Goal: Task Accomplishment & Management: Use online tool/utility

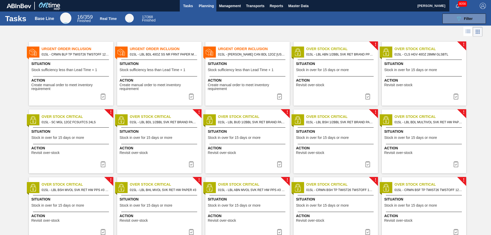
click at [207, 4] on span "Planning" at bounding box center [206, 6] width 15 height 6
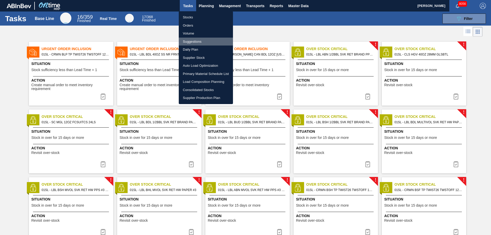
click at [196, 40] on li "Suggestions" at bounding box center [206, 42] width 54 height 8
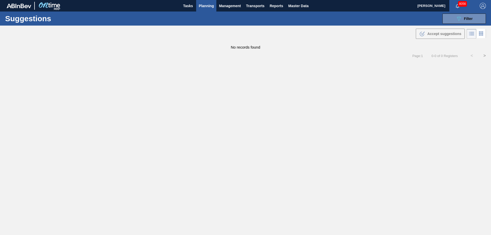
type from "[DATE]"
type to "[DATE]"
click at [464, 19] on span "Filter" at bounding box center [468, 19] width 9 height 4
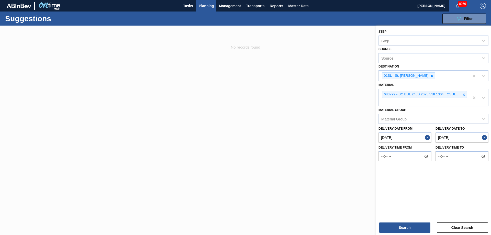
drag, startPoint x: 463, startPoint y: 93, endPoint x: 488, endPoint y: 102, distance: 26.5
click at [467, 93] on div at bounding box center [464, 94] width 6 height 6
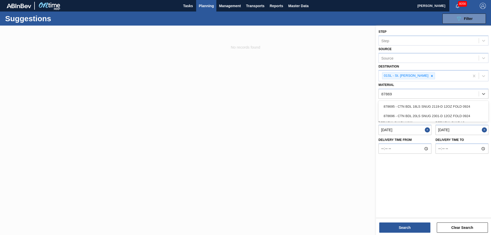
type input "878695"
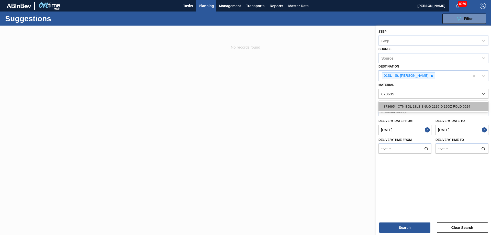
click at [481, 103] on div "878695 - CTN BDL 18LS SNUG 2119-D 12OZ FOLD 0924" at bounding box center [434, 106] width 110 height 9
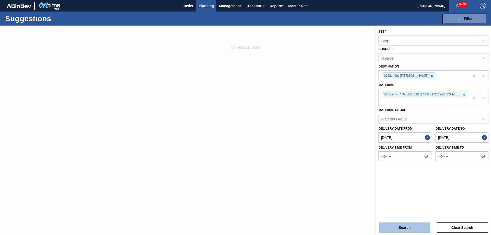
click at [402, 229] on button "Search" at bounding box center [405, 228] width 51 height 10
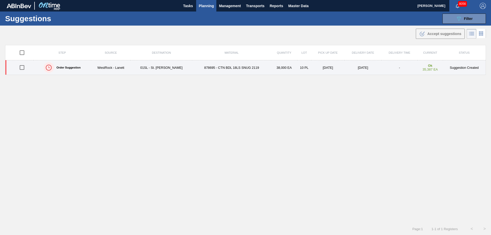
drag, startPoint x: 23, startPoint y: 66, endPoint x: 74, endPoint y: 66, distance: 51.7
click at [23, 66] on input "checkbox" at bounding box center [22, 67] width 11 height 11
checkbox input "true"
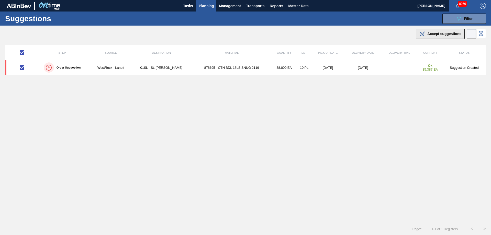
click at [434, 34] on span "Accept suggestions" at bounding box center [445, 34] width 34 height 4
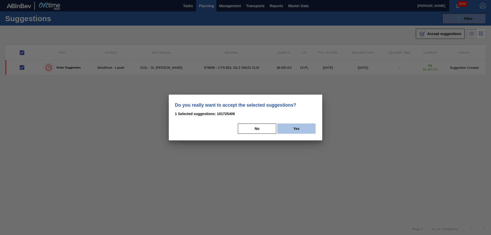
click at [306, 132] on button "Yes" at bounding box center [296, 129] width 38 height 10
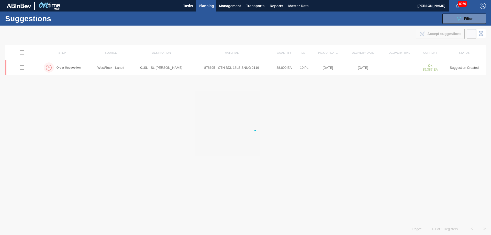
checkbox input "false"
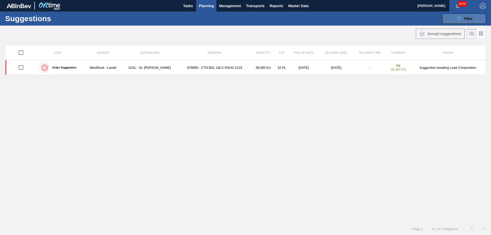
click at [449, 19] on button "089F7B8B-B2A5-4AFE-B5C0-19BA573D28AC Filter" at bounding box center [465, 19] width 44 height 10
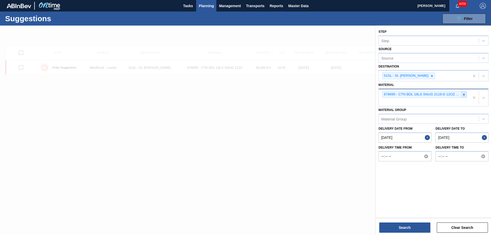
click at [466, 94] on icon at bounding box center [464, 95] width 4 height 4
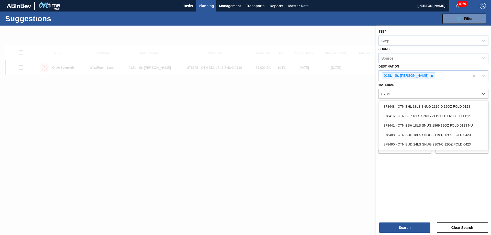
type input "878448"
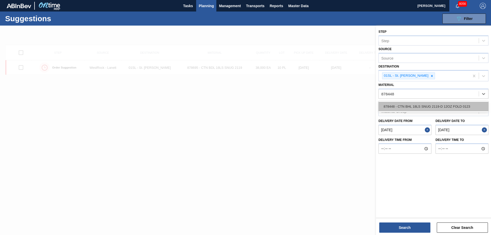
click at [443, 106] on div "878448 - CTN BHL 18LS SNUG 2119-D 12OZ FOLD 0123" at bounding box center [434, 106] width 110 height 9
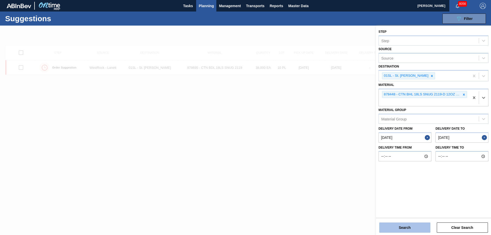
click at [397, 227] on button "Search" at bounding box center [405, 228] width 51 height 10
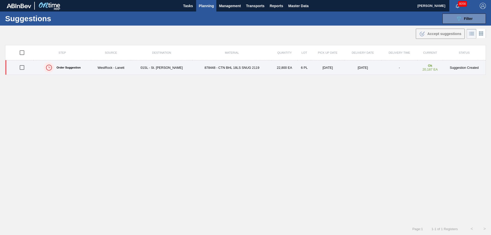
click at [22, 68] on input "checkbox" at bounding box center [22, 67] width 11 height 11
checkbox input "true"
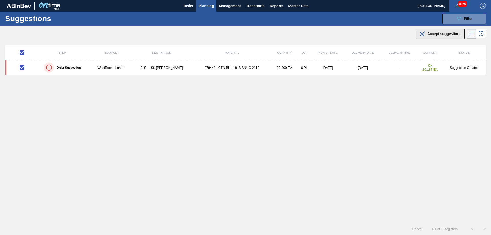
click at [434, 37] on button ".b{fill:var(--color-action-default)} Accept suggestions" at bounding box center [440, 34] width 49 height 10
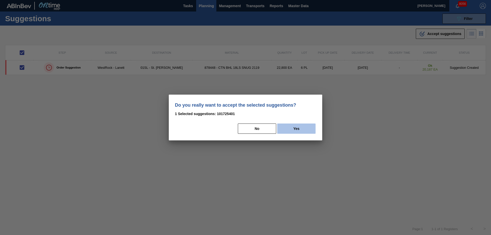
click at [311, 131] on button "Yes" at bounding box center [296, 129] width 38 height 10
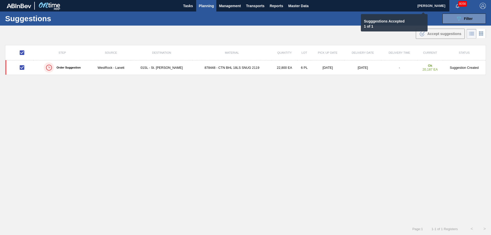
checkbox input "false"
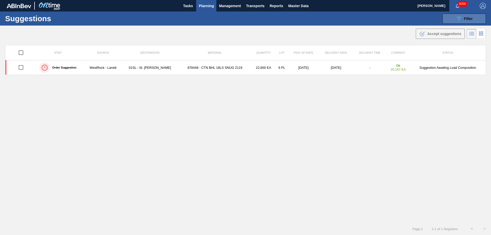
click at [472, 14] on button "089F7B8B-B2A5-4AFE-B5C0-19BA573D28AC Filter" at bounding box center [465, 19] width 44 height 10
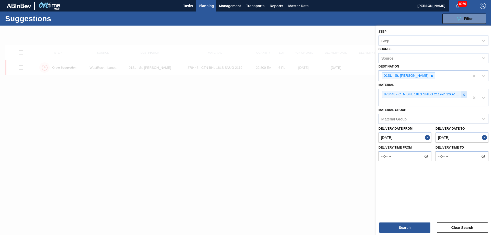
click at [463, 94] on icon at bounding box center [464, 95] width 2 height 2
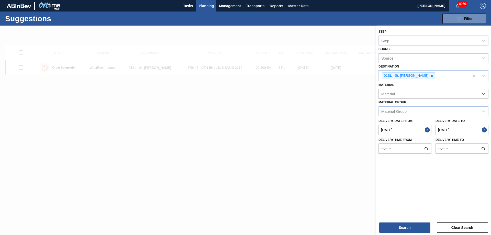
click at [438, 61] on div "Source" at bounding box center [429, 57] width 100 height 7
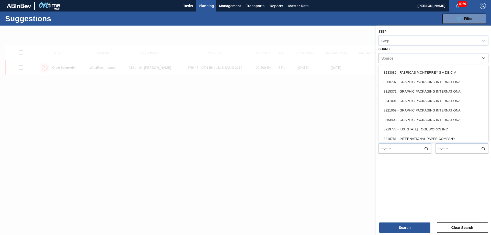
scroll to position [200, 0]
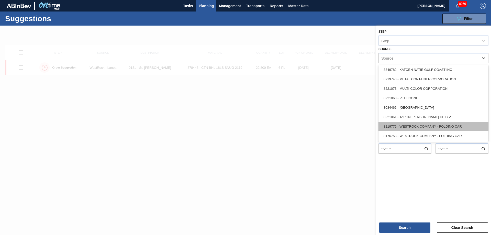
click at [429, 128] on div "8219776 - WESTROCK COMPANY - FOLDING CAR" at bounding box center [434, 126] width 110 height 9
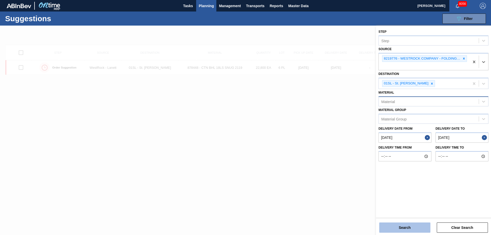
click at [401, 227] on button "Search" at bounding box center [405, 228] width 51 height 10
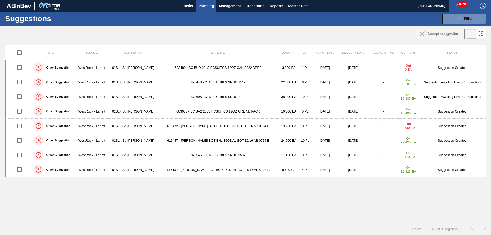
click at [207, 10] on button "Planning" at bounding box center [206, 6] width 20 height 12
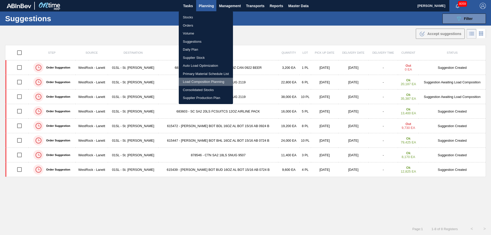
click at [199, 80] on li "Load Composition Planning" at bounding box center [206, 82] width 54 height 8
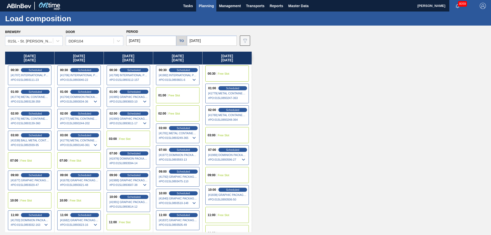
click at [206, 40] on input "[DATE]" at bounding box center [212, 41] width 50 height 10
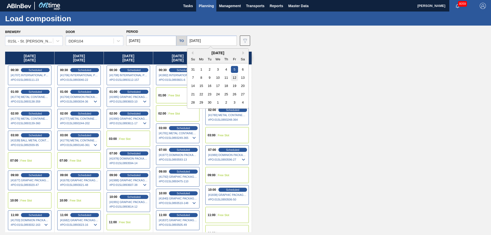
click at [233, 79] on div "12" at bounding box center [234, 77] width 7 height 7
type input "[DATE]"
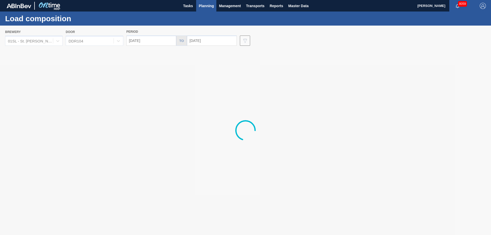
click at [154, 39] on input "09/01/2025" at bounding box center [151, 41] width 50 height 10
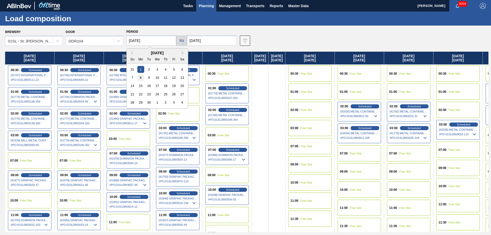
click at [143, 78] on div "8" at bounding box center [140, 77] width 7 height 7
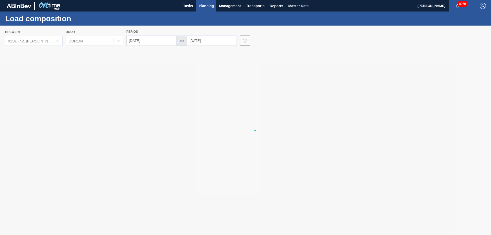
type input "[DATE]"
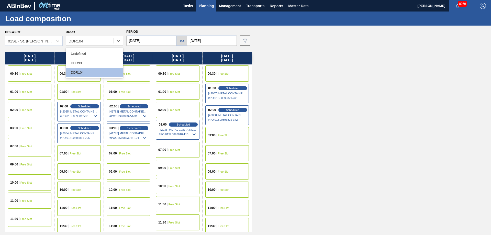
click at [94, 37] on div "DDR104" at bounding box center [95, 41] width 58 height 10
click at [87, 60] on div "DDR99" at bounding box center [95, 62] width 58 height 9
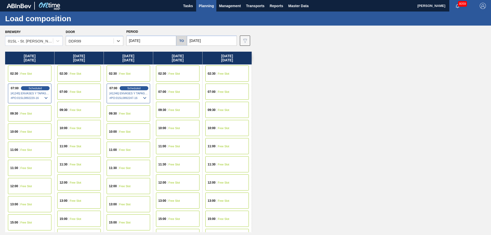
click at [30, 112] on div "09:30 Free Slot" at bounding box center [30, 113] width 44 height 16
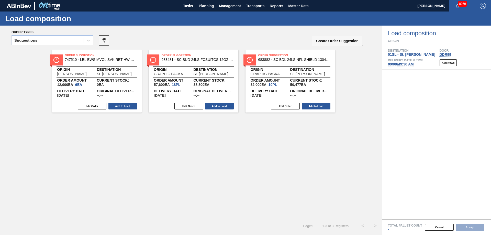
click at [88, 40] on icon at bounding box center [88, 40] width 5 height 5
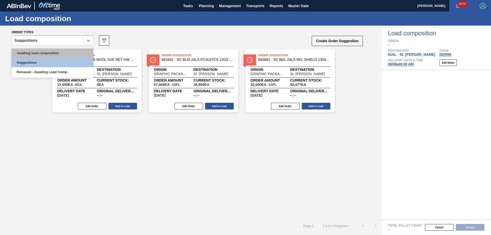
click at [65, 51] on div "Awaiting load composition" at bounding box center [53, 52] width 82 height 9
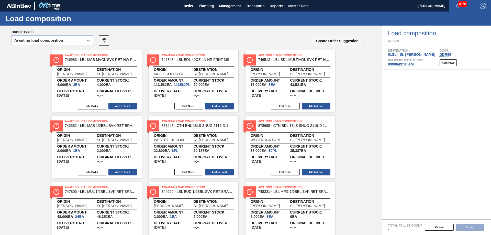
scroll to position [26, 0]
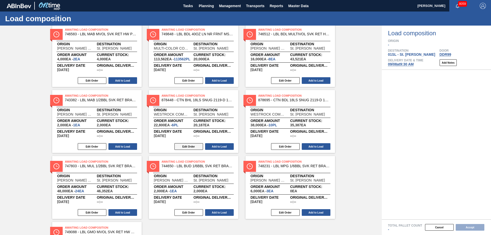
click at [199, 147] on button "Edit Order" at bounding box center [189, 146] width 29 height 7
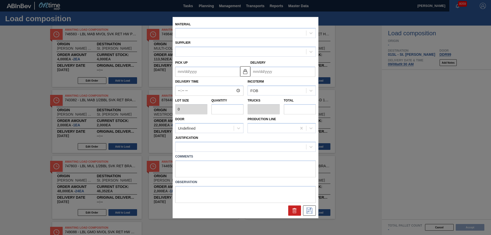
type input "3,800"
type input "6"
type input "0.3"
type input "22,800"
type up "09/04/2025"
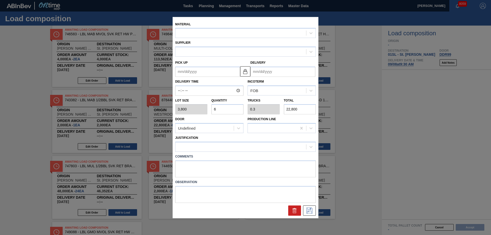
type input "[DATE]"
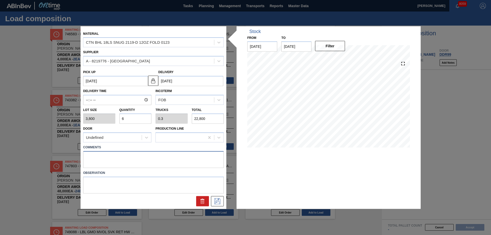
click at [118, 154] on textarea at bounding box center [153, 159] width 141 height 17
type textarea "Live unload"
click at [217, 199] on icon at bounding box center [217, 201] width 8 height 6
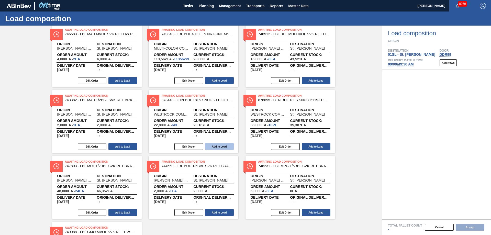
click at [218, 147] on button "Add to Load" at bounding box center [219, 146] width 29 height 7
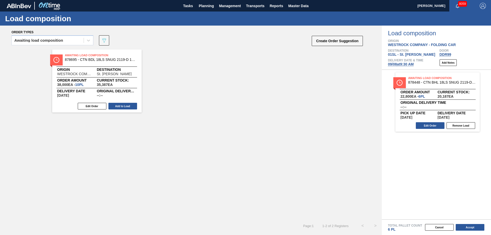
scroll to position [0, 0]
click at [89, 105] on button "Edit Order" at bounding box center [92, 106] width 29 height 7
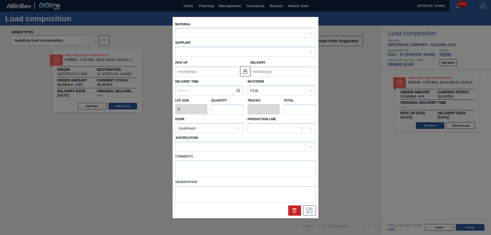
type input "3,800"
type input "10"
type input "0.5"
type input "38,000"
type up "09/04/2025"
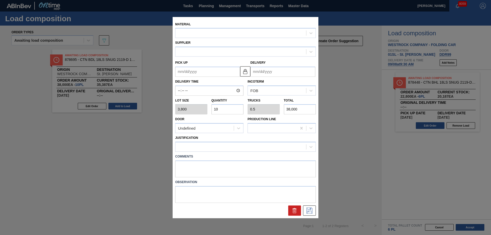
type input "[DATE]"
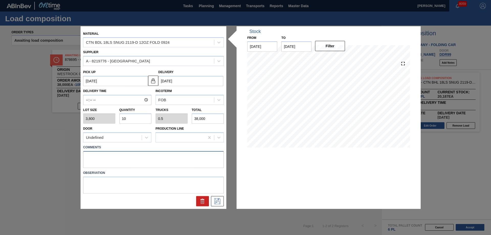
click at [91, 158] on textarea at bounding box center [153, 159] width 141 height 17
type textarea "Live unload"
click at [220, 206] on button at bounding box center [217, 201] width 13 height 10
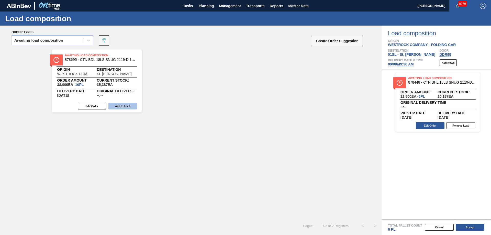
click at [126, 106] on button "Add to Load" at bounding box center [123, 106] width 29 height 7
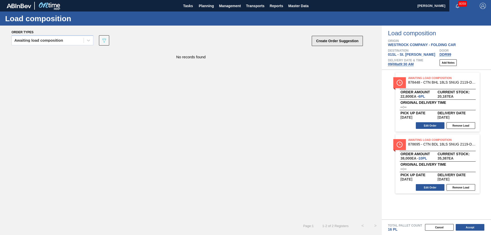
click at [340, 42] on button "Create Order Suggestion" at bounding box center [337, 41] width 51 height 10
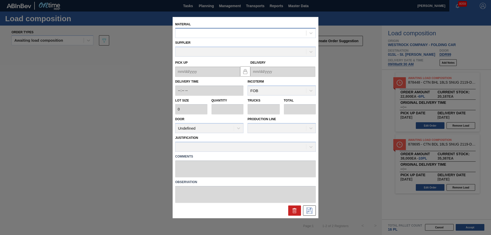
click at [252, 30] on div at bounding box center [241, 32] width 131 height 7
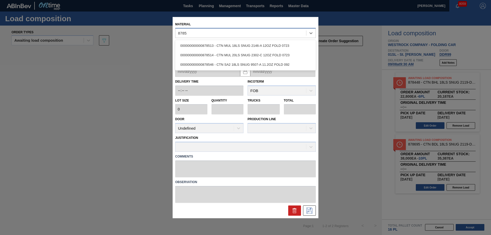
type input "878513"
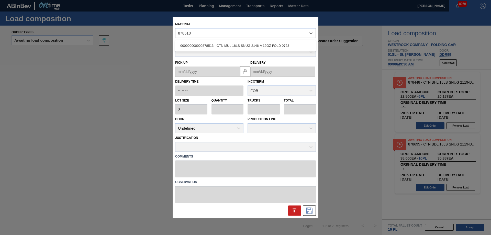
click at [266, 45] on div "000000000000878513 - CTN MUL 18LS SNUG 2146-A 12OZ FOLD 0723" at bounding box center [245, 45] width 141 height 9
type input "3,800"
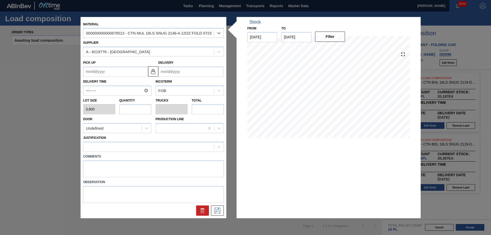
click at [174, 73] on input "Delivery" at bounding box center [190, 72] width 65 height 10
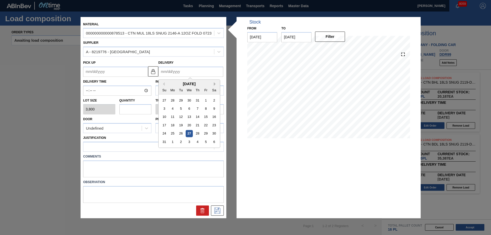
click at [214, 84] on button "Next Month" at bounding box center [216, 84] width 4 height 4
click at [173, 108] on div "8" at bounding box center [172, 108] width 7 height 7
type up "[DATE]"
type input "[DATE]"
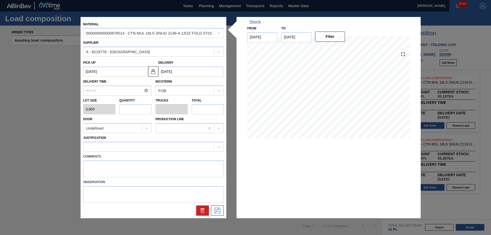
click at [126, 113] on input "text" at bounding box center [136, 109] width 32 height 10
type input "4"
type input "0.2"
type input "15,200"
type input "4"
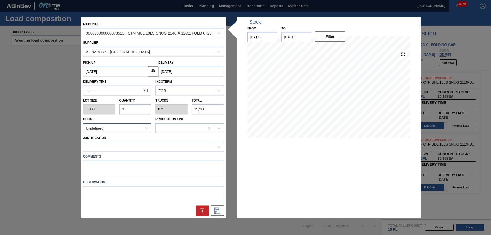
click at [131, 132] on div "Undefined" at bounding box center [112, 128] width 58 height 7
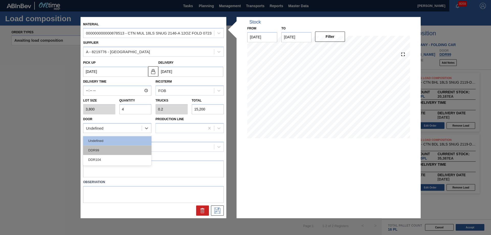
click at [120, 149] on div "DDR99" at bounding box center [117, 150] width 68 height 9
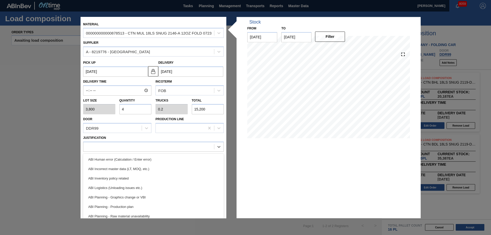
click at [120, 149] on div at bounding box center [148, 146] width 131 height 7
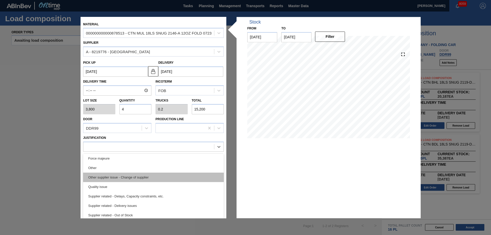
scroll to position [70, 0]
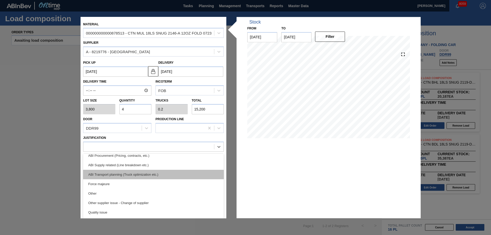
click at [134, 174] on div "ABI Transport planning (Truck optimization etc.)" at bounding box center [153, 174] width 141 height 9
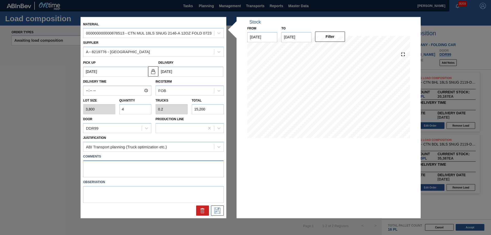
click at [122, 166] on textarea at bounding box center [153, 168] width 141 height 17
type textarea "Live unload"
click at [213, 214] on button at bounding box center [217, 211] width 13 height 10
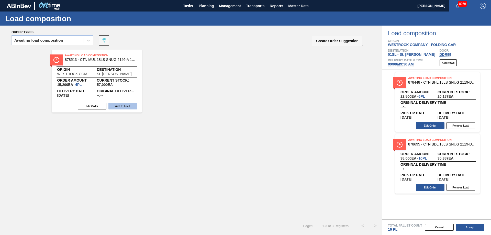
click at [122, 106] on button "Add to Load" at bounding box center [123, 106] width 29 height 7
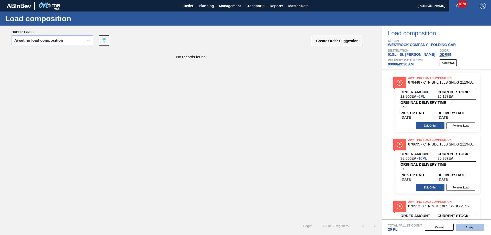
click at [464, 226] on button "Accept" at bounding box center [470, 227] width 29 height 7
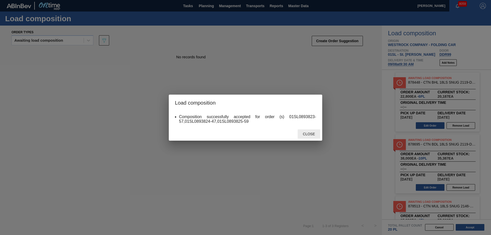
click at [306, 133] on span "Close" at bounding box center [309, 134] width 20 height 4
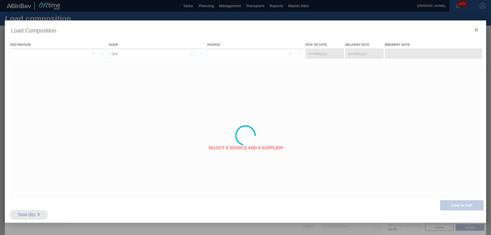
type Date "[DATE]"
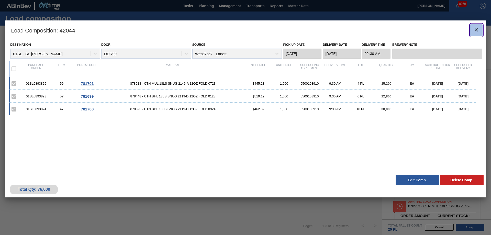
click at [476, 30] on icon "botão de ícone" at bounding box center [477, 30] width 6 height 6
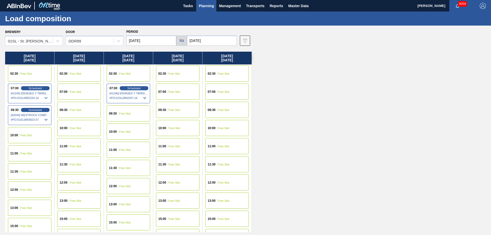
click at [203, 4] on span "Planning" at bounding box center [206, 6] width 15 height 6
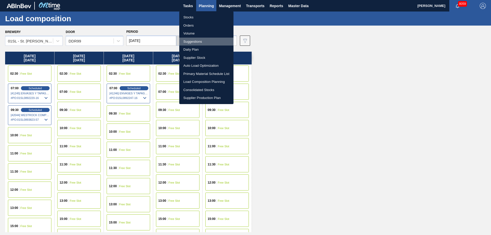
click at [193, 40] on li "Suggestions" at bounding box center [206, 42] width 54 height 8
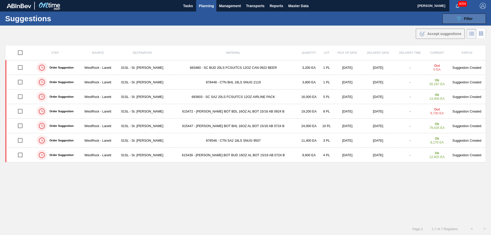
click at [456, 20] on icon "089F7B8B-B2A5-4AFE-B5C0-19BA573D28AC" at bounding box center [459, 19] width 6 height 6
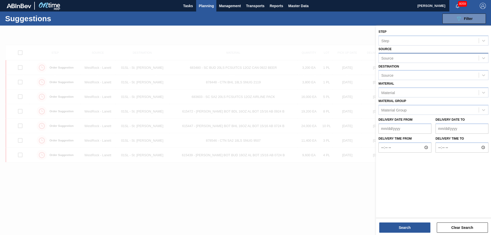
type from "[DATE]"
type to "[DATE]"
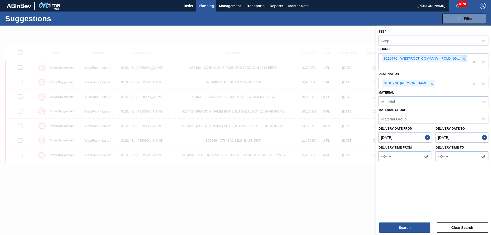
click at [467, 59] on div at bounding box center [464, 59] width 6 height 6
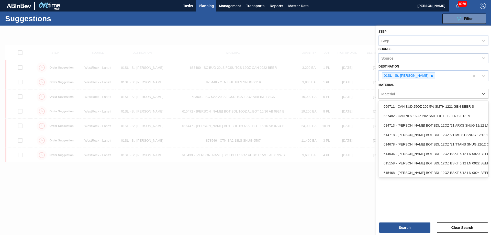
click at [415, 92] on div "Material" at bounding box center [429, 93] width 100 height 7
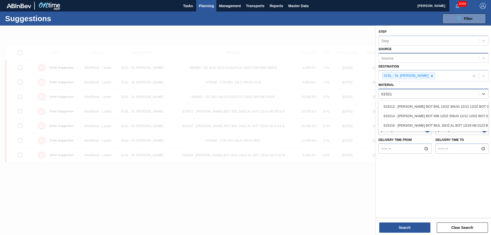
type input "615212"
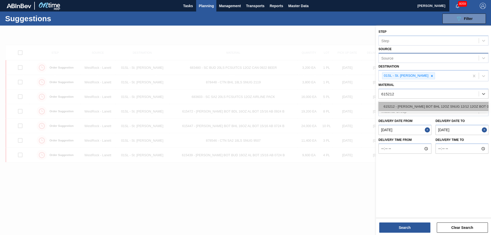
click at [437, 104] on div "615212 - [PERSON_NAME] BOT BHL 12OZ SNUG 12/12 12OZ BOT 01" at bounding box center [434, 106] width 110 height 9
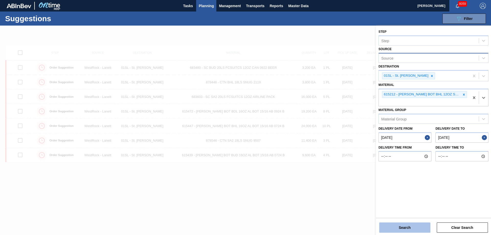
click at [402, 230] on button "Search" at bounding box center [405, 228] width 51 height 10
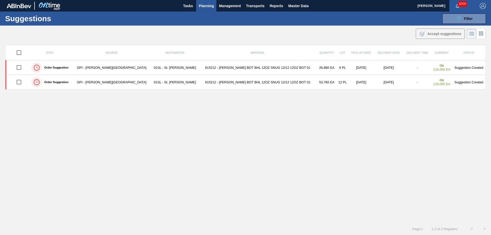
drag, startPoint x: 152, startPoint y: 154, endPoint x: 53, endPoint y: 125, distance: 102.4
click at [152, 154] on div "Step Source Destination Material Quantity Lot Pick up Date Delivery Date Delive…" at bounding box center [245, 129] width 481 height 169
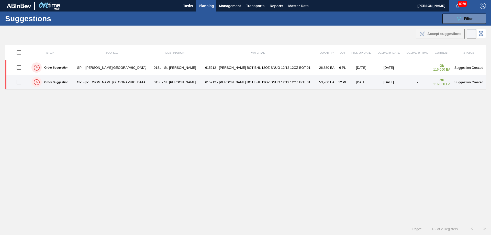
click at [20, 83] on input "checkbox" at bounding box center [19, 82] width 11 height 11
checkbox input "true"
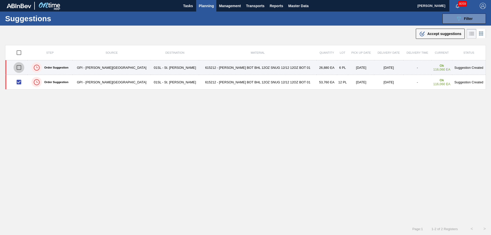
click at [20, 69] on input "checkbox" at bounding box center [19, 67] width 11 height 11
checkbox input "true"
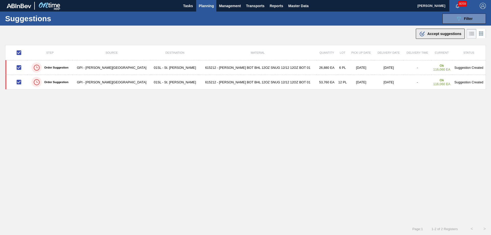
click at [428, 35] on span "Accept suggestions" at bounding box center [445, 34] width 34 height 4
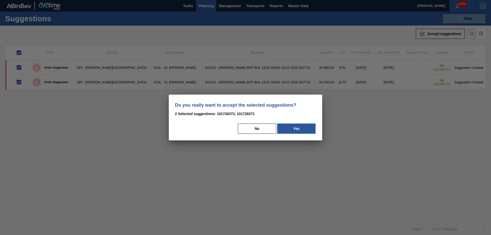
click at [293, 132] on button "Yes" at bounding box center [296, 129] width 38 height 10
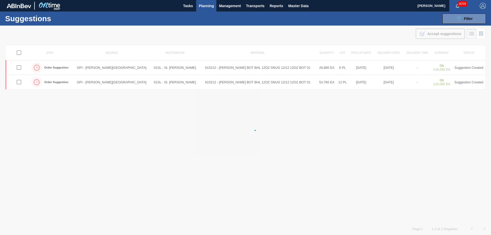
checkbox input "false"
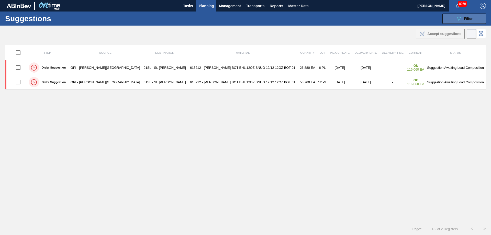
click at [463, 16] on div "089F7B8B-B2A5-4AFE-B5C0-19BA573D28AC Filter" at bounding box center [464, 19] width 17 height 6
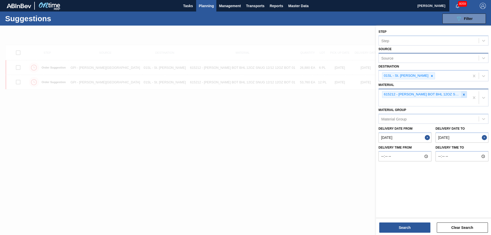
click at [463, 96] on icon at bounding box center [464, 95] width 4 height 4
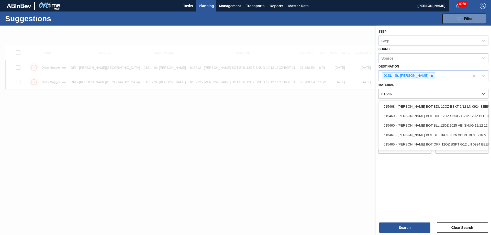
type input "615469"
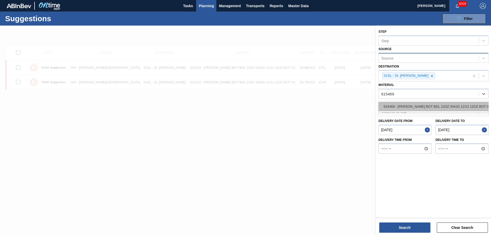
click at [446, 102] on div "615469 - [PERSON_NAME] BOT BDL 12OZ SNUG 12/12 12OZ BOT 09" at bounding box center [434, 106] width 110 height 9
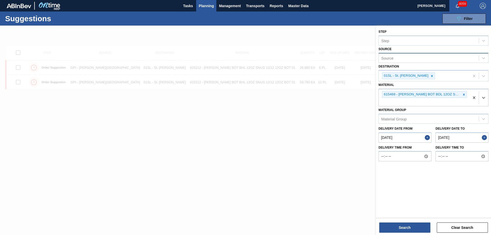
click at [408, 233] on div "Step Step Source Source Destination 01SL - St. Louis Brewery Material option 61…" at bounding box center [433, 131] width 115 height 211
click at [404, 231] on button "Search" at bounding box center [405, 228] width 51 height 10
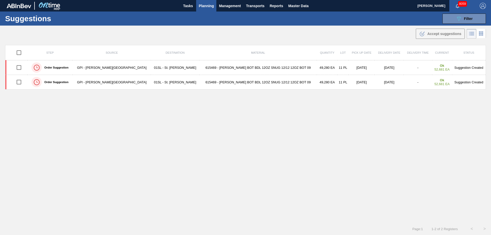
drag, startPoint x: 257, startPoint y: 127, endPoint x: 225, endPoint y: 104, distance: 40.3
click at [249, 124] on div "Step Source Destination Material Quantity Lot Pick up Date Delivery Date Delive…" at bounding box center [245, 129] width 481 height 169
click at [206, 5] on span "Planning" at bounding box center [206, 6] width 15 height 6
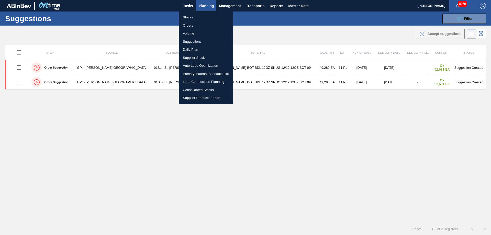
click at [195, 81] on li "Load Composition Planning" at bounding box center [206, 82] width 54 height 8
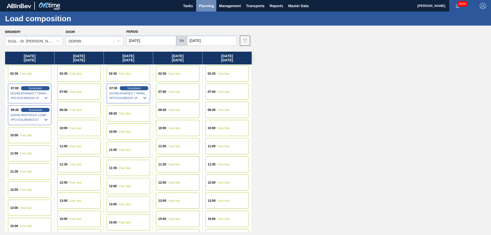
click at [211, 3] on span "Planning" at bounding box center [206, 6] width 15 height 6
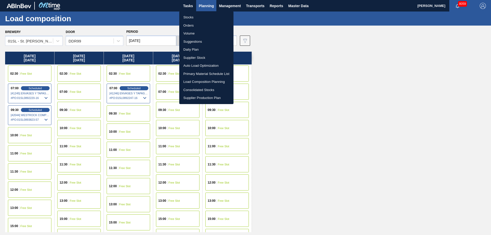
click at [327, 199] on div at bounding box center [245, 117] width 491 height 235
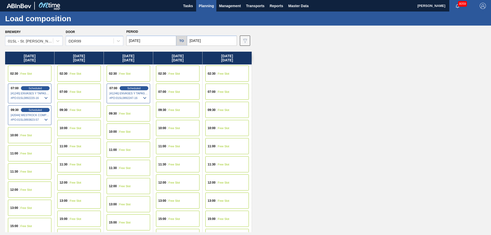
click at [78, 72] on div "02:30 Free Slot" at bounding box center [79, 74] width 44 height 16
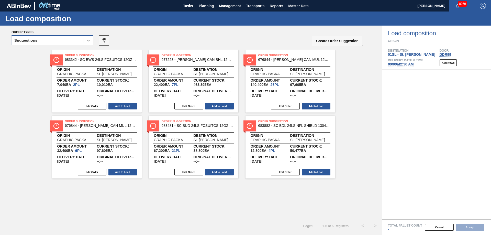
click at [89, 41] on icon at bounding box center [88, 40] width 5 height 5
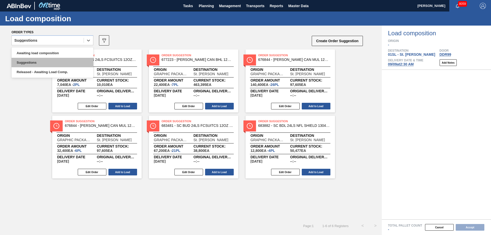
click at [57, 60] on div "Suggestions" at bounding box center [53, 62] width 82 height 9
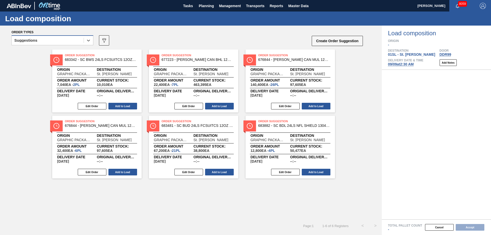
click at [88, 37] on div at bounding box center [88, 40] width 9 height 9
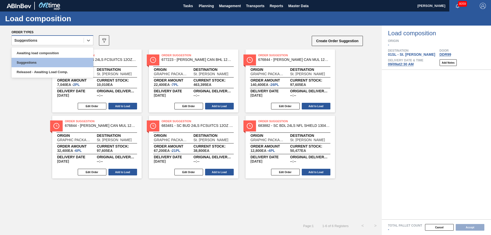
click at [58, 53] on div "Awaiting load composition" at bounding box center [53, 52] width 82 height 9
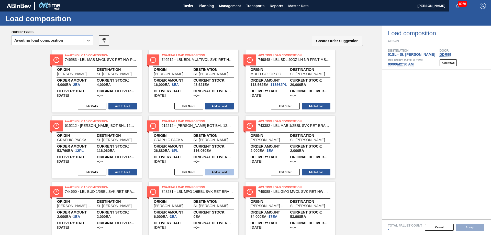
click at [222, 170] on button "Add to Load" at bounding box center [219, 172] width 29 height 7
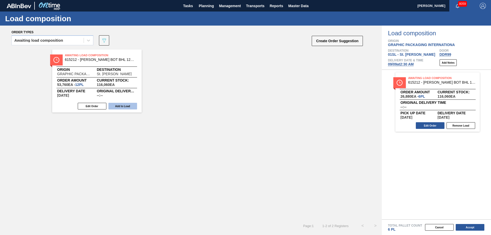
click at [123, 106] on button "Add to Load" at bounding box center [123, 106] width 29 height 7
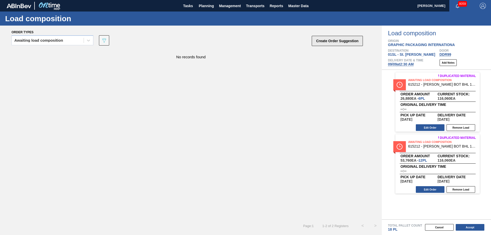
click at [341, 42] on button "Create Order Suggestion" at bounding box center [337, 41] width 51 height 10
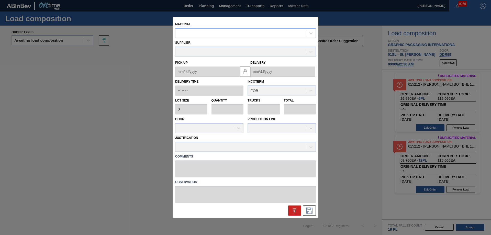
click at [218, 32] on div at bounding box center [241, 32] width 131 height 7
click at [247, 34] on div at bounding box center [241, 32] width 131 height 7
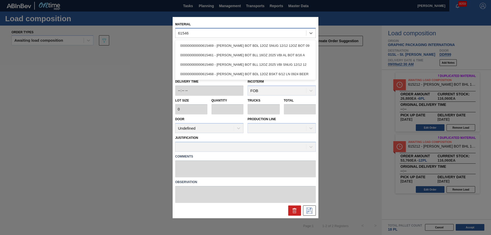
type input "615469"
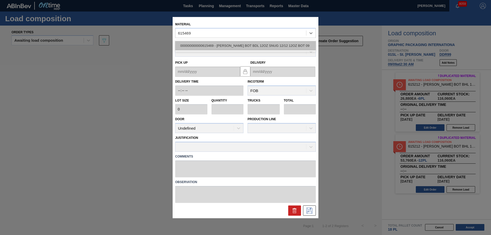
click at [252, 44] on div "000000000000615469 - CARR BOT BDL 12OZ SNUG 12/12 12OZ BOT 09" at bounding box center [245, 45] width 141 height 9
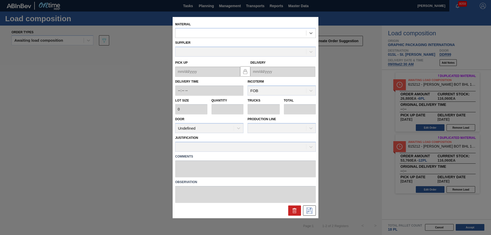
type input "4,480"
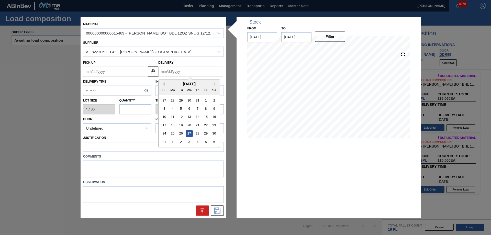
click at [175, 72] on input "Delivery" at bounding box center [190, 72] width 65 height 10
click at [216, 83] on button "Next Month" at bounding box center [216, 84] width 4 height 4
click at [181, 109] on div "9" at bounding box center [181, 108] width 7 height 7
type up "[DATE]"
type input "[DATE]"
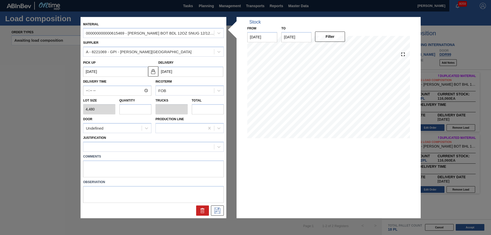
click at [134, 111] on input "text" at bounding box center [136, 109] width 32 height 10
type input "8"
type input "0.308"
type input "35,840"
type input "8"
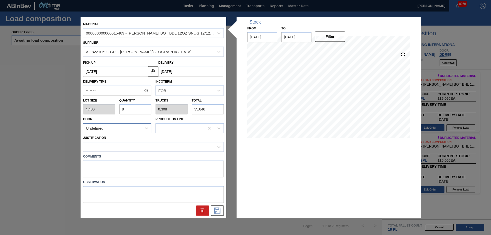
click at [147, 126] on icon at bounding box center [146, 128] width 5 height 5
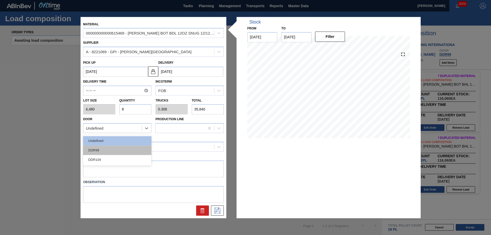
click at [112, 153] on div "DDR99" at bounding box center [117, 150] width 68 height 9
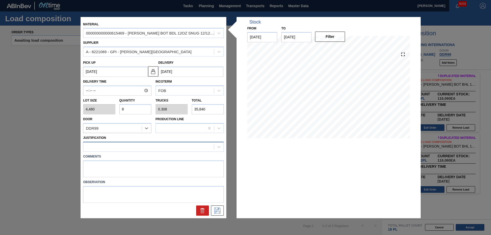
click at [118, 149] on div at bounding box center [148, 146] width 131 height 7
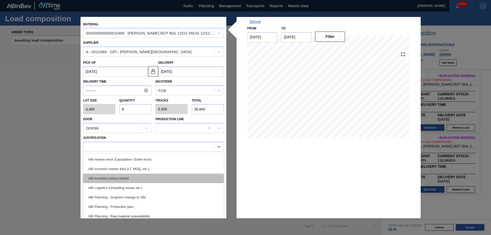
scroll to position [51, 0]
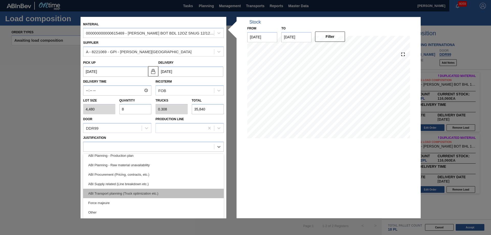
click at [127, 191] on div "ABI Transport planning (Truck optimization etc.)" at bounding box center [153, 193] width 141 height 9
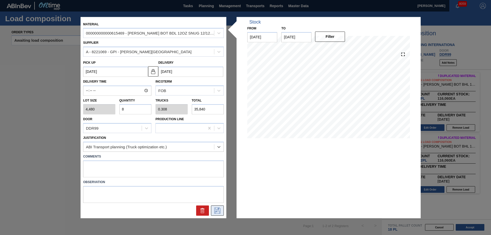
click at [216, 214] on button at bounding box center [217, 211] width 13 height 10
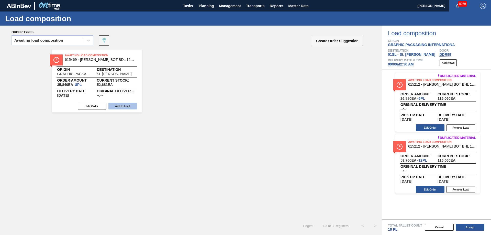
click at [116, 106] on button "Add to Load" at bounding box center [123, 106] width 29 height 7
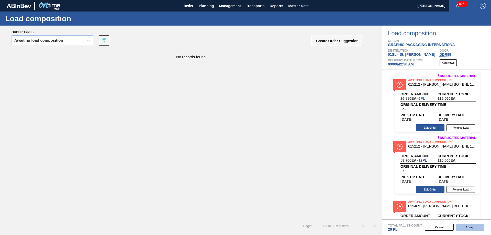
click at [460, 229] on button "Accept" at bounding box center [470, 227] width 29 height 7
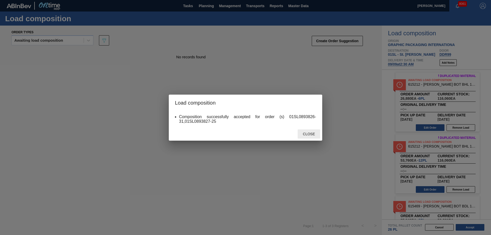
click at [310, 135] on span "Close" at bounding box center [309, 134] width 20 height 4
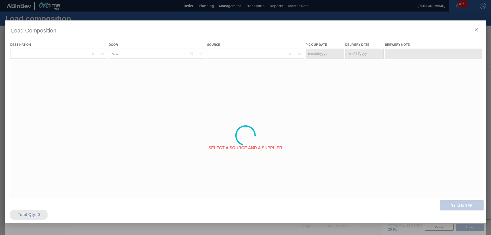
type Date "[DATE]"
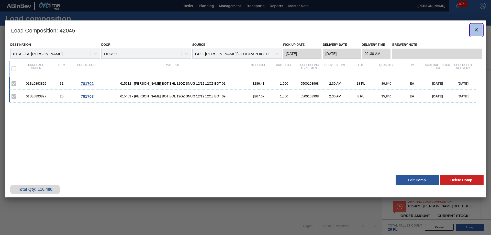
click at [477, 28] on icon "botão de ícone" at bounding box center [477, 30] width 6 height 6
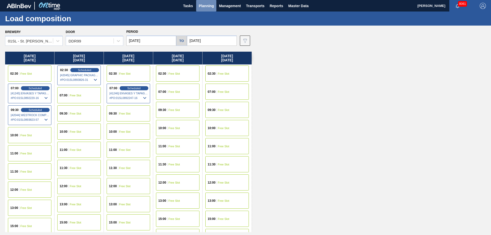
click at [208, 5] on span "Planning" at bounding box center [206, 6] width 15 height 6
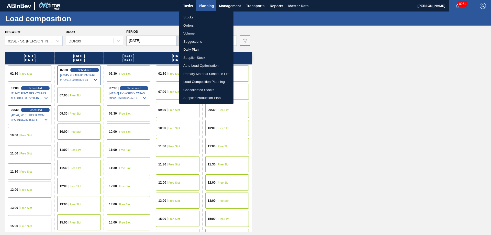
drag, startPoint x: 195, startPoint y: 42, endPoint x: 301, endPoint y: 53, distance: 106.8
click at [195, 42] on li "Suggestions" at bounding box center [206, 42] width 54 height 8
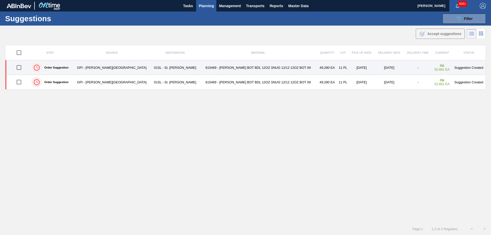
type from "[DATE]"
type to "[DATE]"
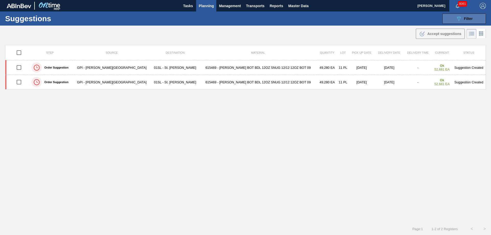
click at [460, 17] on icon at bounding box center [459, 19] width 4 height 4
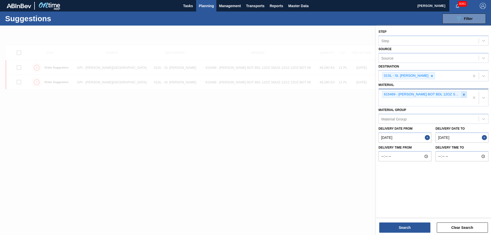
click at [464, 95] on icon at bounding box center [464, 95] width 4 height 4
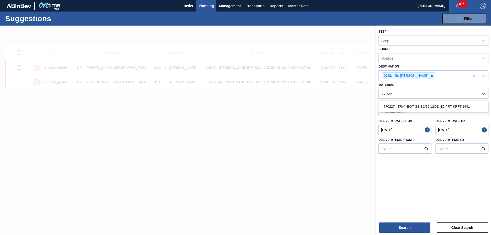
type input "770227"
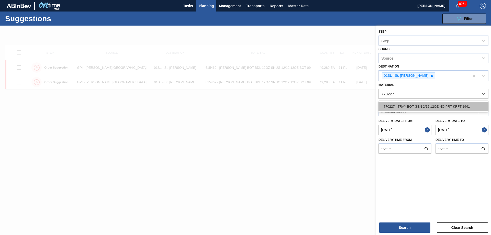
click at [423, 109] on div "770227 - TRAY BOT GEN 2/12 12OZ NO PRT KRFT 1941-" at bounding box center [434, 106] width 110 height 9
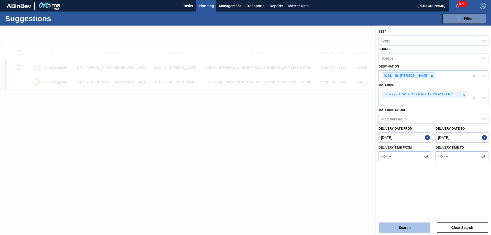
click at [406, 226] on button "Search" at bounding box center [405, 228] width 51 height 10
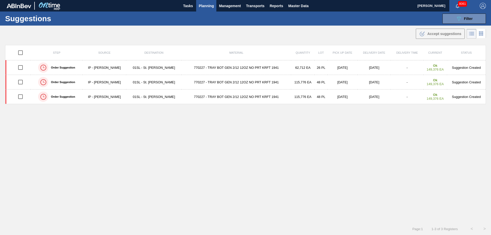
click at [253, 152] on div "Step Source Destination Material Quantity Lot Pick up Date Delivery Date Delive…" at bounding box center [245, 129] width 481 height 169
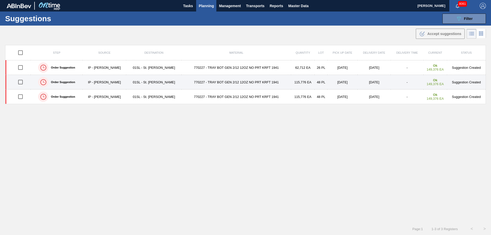
drag, startPoint x: 22, startPoint y: 83, endPoint x: 102, endPoint y: 79, distance: 80.0
click at [22, 83] on input "checkbox" at bounding box center [20, 82] width 11 height 11
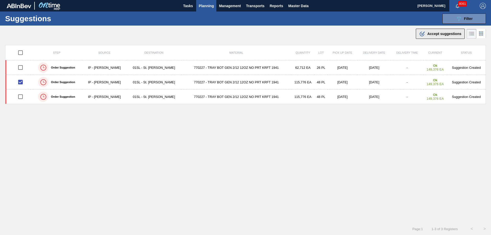
click at [426, 36] on div ".b{fill:var(--color-action-default)} Accept suggestions" at bounding box center [440, 34] width 42 height 6
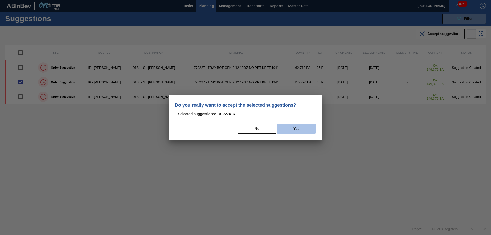
click at [287, 129] on button "Yes" at bounding box center [296, 129] width 38 height 10
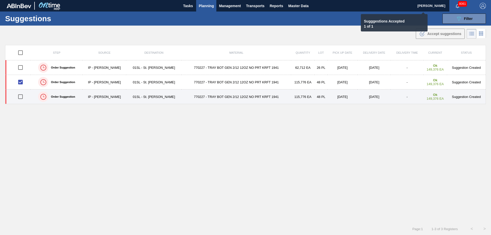
checkbox input "false"
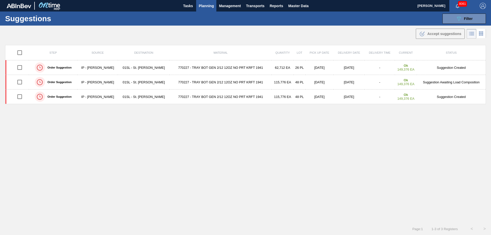
drag, startPoint x: 213, startPoint y: 146, endPoint x: 144, endPoint y: 202, distance: 88.4
click at [213, 146] on div "Step Source Destination Material Quantity Lot Pick up Date Delivery Date Delive…" at bounding box center [245, 129] width 481 height 169
click at [199, 3] on span "Planning" at bounding box center [206, 6] width 15 height 6
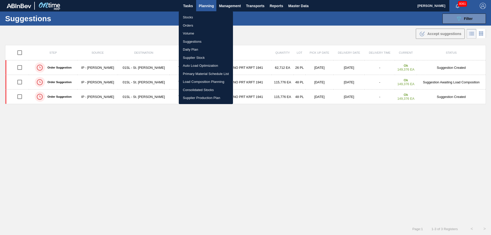
click at [192, 81] on li "Load Composition Planning" at bounding box center [206, 82] width 54 height 8
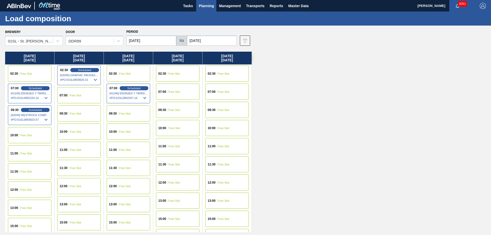
scroll to position [21, 0]
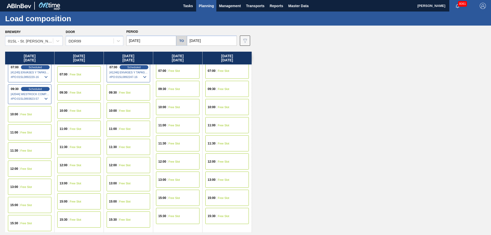
click at [130, 220] on span "Free Slot" at bounding box center [125, 219] width 12 height 3
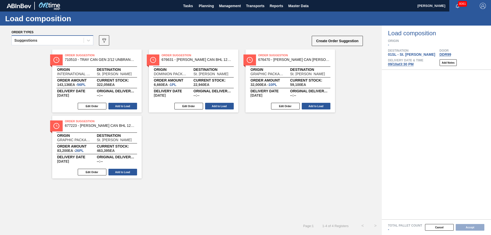
click at [72, 36] on div "Suggestions" at bounding box center [53, 40] width 82 height 10
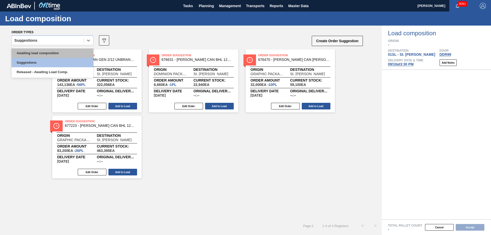
click at [47, 53] on div "Awaiting load composition" at bounding box center [53, 52] width 82 height 9
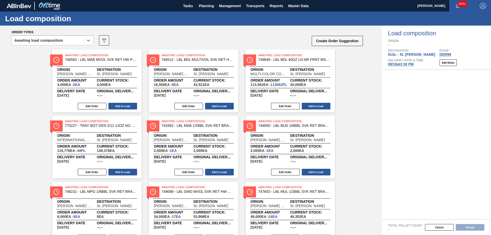
scroll to position [25, 0]
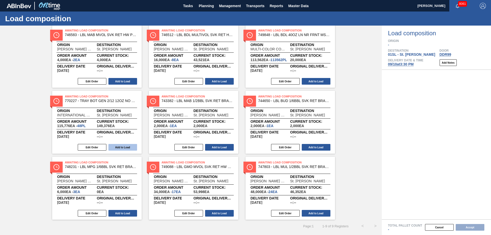
click at [126, 149] on button "Add to Load" at bounding box center [123, 147] width 29 height 7
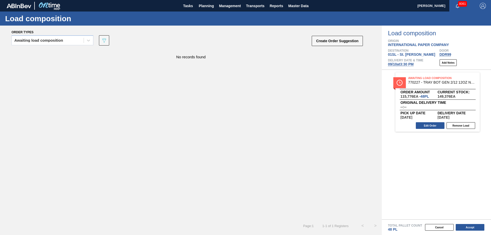
scroll to position [0, 0]
click at [319, 38] on button "Create Order Suggestion" at bounding box center [337, 41] width 51 height 10
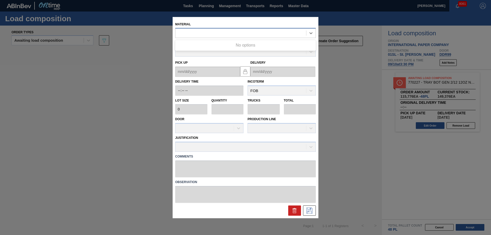
click at [194, 35] on div at bounding box center [241, 32] width 131 height 7
type input "770227"
click at [233, 48] on div "000000000000770227 - TRAY BOT GEN 2/12 12OZ NO PRT KRFT 1941-" at bounding box center [245, 45] width 141 height 9
type input "2,412"
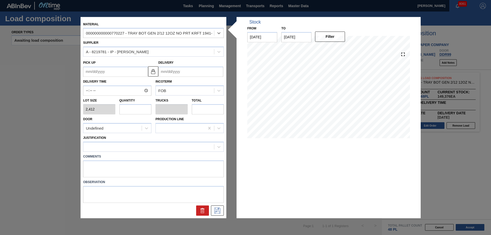
click at [181, 71] on input "Delivery" at bounding box center [190, 72] width 65 height 10
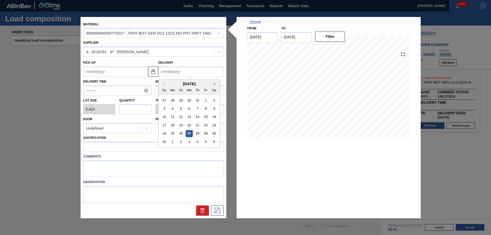
click at [214, 85] on button "Next Month" at bounding box center [216, 84] width 4 height 4
click at [189, 108] on div "10" at bounding box center [189, 108] width 7 height 7
type up "[DATE]"
type input "[DATE]"
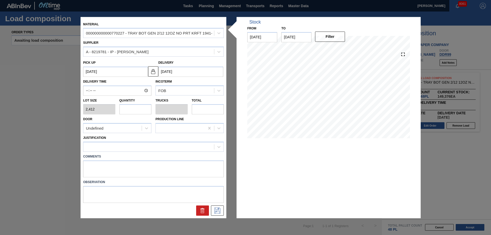
click at [139, 111] on input "text" at bounding box center [136, 109] width 32 height 10
type input "1"
type input "0.017"
type input "2,412"
type input "12"
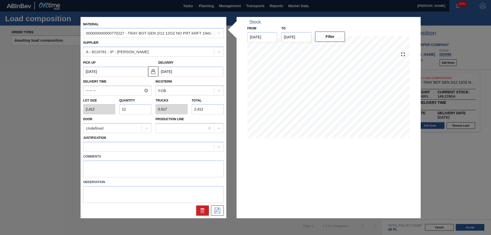
type input "0.2"
type input "28,944"
type input "12"
click at [119, 127] on div "Undefined" at bounding box center [112, 128] width 58 height 7
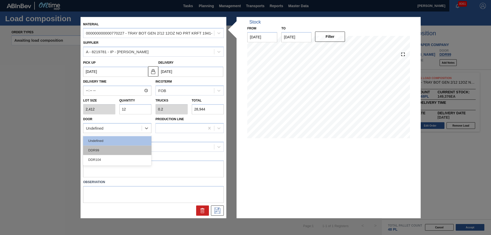
click at [87, 149] on div "DDR99" at bounding box center [117, 150] width 68 height 9
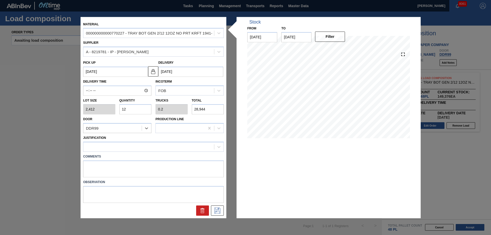
click at [113, 141] on div "Justification" at bounding box center [153, 143] width 141 height 17
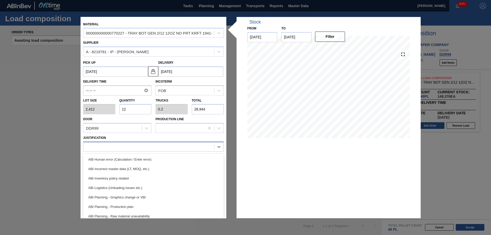
click at [114, 143] on div at bounding box center [148, 146] width 131 height 7
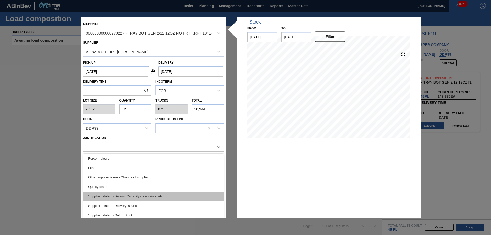
scroll to position [70, 0]
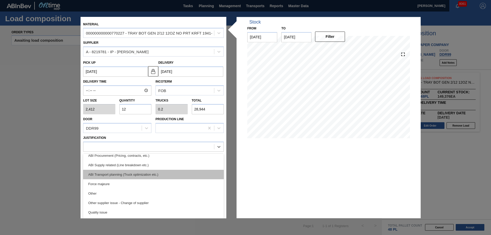
click at [142, 175] on div "ABI Transport planning (Truck optimization etc.)" at bounding box center [153, 174] width 141 height 9
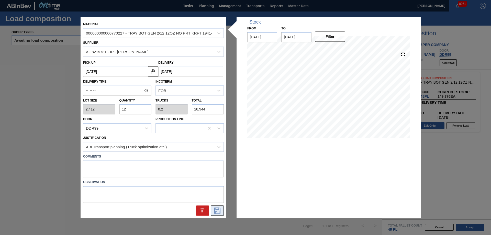
click at [217, 210] on icon at bounding box center [217, 211] width 8 height 6
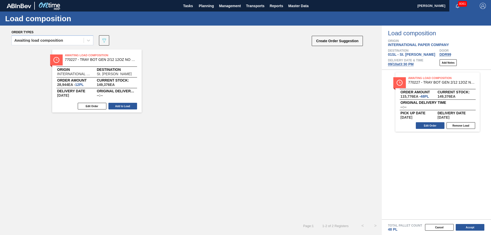
click at [129, 109] on button "Add to Load" at bounding box center [123, 106] width 29 height 7
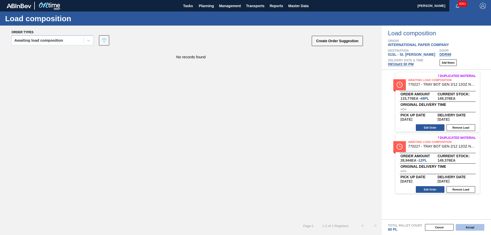
click at [480, 225] on button "Accept" at bounding box center [470, 227] width 29 height 7
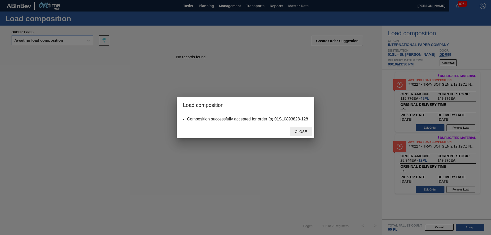
click at [294, 134] on div "Close" at bounding box center [301, 131] width 23 height 9
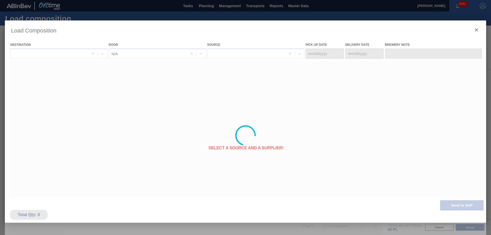
type Date "[DATE]"
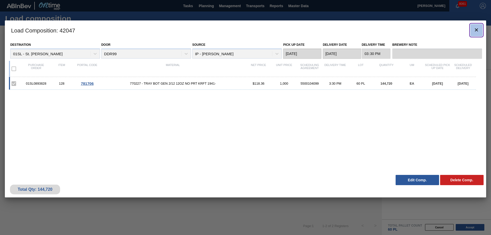
click at [475, 30] on icon "botão de ícone" at bounding box center [477, 30] width 6 height 6
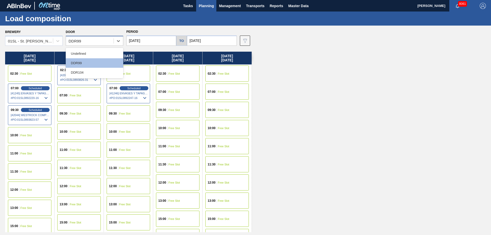
click at [74, 42] on div "DDR99" at bounding box center [75, 41] width 13 height 4
click at [82, 71] on div "DDR104" at bounding box center [95, 72] width 58 height 9
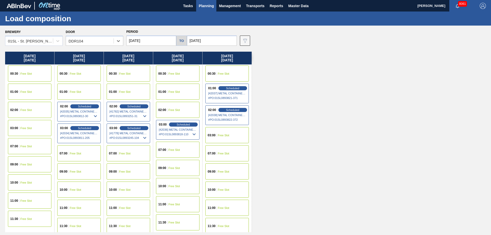
click at [208, 10] on button "Planning" at bounding box center [206, 6] width 20 height 12
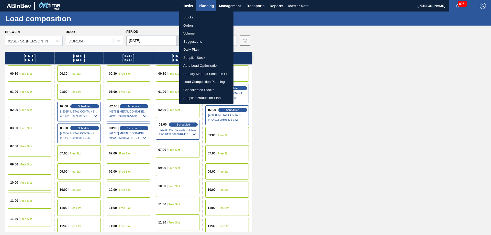
click at [194, 41] on li "Suggestions" at bounding box center [206, 42] width 54 height 8
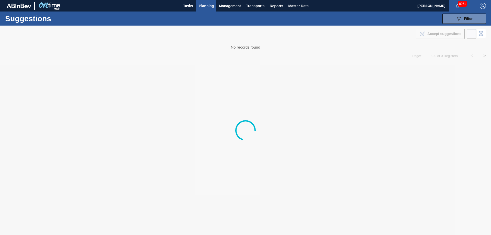
type from "[DATE]"
type to "[DATE]"
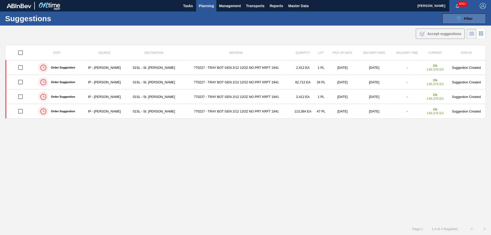
click at [468, 22] on button "089F7B8B-B2A5-4AFE-B5C0-19BA573D28AC Filter" at bounding box center [465, 19] width 44 height 10
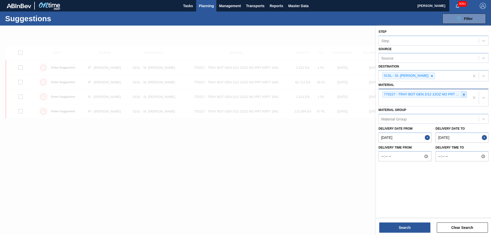
click at [464, 95] on icon at bounding box center [464, 95] width 4 height 4
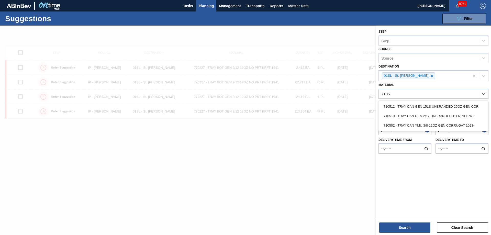
type input "710510"
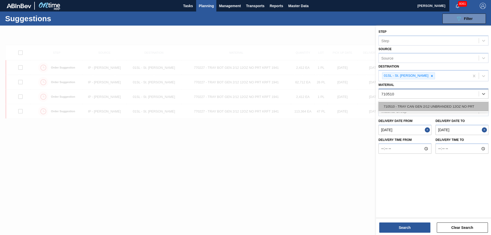
click at [454, 102] on div "710510 - TRAY CAN GEN 2/12 UNBRANDED 12OZ NO PRT" at bounding box center [434, 106] width 110 height 9
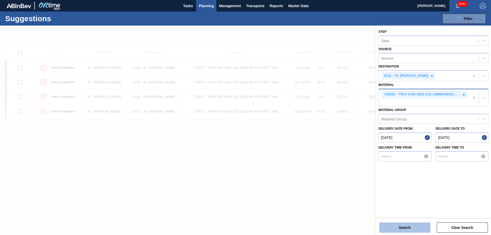
click at [410, 224] on button "Search" at bounding box center [405, 228] width 51 height 10
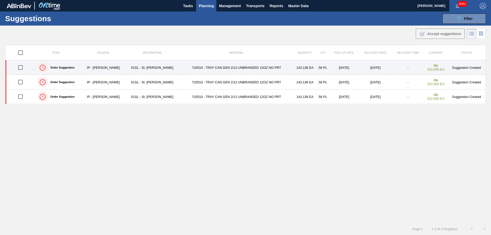
click at [22, 66] on input "checkbox" at bounding box center [20, 67] width 11 height 11
checkbox input "true"
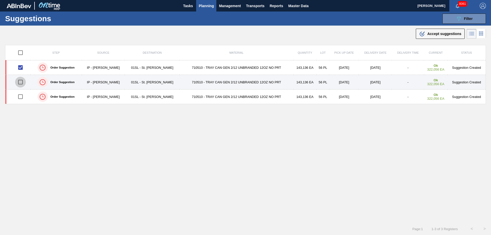
click at [23, 81] on input "checkbox" at bounding box center [20, 82] width 11 height 11
checkbox input "true"
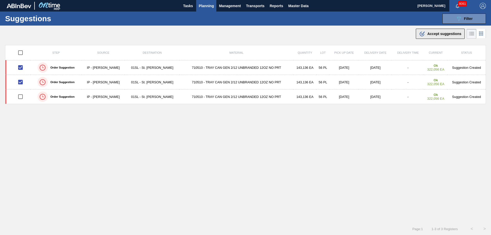
click at [434, 35] on span "Accept suggestions" at bounding box center [445, 34] width 34 height 4
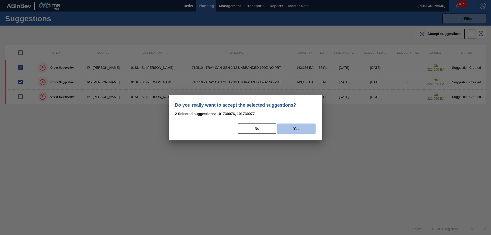
click at [301, 127] on button "Yes" at bounding box center [296, 129] width 38 height 10
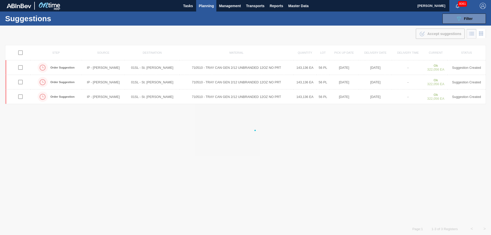
checkbox input "false"
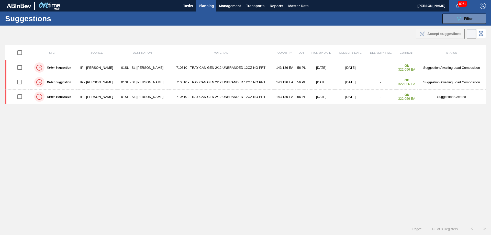
drag, startPoint x: 467, startPoint y: 21, endPoint x: 459, endPoint y: 29, distance: 11.6
click at [467, 21] on div "089F7B8B-B2A5-4AFE-B5C0-19BA573D28AC Filter" at bounding box center [464, 19] width 17 height 6
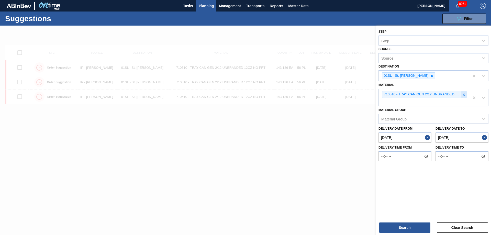
click at [463, 95] on icon at bounding box center [464, 95] width 2 height 2
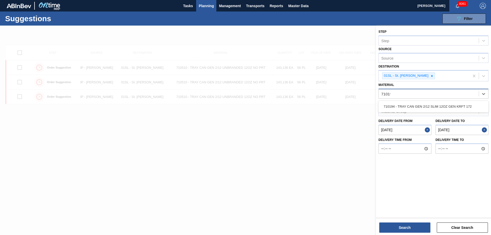
type input "710194"
click at [451, 103] on div "710194 - TRAY CAN GEN 2/12 SLIM 12OZ GEN KRFT 172" at bounding box center [434, 106] width 110 height 9
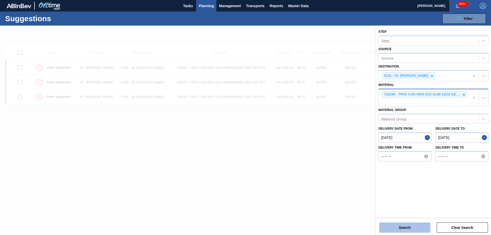
click at [401, 228] on button "Search" at bounding box center [405, 228] width 51 height 10
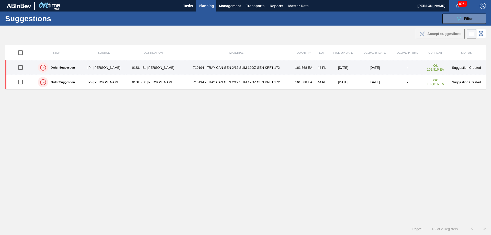
click at [18, 67] on input "checkbox" at bounding box center [20, 67] width 11 height 11
checkbox input "true"
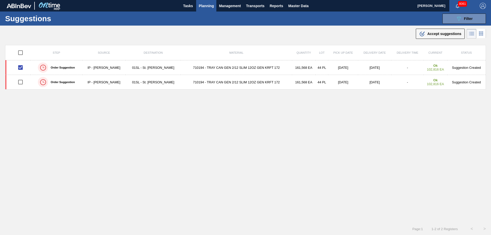
click at [442, 28] on div ".b{fill:var(--color-action-default)} Accept suggestions" at bounding box center [245, 33] width 491 height 14
click at [442, 31] on div ".b{fill:var(--color-action-default)} Accept suggestions" at bounding box center [440, 34] width 42 height 6
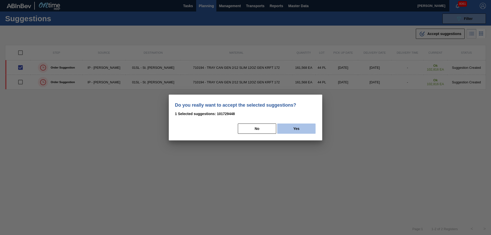
click at [308, 128] on button "Yes" at bounding box center [296, 129] width 38 height 10
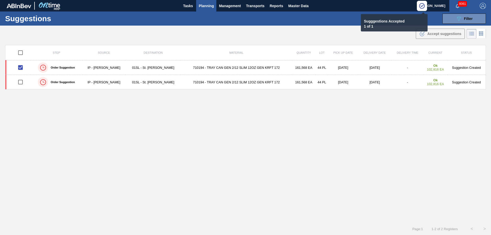
click at [203, 6] on span "Planning" at bounding box center [206, 6] width 15 height 6
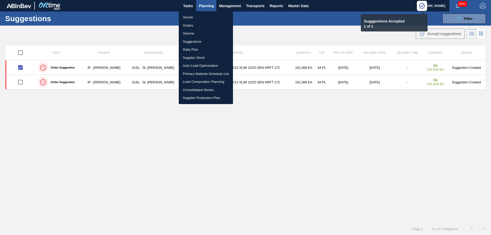
click at [184, 82] on li "Load Composition Planning" at bounding box center [206, 82] width 54 height 8
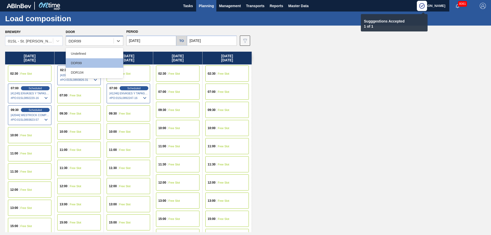
click at [93, 36] on div "DDR99" at bounding box center [95, 41] width 58 height 10
click at [87, 51] on div "Undefined" at bounding box center [95, 53] width 58 height 9
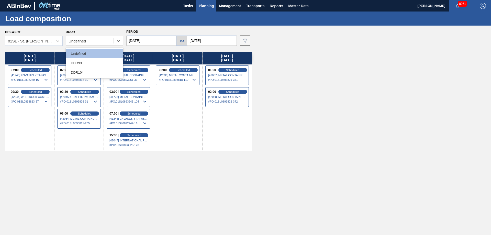
click at [89, 40] on div "Undefined" at bounding box center [90, 40] width 48 height 7
click at [93, 71] on div "DDR104" at bounding box center [95, 72] width 58 height 9
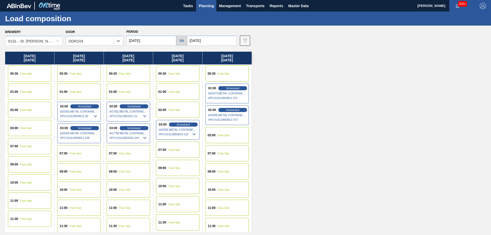
click at [17, 67] on div "00:30 Free Slot" at bounding box center [30, 74] width 44 height 16
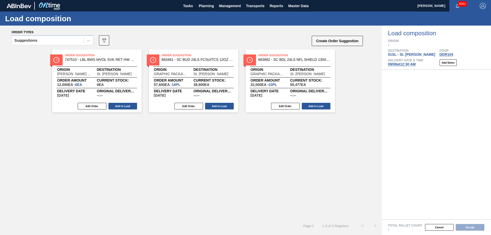
click at [88, 41] on icon at bounding box center [88, 40] width 5 height 5
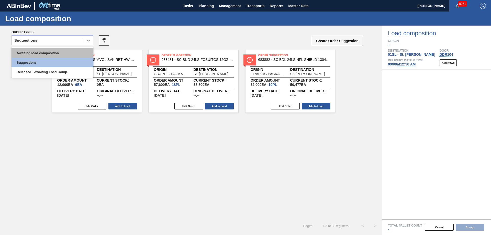
click at [70, 54] on div "Awaiting load composition" at bounding box center [53, 52] width 82 height 9
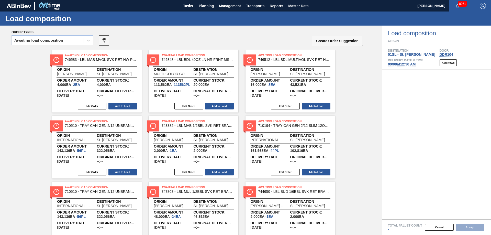
scroll to position [77, 0]
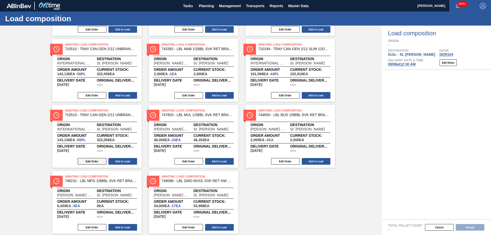
click at [98, 159] on button "Edit Order" at bounding box center [92, 161] width 29 height 7
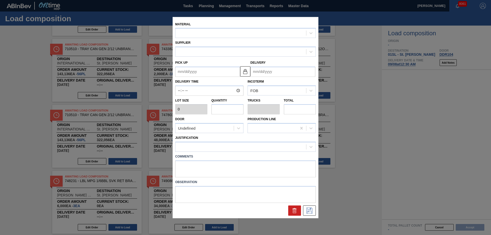
type input "2,556"
type input "56"
type input "1"
type input "143,136"
type up "09/04/2025"
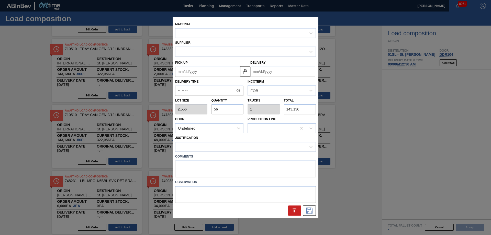
type input "[DATE]"
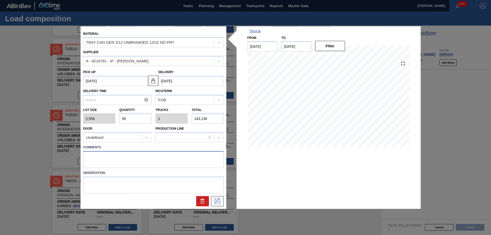
click at [102, 159] on textarea at bounding box center [153, 159] width 141 height 17
type textarea "Live unload/Deliver at 2300"
click at [218, 201] on icon at bounding box center [217, 201] width 8 height 6
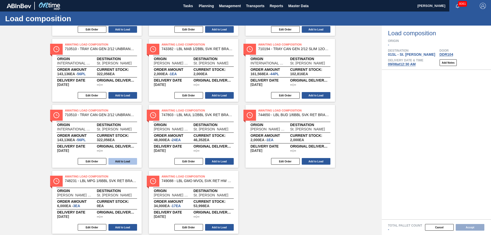
click at [126, 160] on button "Add to Load" at bounding box center [123, 161] width 29 height 7
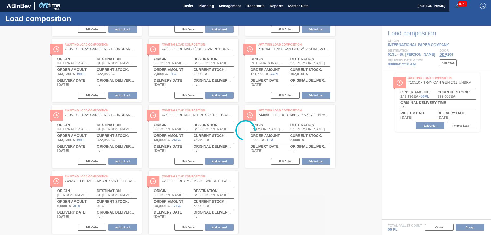
scroll to position [0, 0]
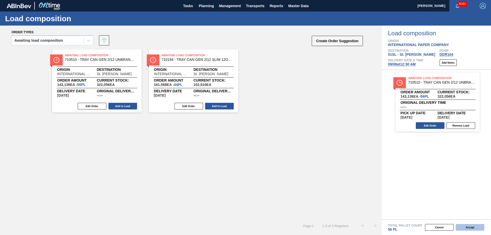
click at [475, 225] on button "Accept" at bounding box center [470, 227] width 29 height 7
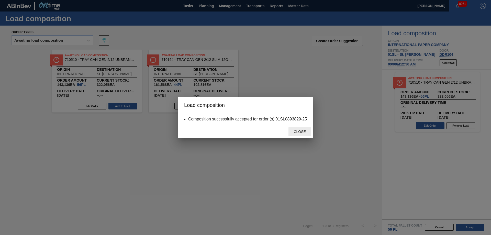
click at [296, 129] on div "Close" at bounding box center [300, 131] width 23 height 9
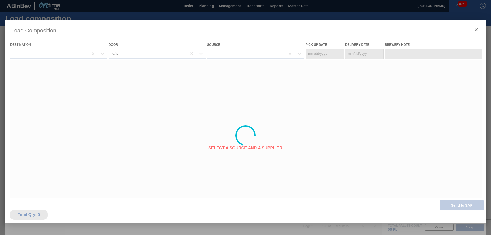
type Date "[DATE]"
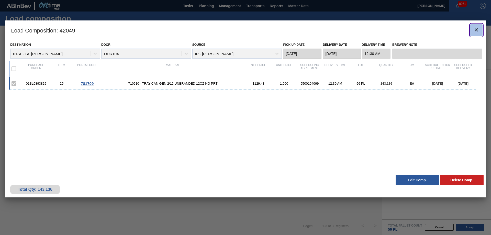
click at [474, 28] on icon "botão de ícone" at bounding box center [477, 30] width 6 height 6
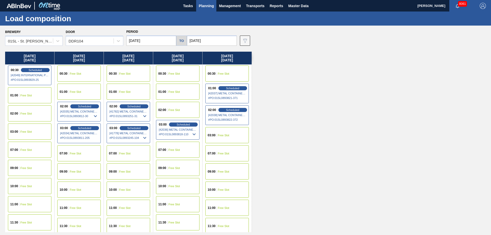
click at [82, 75] on div "00:30 Free Slot" at bounding box center [79, 74] width 44 height 16
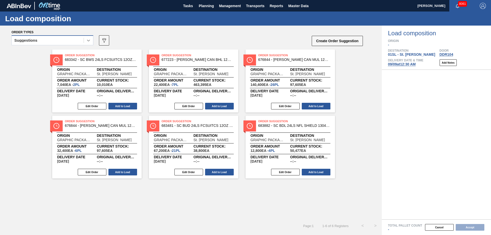
click at [90, 42] on icon at bounding box center [88, 40] width 5 height 5
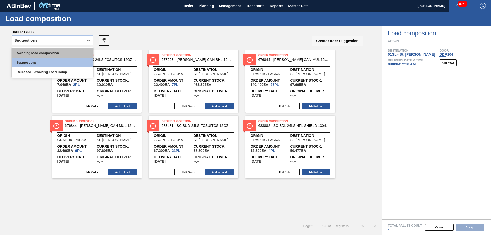
click at [66, 51] on div "Awaiting load composition" at bounding box center [53, 52] width 82 height 9
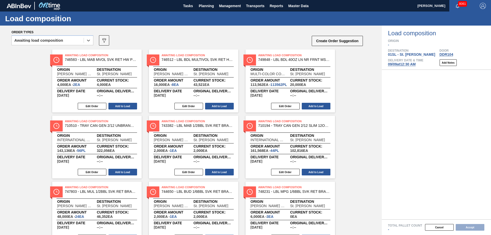
scroll to position [51, 0]
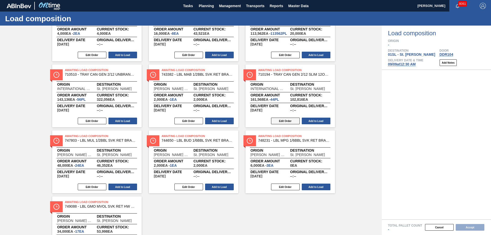
click at [290, 119] on button "Edit Order" at bounding box center [285, 121] width 29 height 7
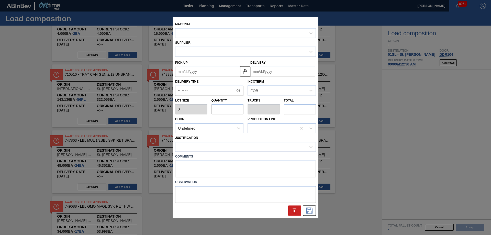
type input "3,672"
type input "44"
type input "1"
type input "161,568"
type up "09/04/2025"
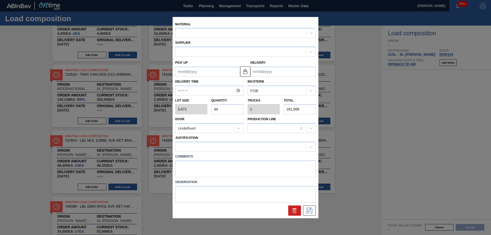
type input "[DATE]"
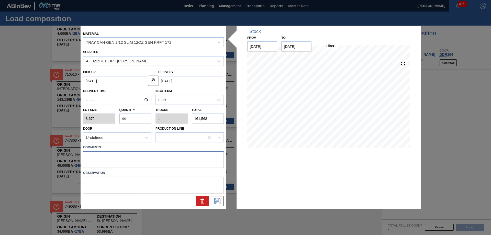
click at [96, 154] on textarea at bounding box center [153, 159] width 141 height 17
type textarea "Live unload"
click at [216, 207] on div "Material TRAY CAN GEN 2/12 SLIM 12OZ GEN KRFT 172 Supplier A - 8219781 - IP - F…" at bounding box center [154, 117] width 146 height 183
click at [214, 200] on icon at bounding box center [217, 201] width 8 height 6
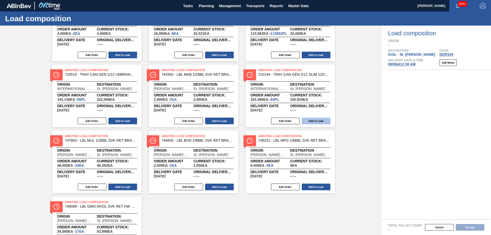
click at [313, 124] on button "Add to Load" at bounding box center [316, 121] width 29 height 7
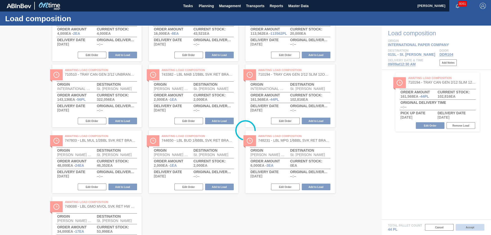
scroll to position [0, 0]
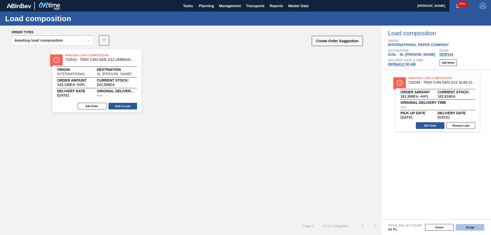
click at [467, 228] on button "Accept" at bounding box center [470, 227] width 29 height 7
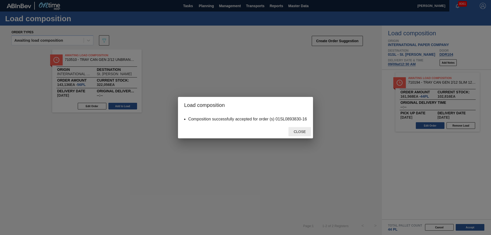
click at [299, 131] on span "Close" at bounding box center [300, 132] width 20 height 4
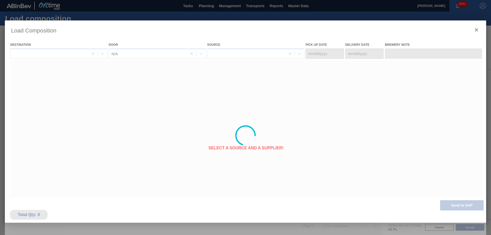
type Date "[DATE]"
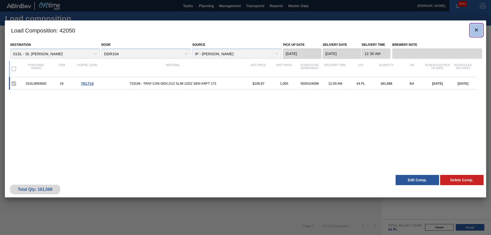
click at [478, 30] on icon "botão de ícone" at bounding box center [477, 30] width 6 height 6
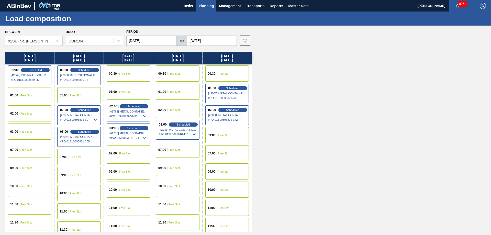
click at [140, 73] on div "00:30 Free Slot" at bounding box center [129, 74] width 44 height 16
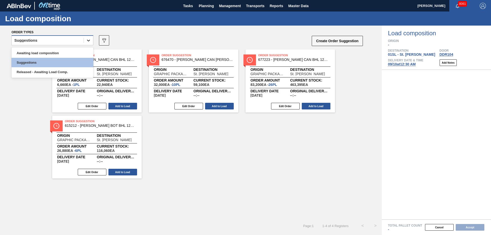
click at [90, 42] on icon at bounding box center [88, 40] width 5 height 5
click at [61, 52] on div "Awaiting load composition" at bounding box center [53, 52] width 82 height 9
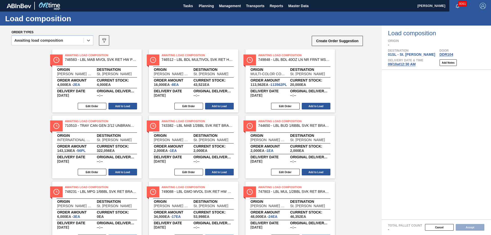
scroll to position [25, 0]
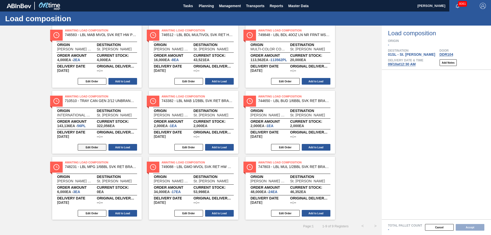
click at [94, 150] on button "Edit Order" at bounding box center [92, 147] width 29 height 7
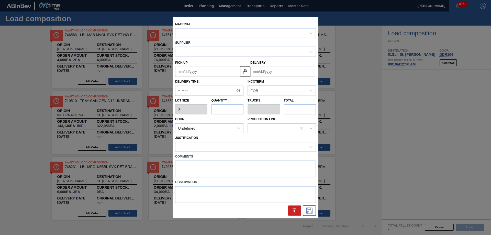
type input "2,556"
type input "56"
type input "1"
type input "143,136"
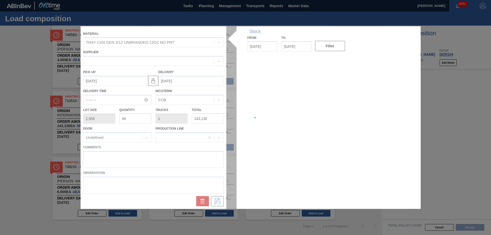
type up "[DATE]"
type input "[DATE]"
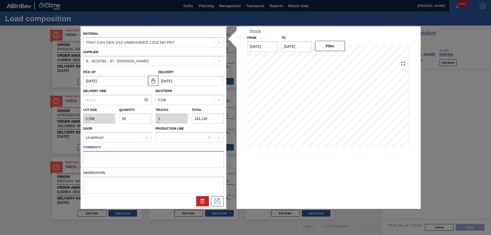
click at [109, 158] on textarea at bounding box center [153, 159] width 141 height 17
type textarea "Live unload/Deliver at 2300"
click at [213, 204] on button at bounding box center [217, 201] width 13 height 10
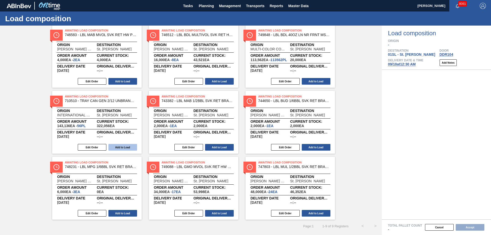
click at [117, 149] on button "Add to Load" at bounding box center [123, 147] width 29 height 7
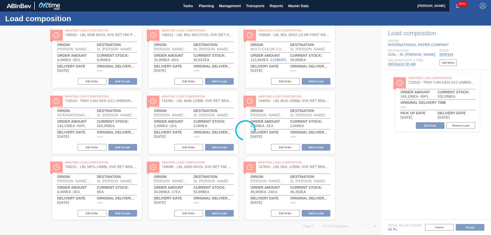
scroll to position [0, 0]
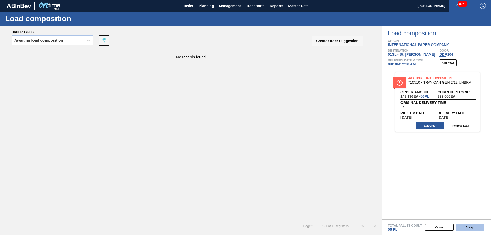
click at [473, 229] on button "Accept" at bounding box center [470, 227] width 29 height 7
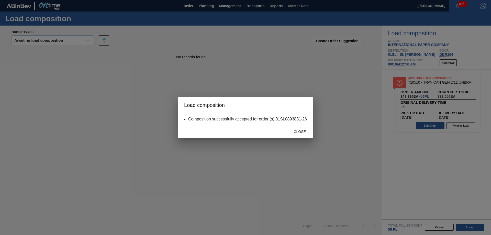
click at [298, 132] on span "Close" at bounding box center [300, 132] width 20 height 4
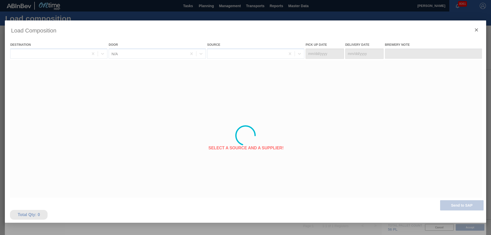
type Date "[DATE]"
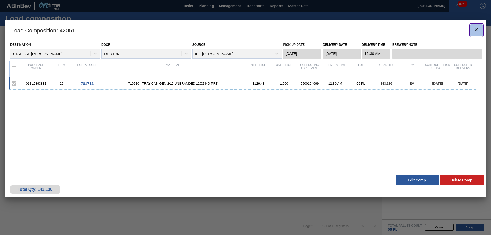
click at [476, 26] on button "botão de ícone" at bounding box center [477, 30] width 12 height 12
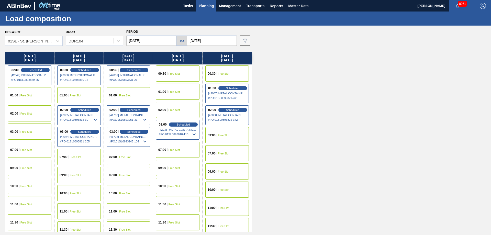
click at [177, 75] on span "Free Slot" at bounding box center [175, 73] width 12 height 3
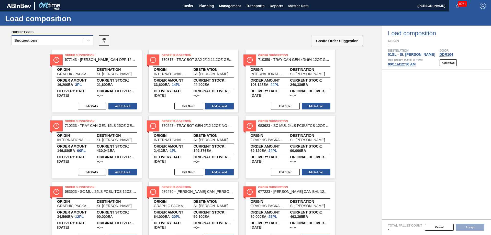
click at [71, 43] on div "Suggestions" at bounding box center [48, 40] width 72 height 7
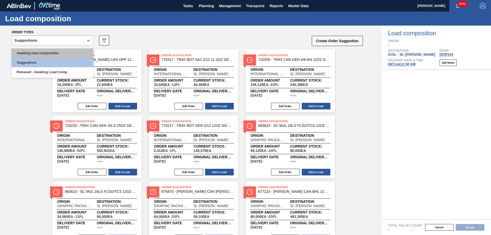
click at [50, 51] on div "Awaiting load composition" at bounding box center [53, 52] width 82 height 9
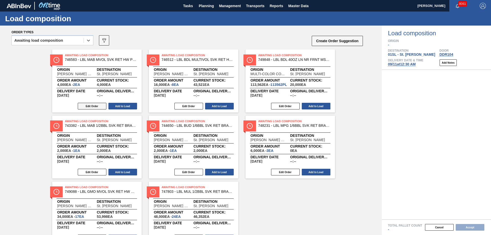
click at [95, 106] on button "Edit Order" at bounding box center [92, 106] width 29 height 7
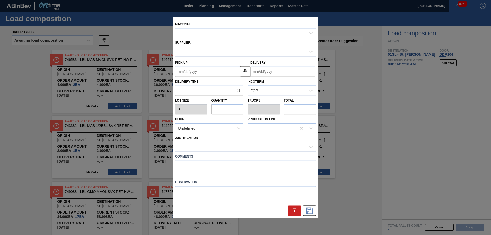
type input "2,000"
type input "2"
type input "0.004"
type input "4,000"
type up "09/21/2025"
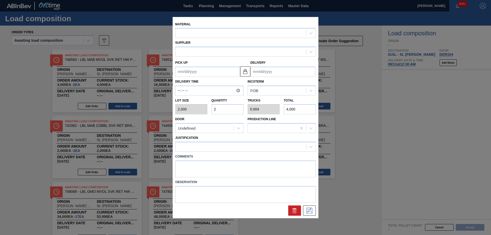
type input "09/22/2025"
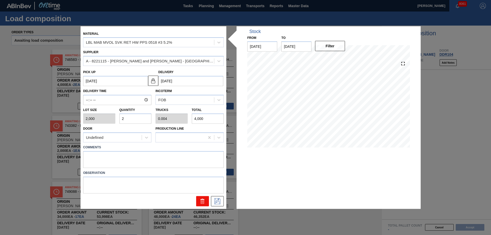
click at [203, 201] on icon at bounding box center [203, 202] width 0 height 3
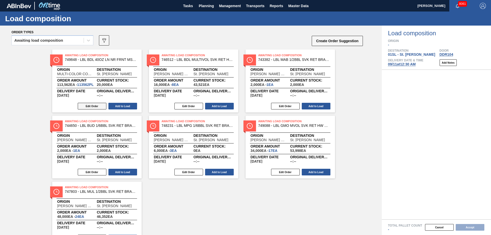
click at [95, 104] on button "Edit Order" at bounding box center [92, 106] width 29 height 7
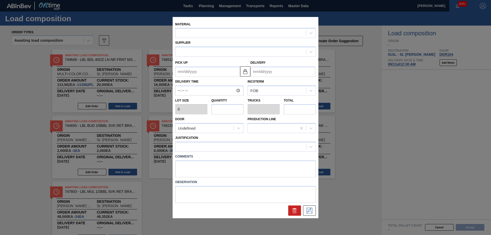
type input "1"
type input "113,562"
type input "0"
type input "113,562"
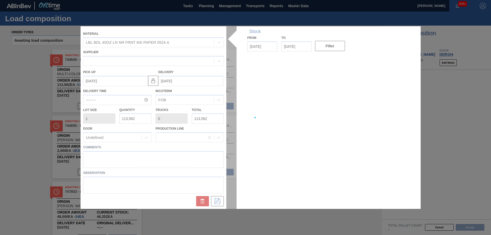
type up "[DATE]"
type input "[DATE]"
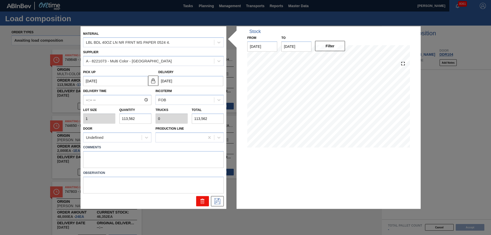
click at [202, 201] on icon at bounding box center [202, 202] width 0 height 3
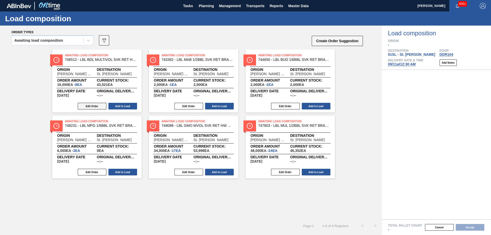
click at [91, 104] on button "Edit Order" at bounding box center [92, 106] width 29 height 7
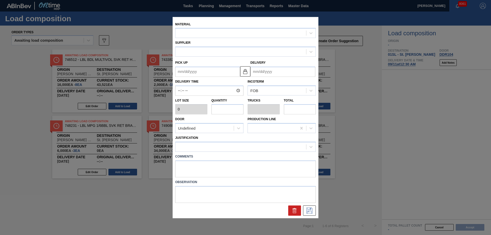
type input "2,000"
type input "8"
type input "0.016"
type input "16,000"
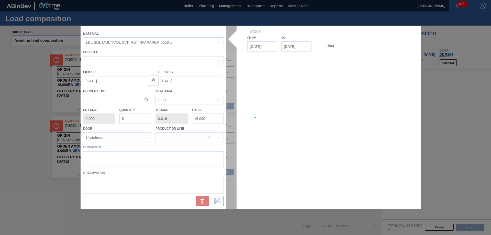
type up "09/14/2025"
type input "[DATE]"
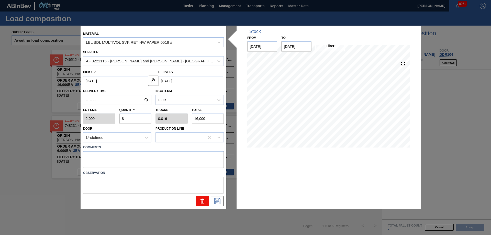
click at [203, 202] on icon at bounding box center [203, 202] width 0 height 3
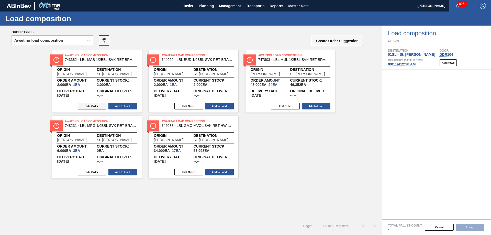
click at [97, 106] on button "Edit Order" at bounding box center [92, 106] width 29 height 7
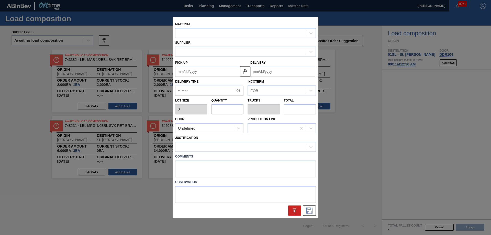
type input "2,000"
type input "1"
type input "0.002"
type input "2,000"
type up "[DATE]"
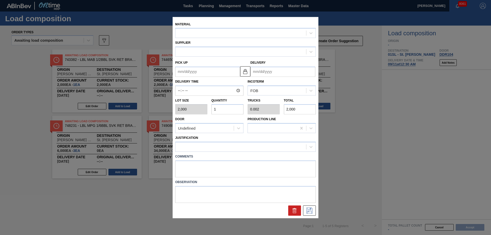
type input "[DATE]"
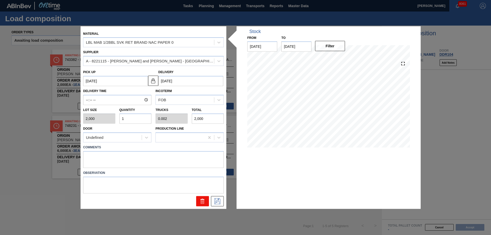
click at [208, 200] on button at bounding box center [202, 201] width 13 height 10
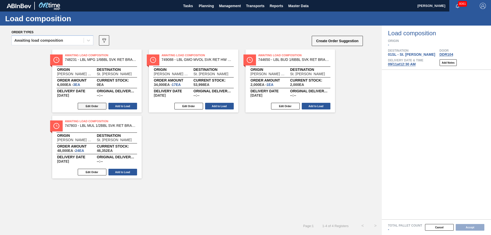
click at [98, 107] on button "Edit Order" at bounding box center [92, 106] width 29 height 7
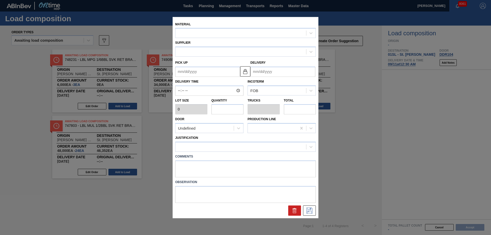
type input "2,000"
type input "3"
type input "0.006"
type input "6,000"
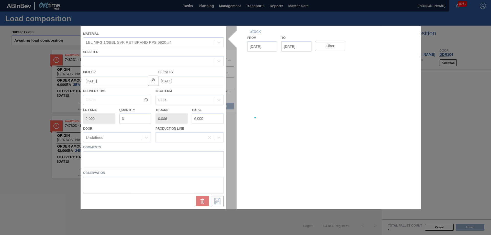
type up "08/31/2025"
type input "09/01/2025"
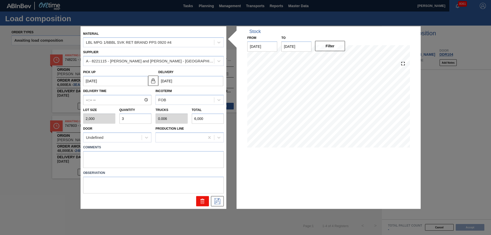
click at [198, 201] on button at bounding box center [202, 201] width 13 height 10
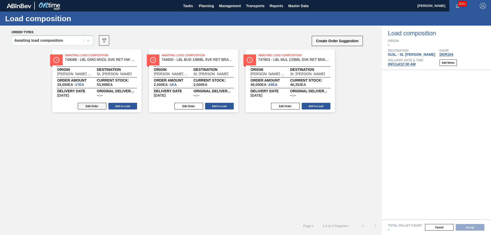
click at [97, 109] on button "Edit Order" at bounding box center [92, 106] width 29 height 7
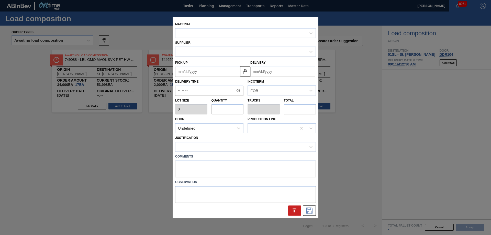
type input "2,000"
type input "17"
type input "0.034"
type input "34,000"
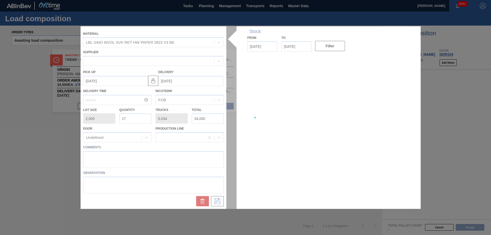
type up "08/31/2025"
type input "09/01/2025"
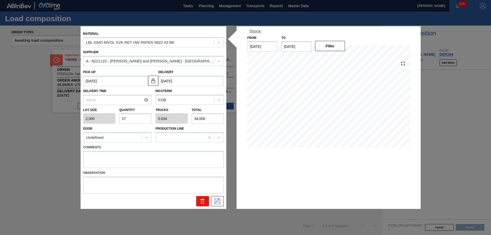
click at [202, 203] on icon at bounding box center [203, 201] width 6 height 6
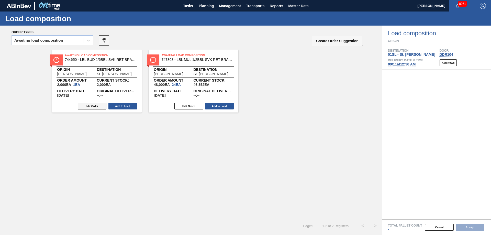
click at [96, 107] on button "Edit Order" at bounding box center [92, 106] width 29 height 7
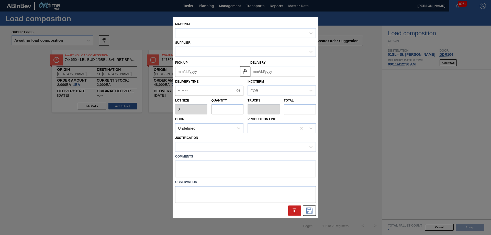
type input "2,000"
type input "1"
type input "0.002"
type input "2,000"
type up "08/31/2025"
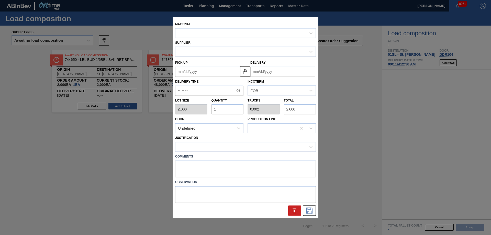
type input "09/01/2025"
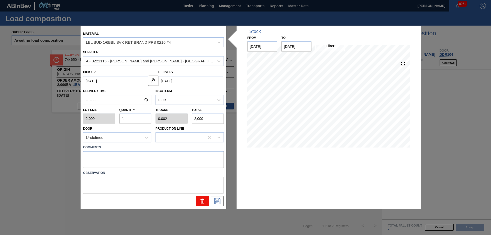
click at [203, 201] on icon at bounding box center [202, 202] width 0 height 3
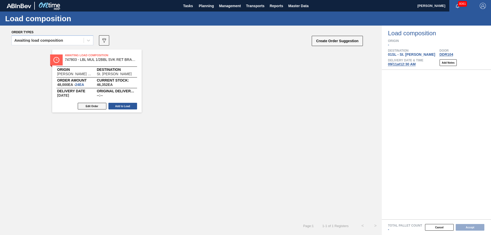
click at [90, 106] on button "Edit Order" at bounding box center [92, 106] width 29 height 7
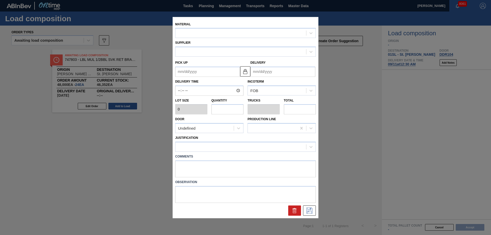
type input "2,000"
type input "24"
type input "0.048"
type input "48,000"
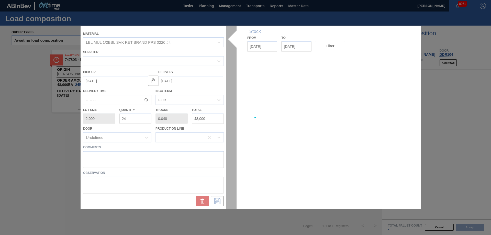
type up "08/31/2025"
type input "09/01/2025"
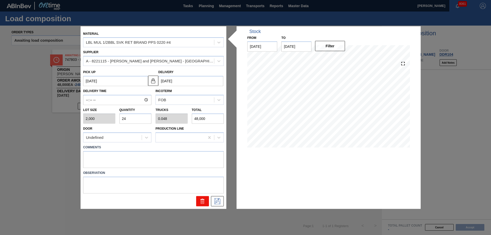
click at [201, 202] on icon at bounding box center [202, 202] width 3 height 4
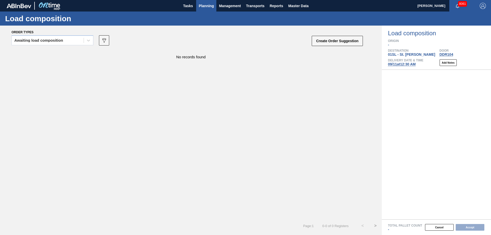
click at [205, 7] on span "Planning" at bounding box center [206, 6] width 15 height 6
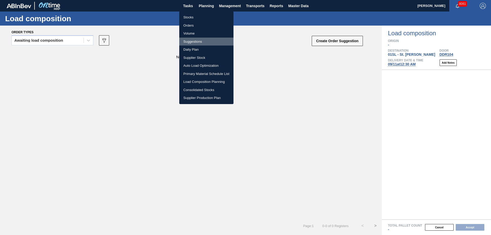
click at [193, 41] on li "Suggestions" at bounding box center [206, 42] width 54 height 8
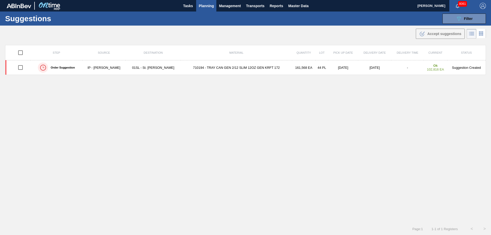
type from "[DATE]"
type to "[DATE]"
click at [202, 9] on span "Planning" at bounding box center [206, 6] width 15 height 6
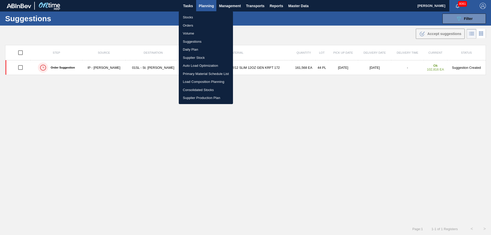
drag, startPoint x: 192, startPoint y: 41, endPoint x: 235, endPoint y: 53, distance: 44.1
click at [192, 41] on li "Suggestions" at bounding box center [206, 42] width 54 height 8
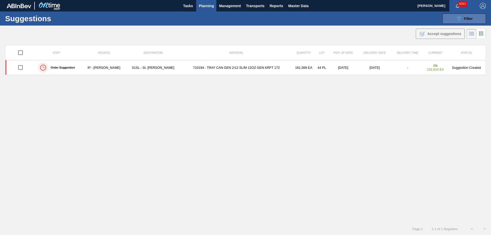
click at [455, 23] on button "089F7B8B-B2A5-4AFE-B5C0-19BA573D28AC Filter" at bounding box center [465, 19] width 44 height 10
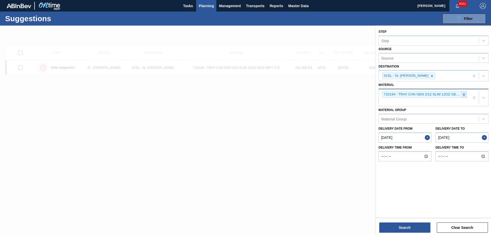
click at [464, 94] on icon at bounding box center [464, 95] width 2 height 2
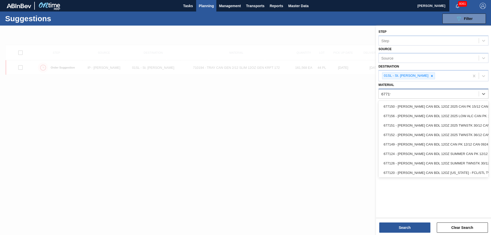
type input "677195"
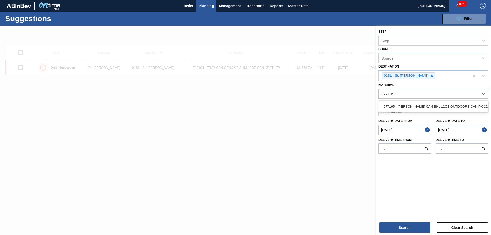
click at [429, 108] on div "677195 - [PERSON_NAME] CAN BHL 12OZ OUTDOORS CAN PK 12/12" at bounding box center [434, 106] width 110 height 9
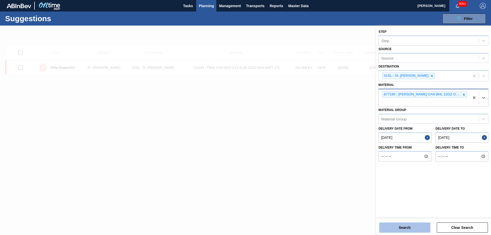
click at [403, 228] on button "Search" at bounding box center [405, 228] width 51 height 10
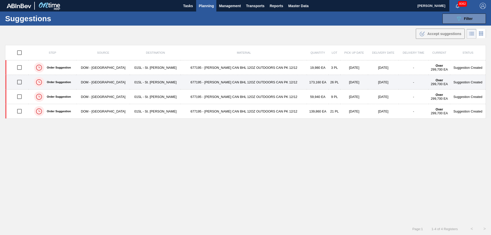
click at [21, 80] on input "checkbox" at bounding box center [19, 82] width 11 height 11
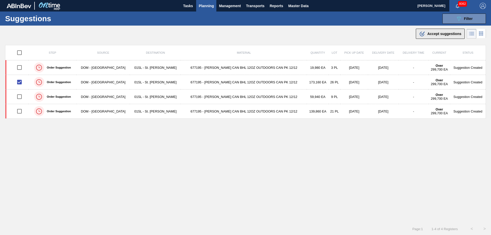
click at [425, 32] on div ".b{fill:var(--color-action-default)} Accept suggestions" at bounding box center [440, 34] width 42 height 6
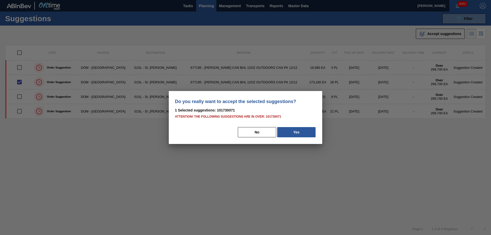
click at [302, 134] on button "Yes" at bounding box center [296, 132] width 38 height 10
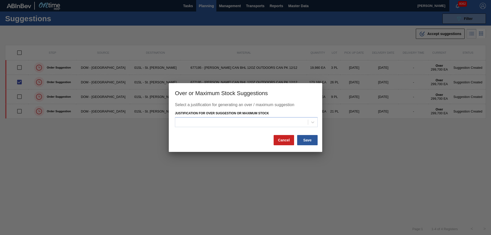
drag, startPoint x: 311, startPoint y: 141, endPoint x: 319, endPoint y: 144, distance: 8.8
click at [311, 141] on button "Save" at bounding box center [307, 140] width 20 height 10
click at [278, 121] on div at bounding box center [241, 121] width 133 height 7
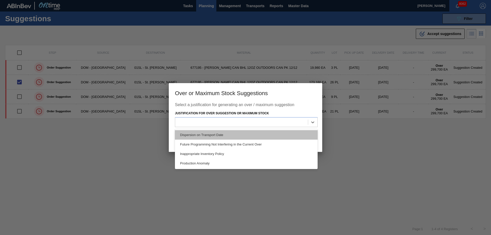
click at [239, 134] on div "Dispersion on Transport Date" at bounding box center [246, 134] width 143 height 9
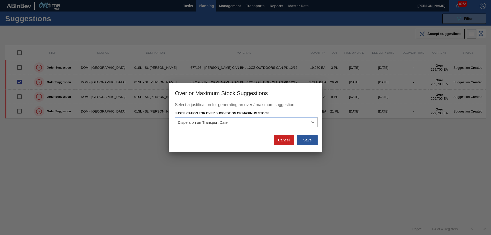
drag, startPoint x: 310, startPoint y: 138, endPoint x: 324, endPoint y: 138, distance: 14.1
click at [309, 138] on button "Save" at bounding box center [307, 140] width 20 height 10
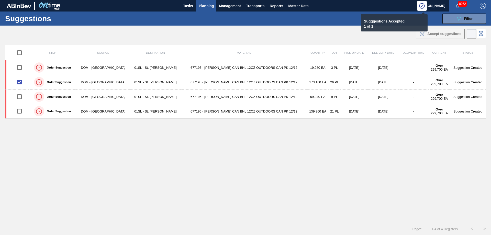
click at [197, 4] on button "Planning" at bounding box center [206, 6] width 20 height 12
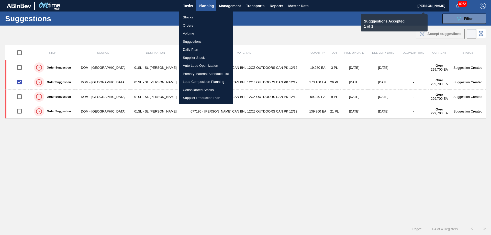
checkbox input "false"
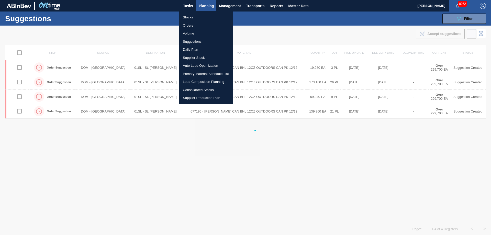
click at [192, 83] on li "Load Composition Planning" at bounding box center [206, 82] width 54 height 8
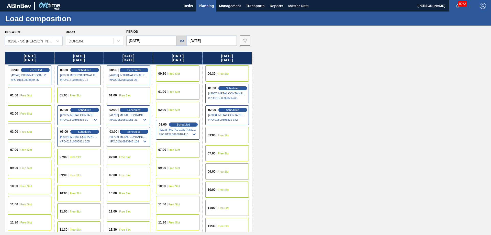
click at [27, 148] on span "Free Slot" at bounding box center [26, 149] width 12 height 3
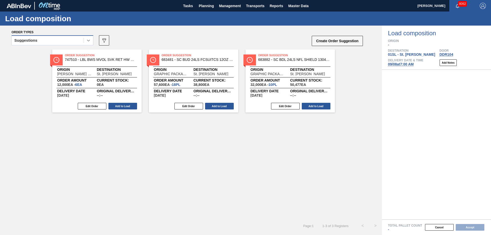
click at [89, 42] on icon at bounding box center [88, 40] width 5 height 5
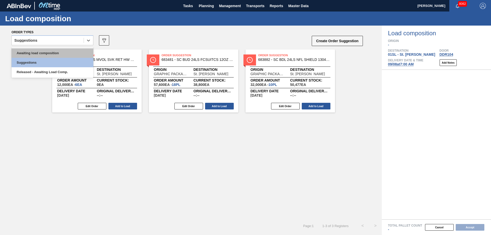
click at [72, 52] on div "Awaiting load composition" at bounding box center [53, 52] width 82 height 9
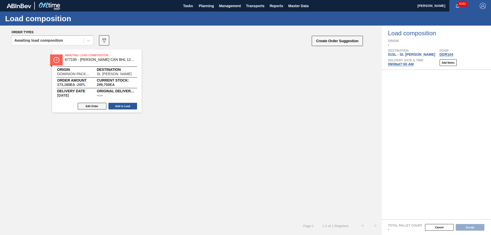
click at [88, 106] on button "Edit Order" at bounding box center [92, 106] width 29 height 7
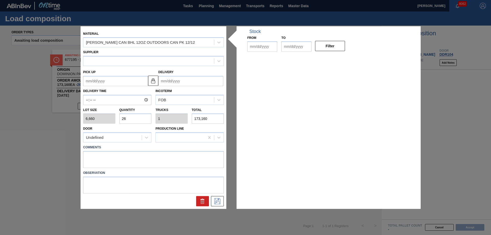
type input "6,660"
type input "26"
type input "1"
type input "173,160"
type up "[DATE]"
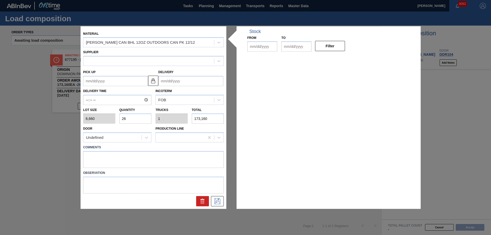
type input "[DATE]"
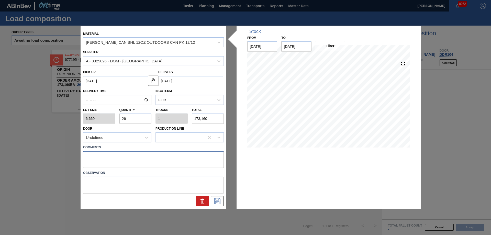
click at [97, 155] on textarea at bounding box center [153, 159] width 141 height 17
type textarea "Live unload"
click at [216, 205] on button at bounding box center [217, 201] width 13 height 10
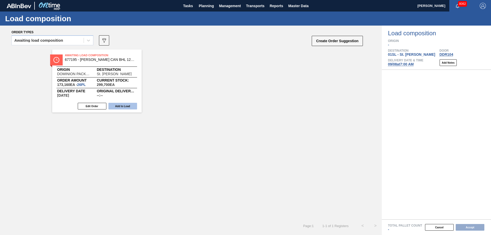
click at [127, 107] on button "Add to Load" at bounding box center [123, 106] width 29 height 7
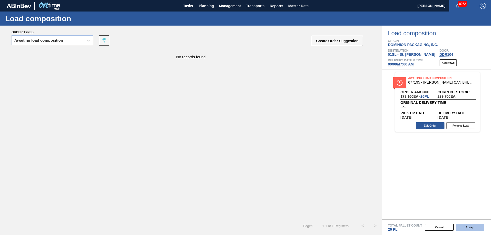
click at [468, 228] on button "Accept" at bounding box center [470, 227] width 29 height 7
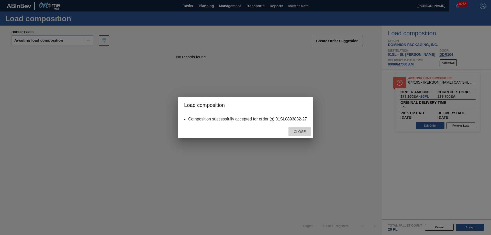
click at [298, 132] on span "Close" at bounding box center [300, 132] width 20 height 4
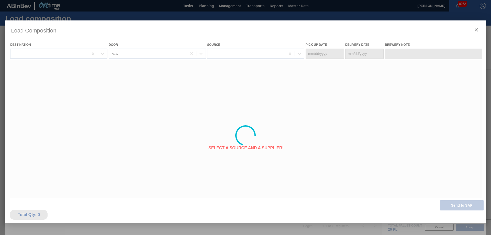
type Date "[DATE]"
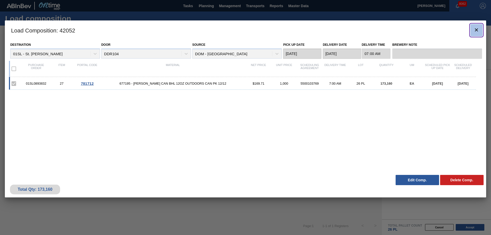
click at [475, 30] on icon "botão de ícone" at bounding box center [477, 30] width 6 height 6
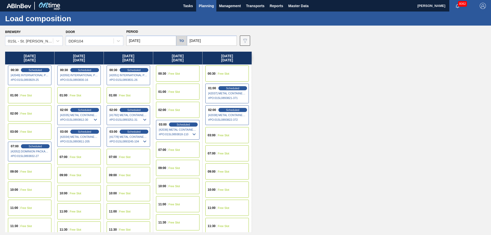
click at [209, 7] on span "Planning" at bounding box center [206, 6] width 15 height 6
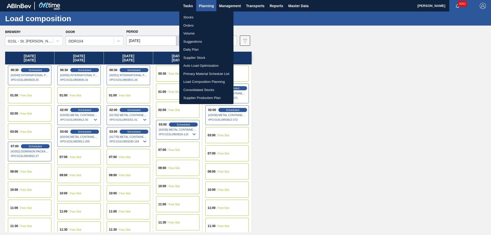
click at [196, 43] on li "Suggestions" at bounding box center [206, 42] width 54 height 8
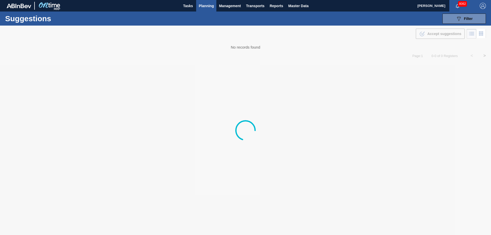
type from "[DATE]"
type to "[DATE]"
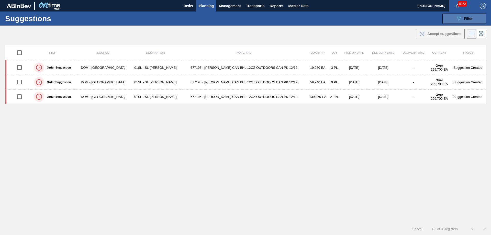
click at [452, 21] on button "089F7B8B-B2A5-4AFE-B5C0-19BA573D28AC Filter" at bounding box center [465, 19] width 44 height 10
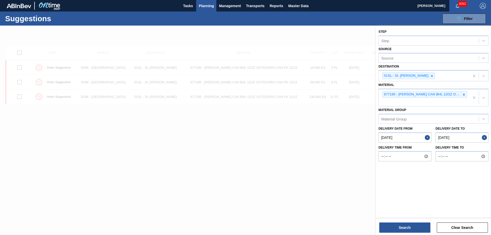
click at [254, 130] on div at bounding box center [245, 143] width 491 height 235
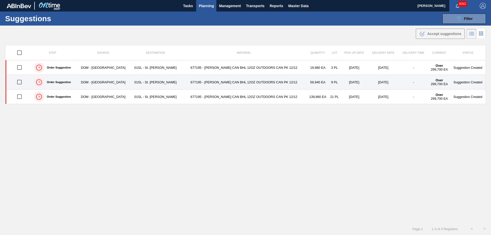
click at [21, 83] on input "checkbox" at bounding box center [19, 82] width 11 height 11
checkbox input "true"
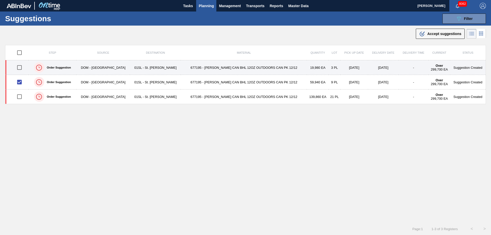
click at [21, 66] on input "checkbox" at bounding box center [19, 67] width 11 height 11
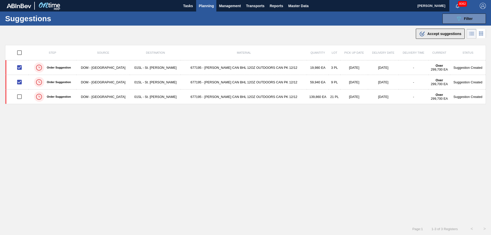
click at [430, 31] on div ".b{fill:var(--color-action-default)} Accept suggestions" at bounding box center [440, 34] width 42 height 6
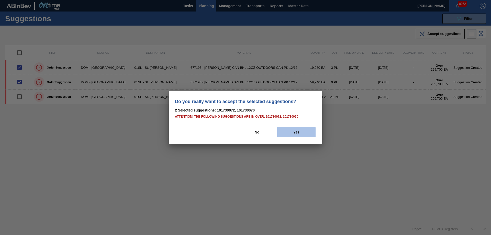
click at [301, 132] on button "Yes" at bounding box center [296, 132] width 38 height 10
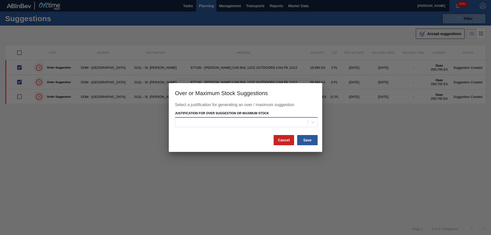
click at [294, 126] on div at bounding box center [246, 122] width 143 height 10
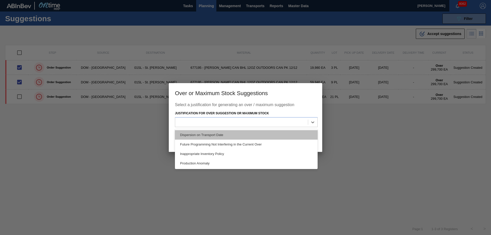
click at [253, 131] on div "Dispersion on Transport Date" at bounding box center [246, 134] width 143 height 9
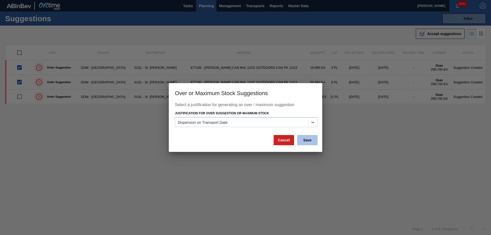
click at [308, 140] on button "Save" at bounding box center [307, 140] width 20 height 10
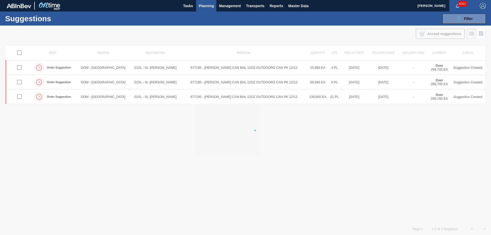
checkbox input "false"
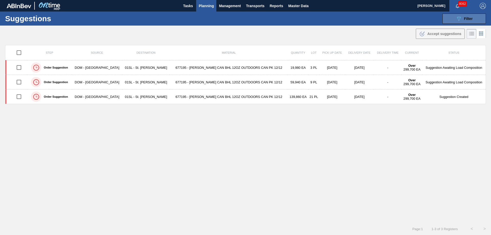
click at [447, 17] on button "089F7B8B-B2A5-4AFE-B5C0-19BA573D28AC Filter" at bounding box center [465, 19] width 44 height 10
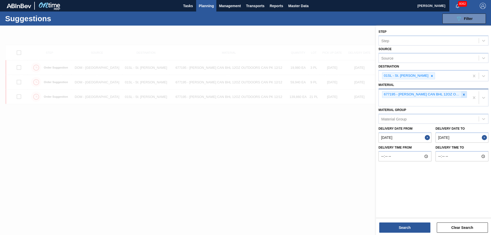
click at [463, 96] on icon at bounding box center [464, 95] width 4 height 4
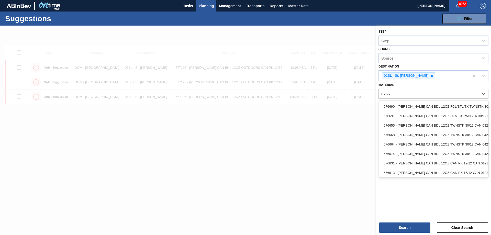
type input "676627"
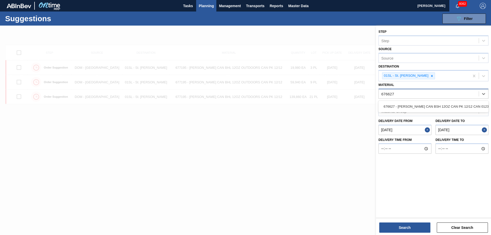
click at [453, 102] on div "676627 - [PERSON_NAME] CAN BSH 12OZ CAN PK 12/12 CAN 0123" at bounding box center [434, 106] width 110 height 9
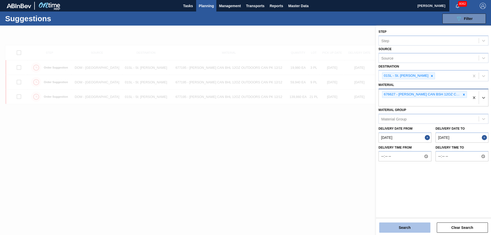
click at [406, 230] on button "Search" at bounding box center [405, 228] width 51 height 10
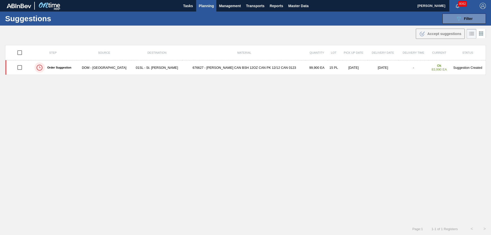
click at [204, 6] on span "Planning" at bounding box center [206, 6] width 15 height 6
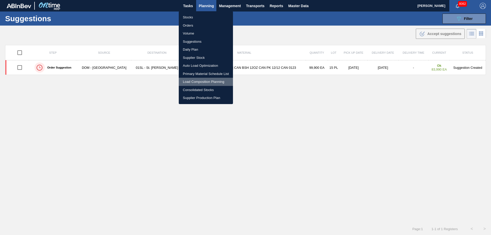
click at [204, 80] on li "Load Composition Planning" at bounding box center [206, 82] width 54 height 8
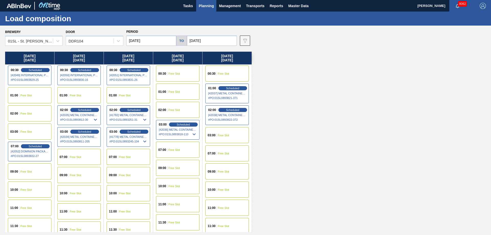
click at [126, 158] on span "Free Slot" at bounding box center [125, 157] width 12 height 3
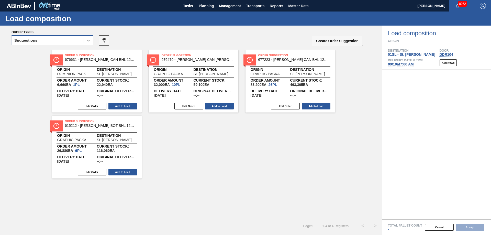
click at [87, 41] on icon at bounding box center [88, 40] width 5 height 5
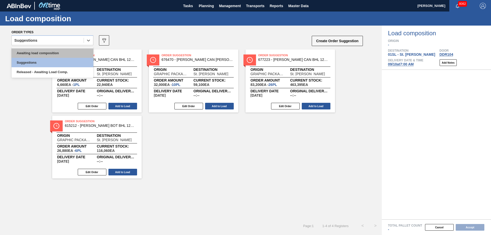
click at [67, 52] on div "Awaiting load composition" at bounding box center [53, 52] width 82 height 9
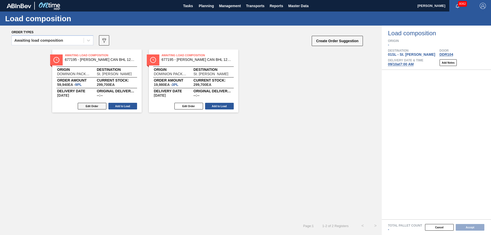
click at [99, 109] on button "Edit Order" at bounding box center [92, 106] width 29 height 7
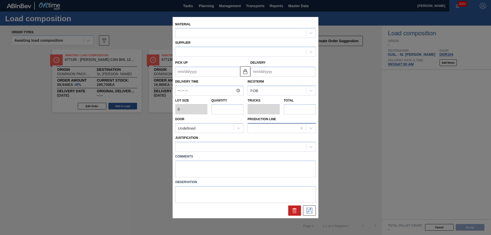
type input "6,660"
type input "9"
type input "0.346"
type input "59,940"
type up "[DATE]"
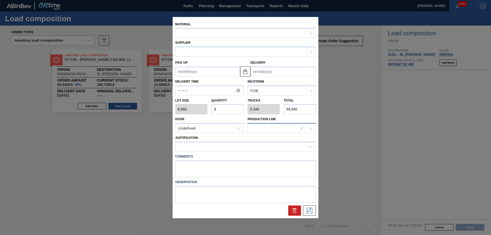
type input "[DATE]"
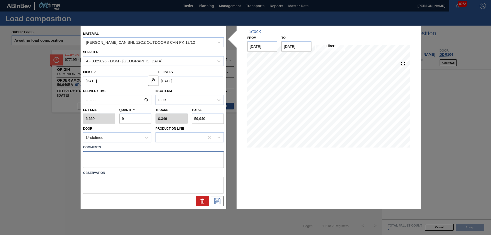
click at [105, 157] on textarea at bounding box center [153, 159] width 141 height 17
type textarea "Live unload"
click at [214, 205] on button at bounding box center [217, 201] width 13 height 10
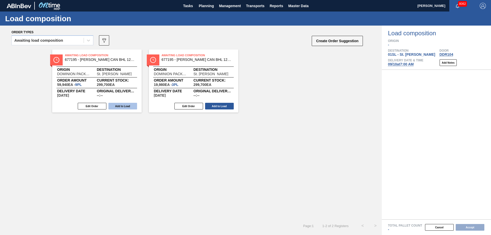
click at [126, 107] on button "Add to Load" at bounding box center [123, 106] width 29 height 7
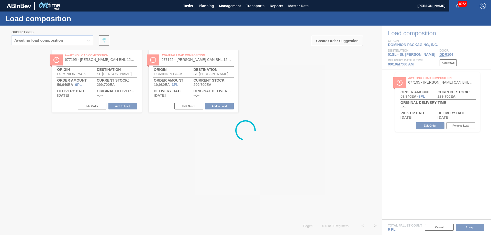
click at [100, 105] on div at bounding box center [245, 131] width 491 height 210
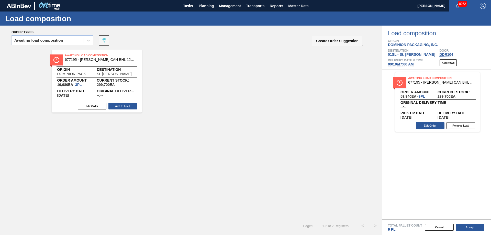
click at [100, 105] on button "Edit Order" at bounding box center [92, 106] width 29 height 7
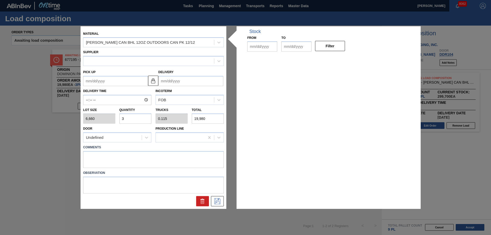
type input "6,660"
type input "3"
type input "0.115"
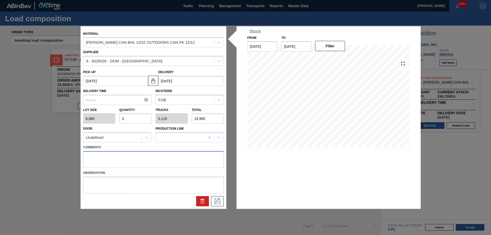
click at [125, 158] on textarea at bounding box center [153, 159] width 141 height 17
click at [215, 204] on icon at bounding box center [217, 201] width 8 height 6
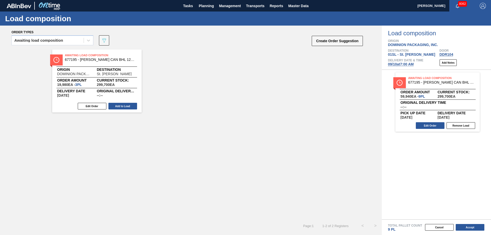
click at [127, 107] on button "Add to Load" at bounding box center [123, 106] width 29 height 7
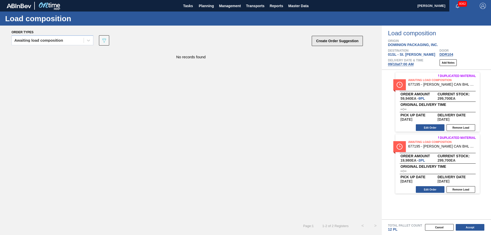
click at [338, 42] on button "Create Order Suggestion" at bounding box center [337, 41] width 51 height 10
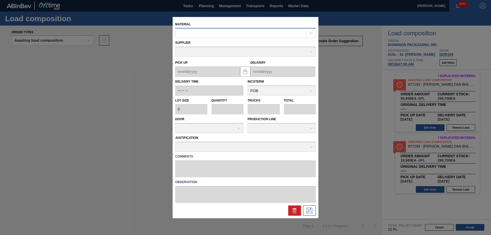
click at [199, 34] on div at bounding box center [241, 32] width 131 height 7
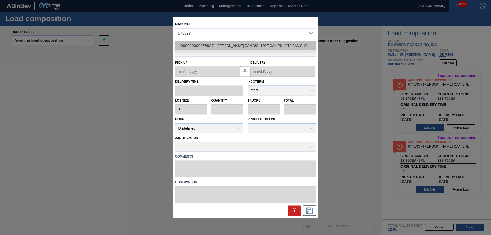
click at [206, 45] on div "000000000000676627 - [PERSON_NAME] CAN BSH 12OZ CAN PK 12/12 CAN 0123" at bounding box center [245, 45] width 141 height 9
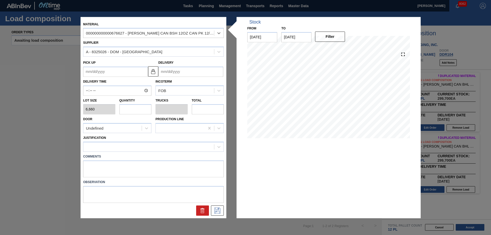
click at [185, 70] on input "Delivery" at bounding box center [190, 72] width 65 height 10
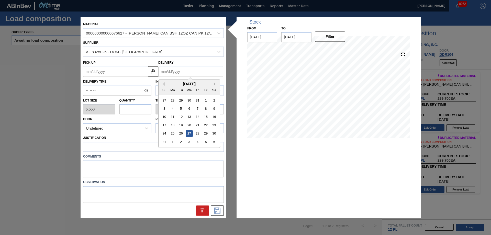
click at [215, 85] on button "Next Month" at bounding box center [216, 84] width 4 height 4
click at [190, 108] on div "10" at bounding box center [189, 108] width 7 height 7
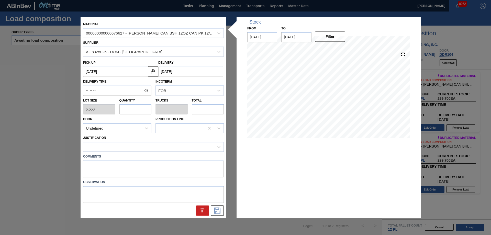
click at [129, 108] on input "text" at bounding box center [136, 109] width 32 height 10
drag, startPoint x: 110, startPoint y: 126, endPoint x: 110, endPoint y: 134, distance: 7.2
click at [110, 127] on div "Undefined" at bounding box center [112, 128] width 58 height 7
click at [104, 159] on div "DDR104" at bounding box center [117, 159] width 68 height 9
click at [107, 142] on div at bounding box center [153, 147] width 141 height 10
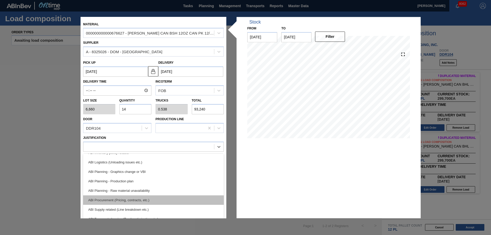
scroll to position [51, 0]
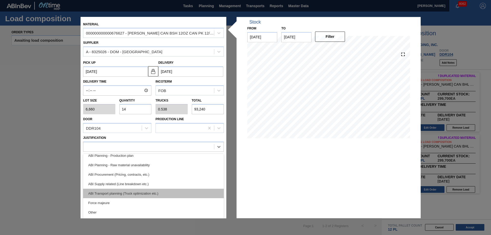
click at [133, 193] on div "ABI Transport planning (Truck optimization etc.)" at bounding box center [153, 193] width 141 height 9
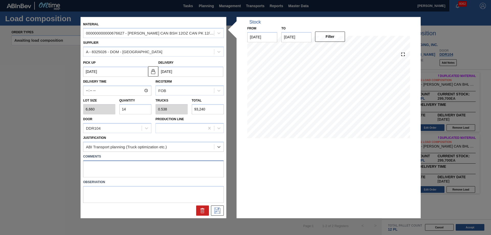
click at [109, 162] on textarea at bounding box center [153, 168] width 141 height 17
click at [219, 210] on icon at bounding box center [217, 211] width 8 height 6
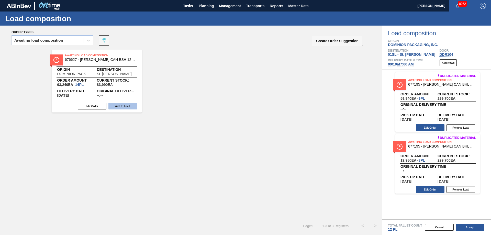
click at [117, 107] on button "Add to Load" at bounding box center [123, 106] width 29 height 7
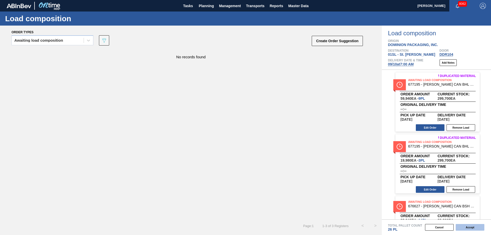
click at [478, 226] on button "Accept" at bounding box center [470, 227] width 29 height 7
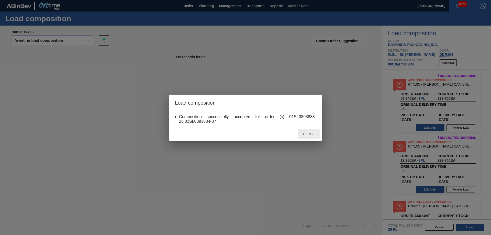
click at [307, 134] on span "Close" at bounding box center [309, 134] width 20 height 4
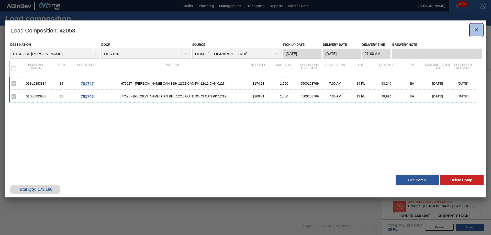
click at [475, 31] on icon "botão de ícone" at bounding box center [477, 30] width 6 height 6
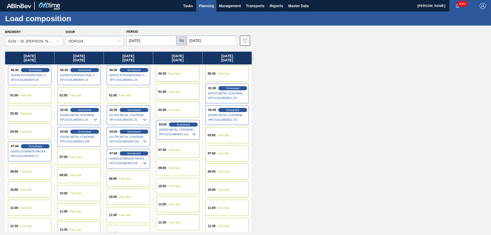
click at [207, 3] on span "Planning" at bounding box center [206, 6] width 15 height 6
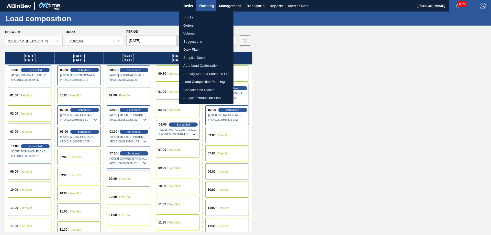
click at [198, 43] on li "Suggestions" at bounding box center [206, 42] width 54 height 8
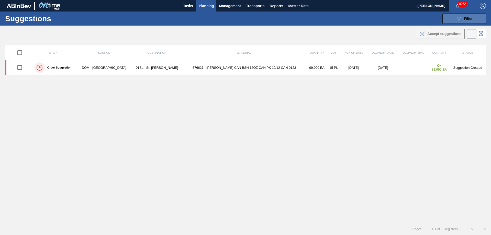
click at [459, 16] on icon "089F7B8B-B2A5-4AFE-B5C0-19BA573D28AC" at bounding box center [459, 19] width 6 height 6
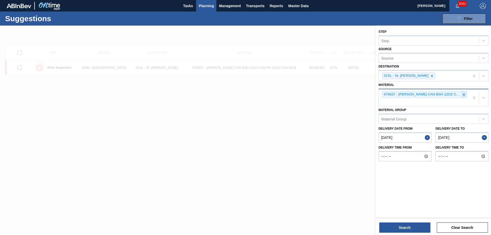
click at [461, 95] on div at bounding box center [464, 94] width 6 height 6
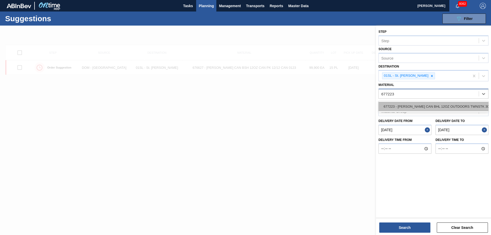
click at [445, 109] on div "677223 - [PERSON_NAME] CAN BHL 12OZ OUTDOORS TWNSTK 30/12" at bounding box center [434, 106] width 110 height 9
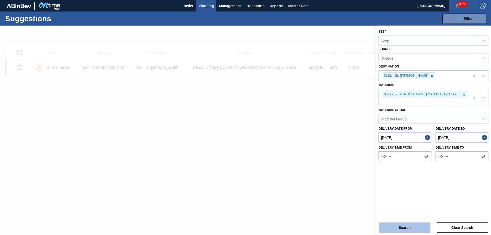
click at [411, 230] on button "Search" at bounding box center [405, 228] width 51 height 10
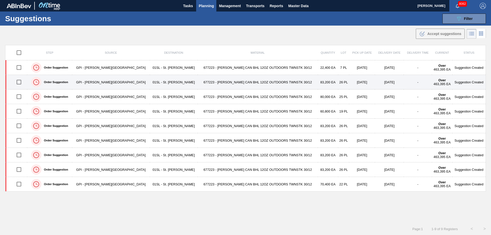
click at [20, 81] on input "checkbox" at bounding box center [19, 82] width 11 height 11
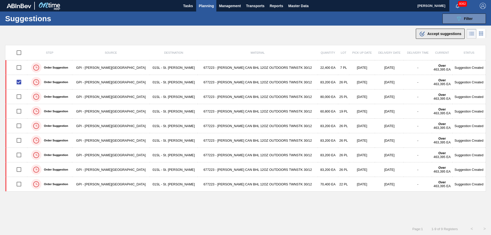
click at [439, 30] on button ".b{fill:var(--color-action-default)} Accept suggestions" at bounding box center [440, 34] width 49 height 10
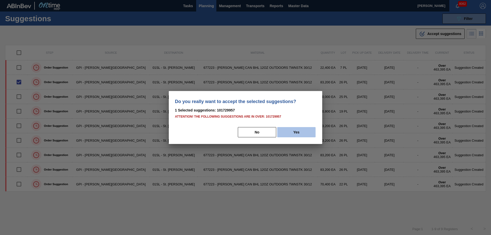
click at [292, 130] on button "Yes" at bounding box center [296, 132] width 38 height 10
click at [301, 134] on button "Yes" at bounding box center [296, 132] width 38 height 10
click at [296, 136] on button "Yes" at bounding box center [296, 132] width 38 height 10
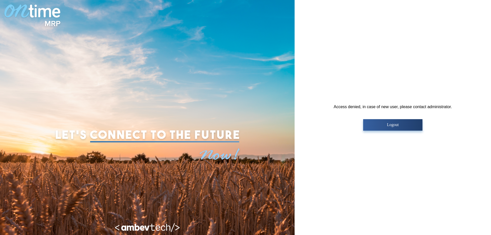
click at [388, 125] on p "Logout" at bounding box center [393, 125] width 56 height 5
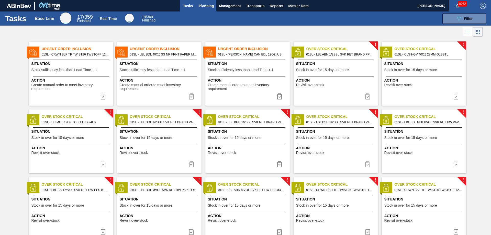
click at [202, 9] on span "Planning" at bounding box center [206, 6] width 15 height 6
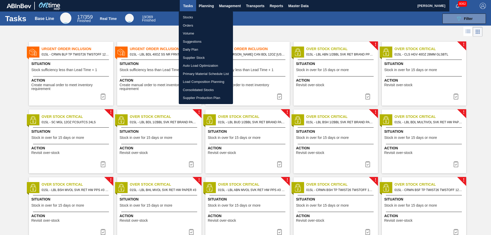
click at [191, 43] on li "Suggestions" at bounding box center [206, 42] width 54 height 8
checkbox input "true"
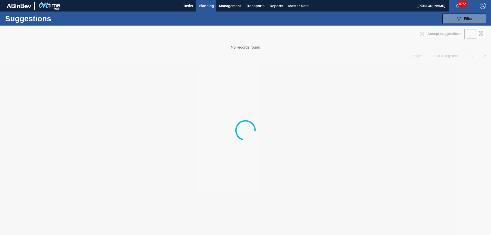
type from "[DATE]"
type to "[DATE]"
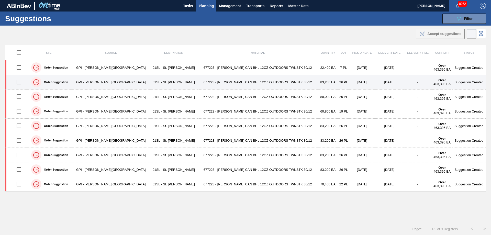
click at [19, 81] on input "checkbox" at bounding box center [19, 82] width 11 height 11
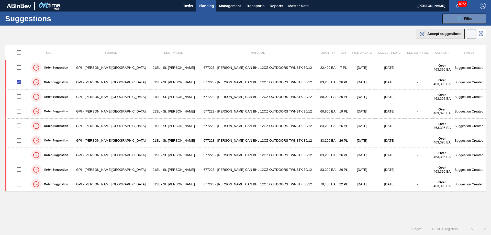
click at [431, 33] on span "Accept suggestions" at bounding box center [445, 34] width 34 height 4
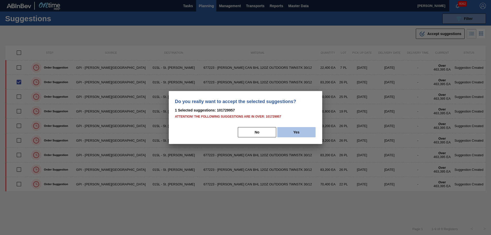
click at [297, 129] on button "Yes" at bounding box center [296, 132] width 38 height 10
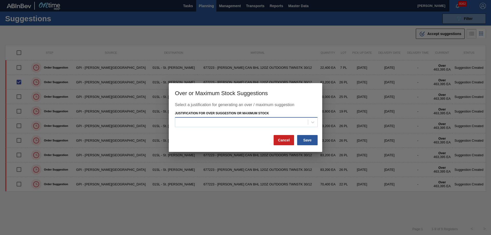
click at [277, 124] on div at bounding box center [241, 121] width 133 height 7
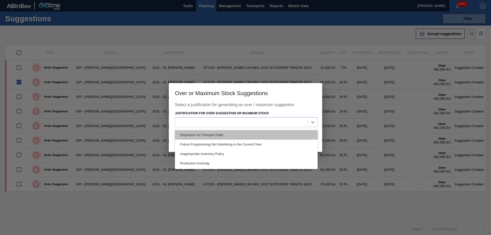
click at [235, 136] on div "Dispersion on Transport Date" at bounding box center [246, 134] width 143 height 9
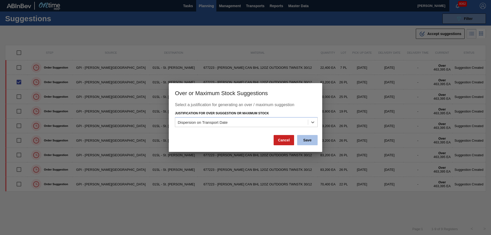
click at [314, 140] on button "Save" at bounding box center [307, 140] width 20 height 10
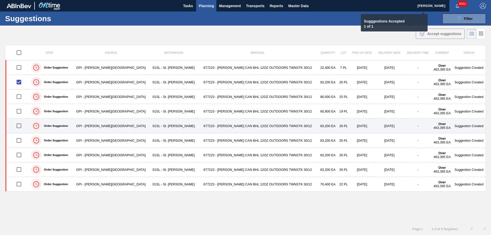
checkbox input "false"
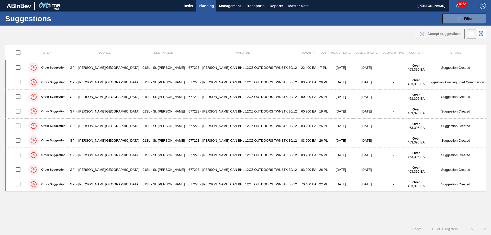
click at [205, 9] on button "Planning" at bounding box center [206, 6] width 20 height 12
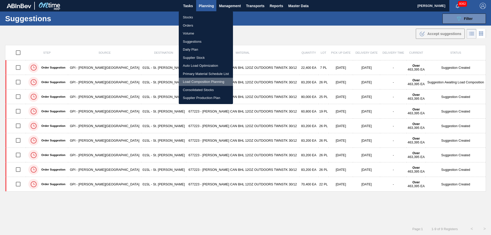
click at [198, 80] on li "Load Composition Planning" at bounding box center [206, 82] width 54 height 8
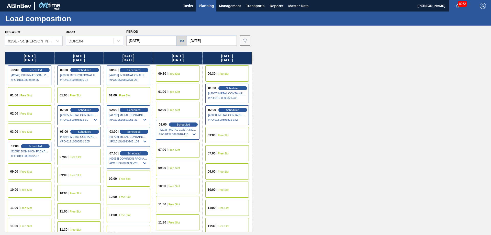
click at [142, 41] on input "[DATE]" at bounding box center [151, 41] width 50 height 10
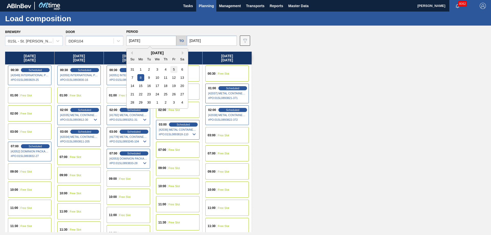
click at [172, 71] on div "5" at bounding box center [173, 69] width 7 height 7
type input "[DATE]"
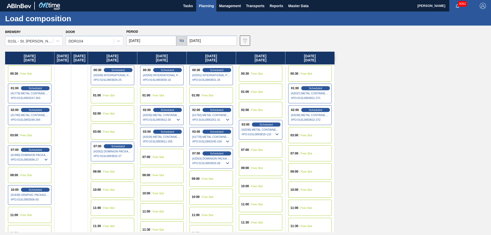
click at [31, 134] on span "Free Slot" at bounding box center [26, 135] width 12 height 3
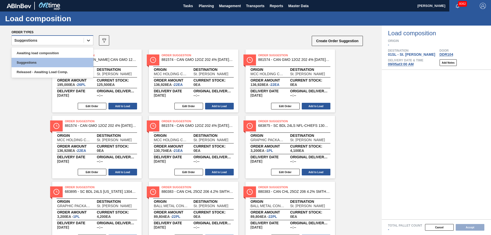
click at [86, 42] on div at bounding box center [88, 40] width 9 height 9
click at [63, 51] on div "Awaiting load composition" at bounding box center [53, 52] width 82 height 9
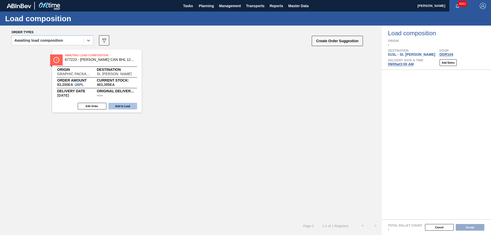
click at [125, 107] on button "Add to Load" at bounding box center [123, 106] width 29 height 7
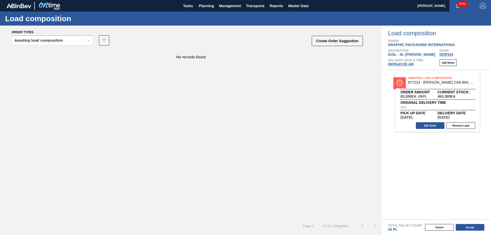
click at [469, 228] on button "Accept" at bounding box center [470, 227] width 29 height 7
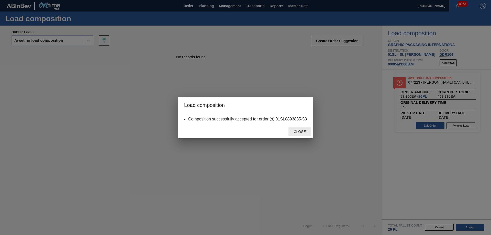
click at [305, 131] on span "Close" at bounding box center [300, 132] width 20 height 4
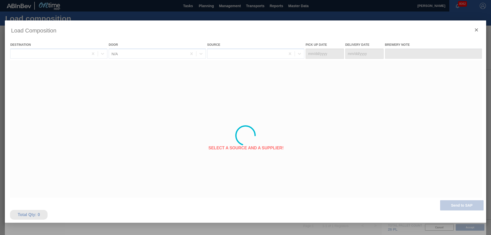
type Date "[DATE]"
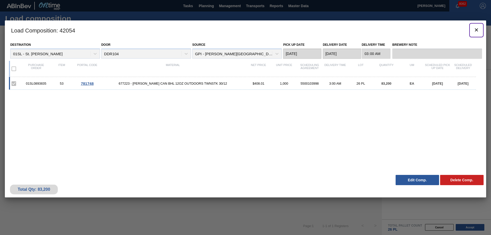
click at [477, 26] on button "botão de ícone" at bounding box center [477, 30] width 12 height 12
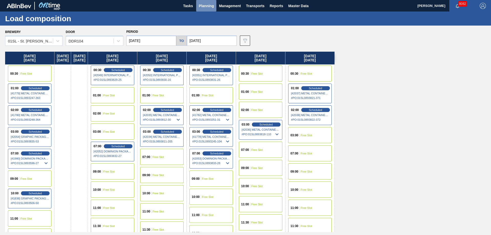
click at [205, 5] on span "Planning" at bounding box center [206, 6] width 15 height 6
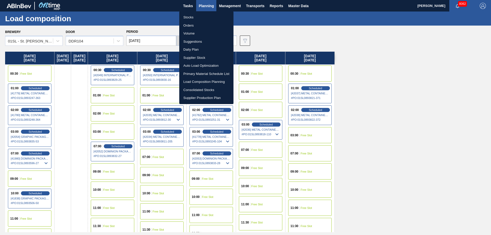
click at [197, 40] on li "Suggestions" at bounding box center [206, 42] width 54 height 8
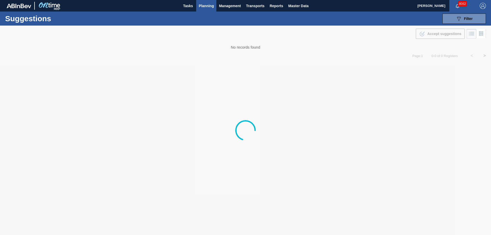
type from "[DATE]"
type to "[DATE]"
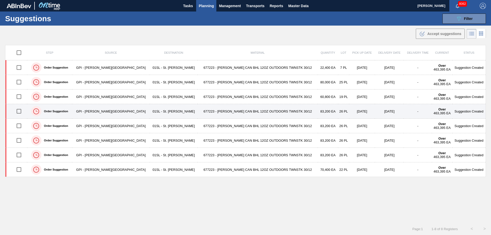
click at [19, 113] on input "checkbox" at bounding box center [19, 111] width 11 height 11
checkbox input "true"
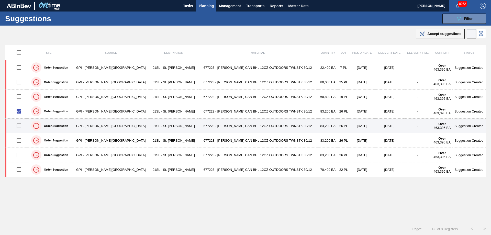
click at [23, 125] on input "checkbox" at bounding box center [19, 126] width 11 height 11
checkbox input "true"
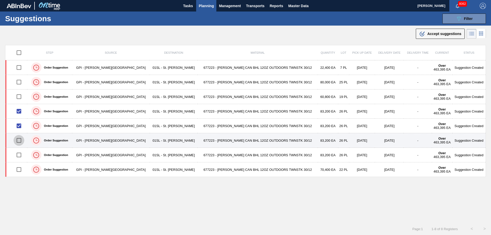
click at [23, 138] on input "checkbox" at bounding box center [19, 140] width 11 height 11
checkbox input "true"
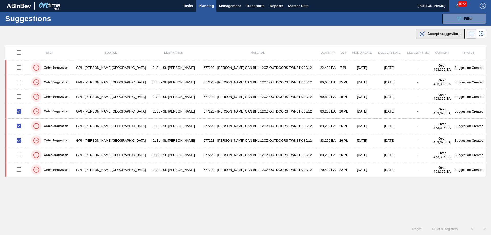
click at [426, 36] on div ".b{fill:var(--color-action-default)} Accept suggestions" at bounding box center [440, 34] width 42 height 6
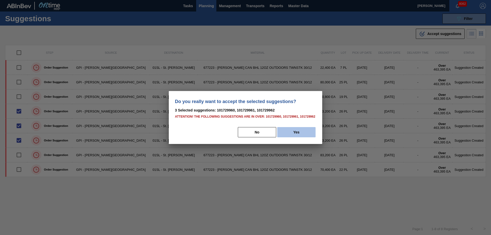
click at [291, 130] on button "Yes" at bounding box center [296, 132] width 38 height 10
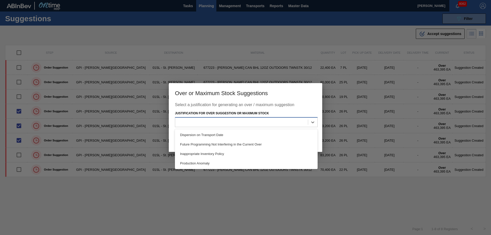
click at [283, 124] on div at bounding box center [241, 121] width 133 height 7
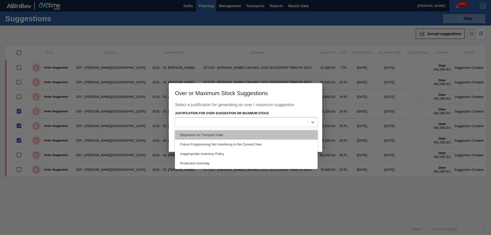
click at [229, 133] on div "Dispersion on Transport Date" at bounding box center [246, 134] width 143 height 9
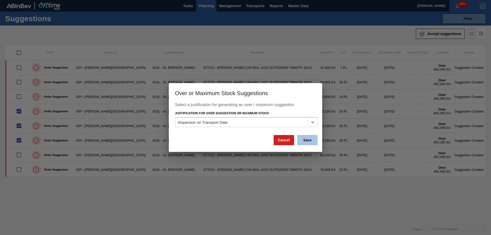
click at [302, 139] on button "Save" at bounding box center [307, 140] width 20 height 10
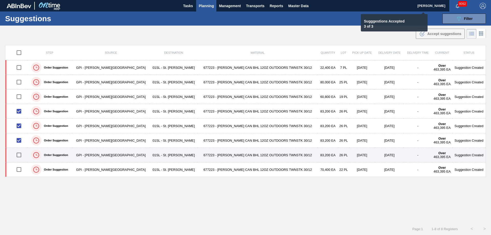
checkbox input "false"
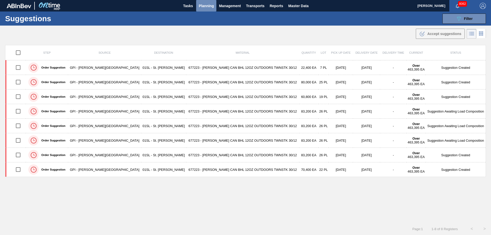
click at [206, 7] on span "Planning" at bounding box center [206, 6] width 15 height 6
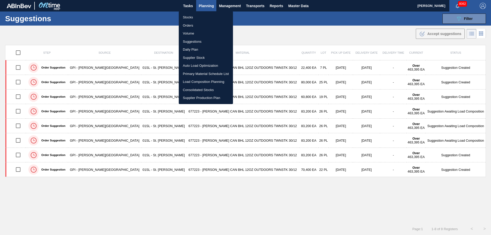
click at [202, 82] on li "Load Composition Planning" at bounding box center [206, 82] width 54 height 8
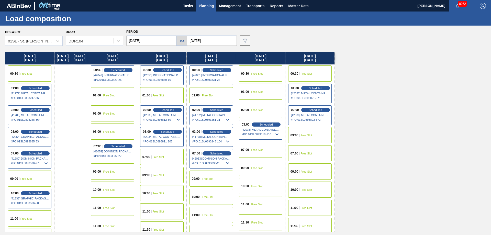
click at [147, 41] on input "[DATE]" at bounding box center [151, 41] width 50 height 10
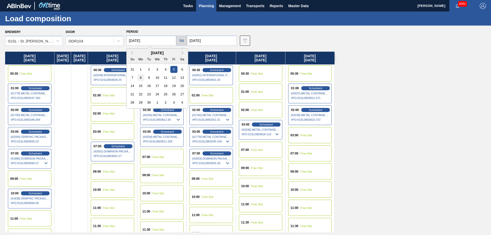
click at [140, 81] on div "8" at bounding box center [140, 77] width 7 height 7
type input "[DATE]"
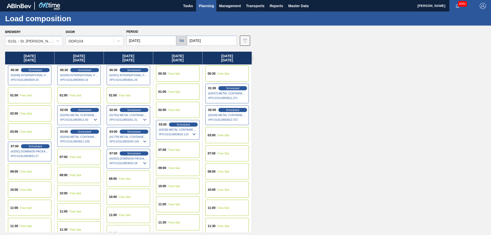
click at [29, 95] on span "Free Slot" at bounding box center [26, 95] width 12 height 3
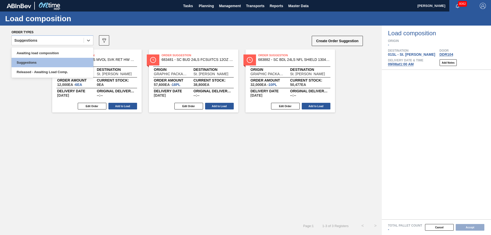
click at [87, 44] on div at bounding box center [88, 40] width 9 height 9
click at [63, 53] on div "Awaiting load composition" at bounding box center [53, 52] width 82 height 9
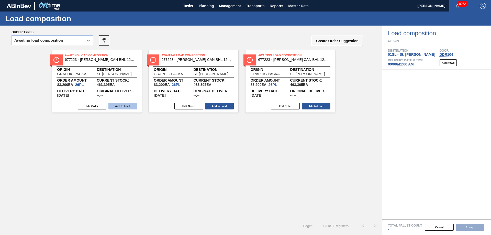
click at [128, 106] on button "Add to Load" at bounding box center [123, 106] width 29 height 7
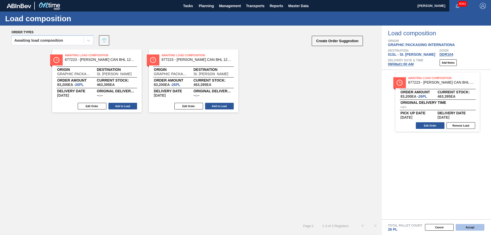
click at [467, 229] on button "Accept" at bounding box center [470, 227] width 29 height 7
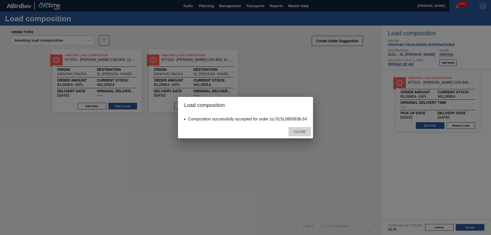
click at [304, 132] on span "Close" at bounding box center [300, 132] width 20 height 4
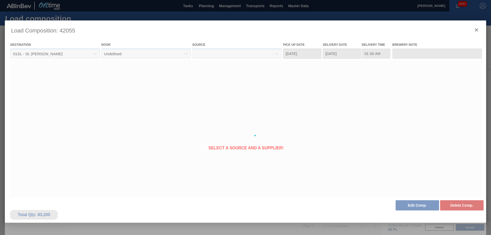
type Date "[DATE]"
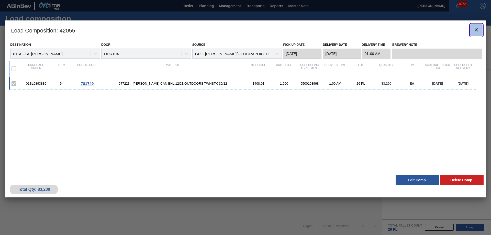
click at [475, 30] on icon "botão de ícone" at bounding box center [477, 30] width 6 height 6
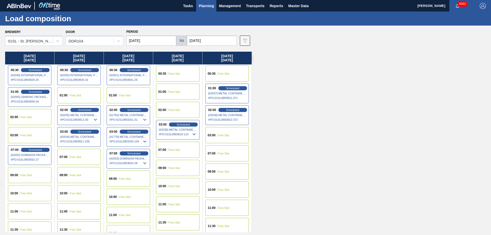
click at [74, 176] on span "Free Slot" at bounding box center [76, 175] width 12 height 3
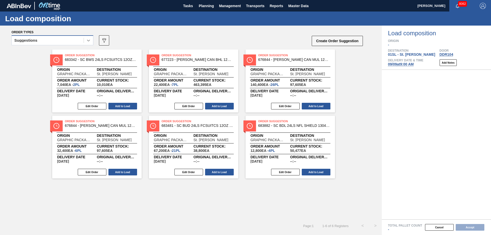
click at [87, 40] on icon at bounding box center [88, 40] width 5 height 5
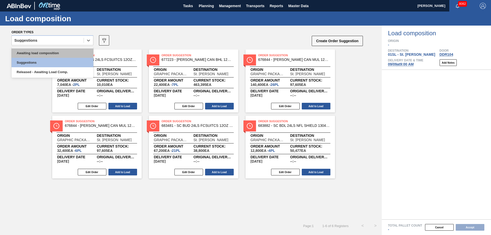
click at [64, 50] on div "Awaiting load composition" at bounding box center [53, 52] width 82 height 9
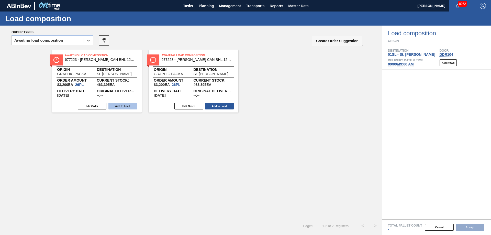
click at [120, 107] on button "Add to Load" at bounding box center [123, 106] width 29 height 7
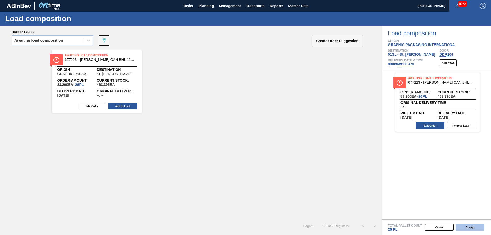
click at [472, 228] on button "Accept" at bounding box center [470, 227] width 29 height 7
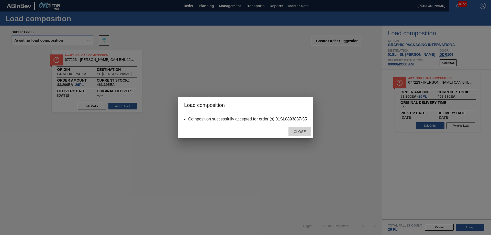
click at [298, 134] on div "Close" at bounding box center [300, 131] width 23 height 9
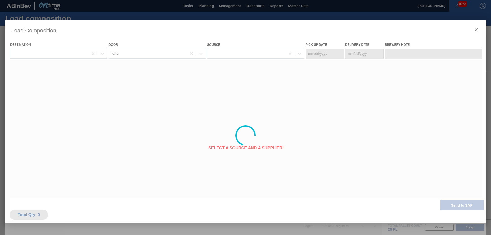
type Date "[DATE]"
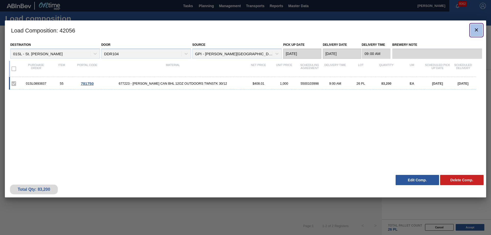
click at [481, 32] on button "botão de ícone" at bounding box center [477, 30] width 12 height 12
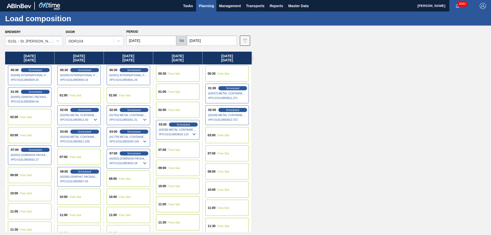
click at [114, 175] on div "09:00 Free Slot" at bounding box center [129, 179] width 44 height 16
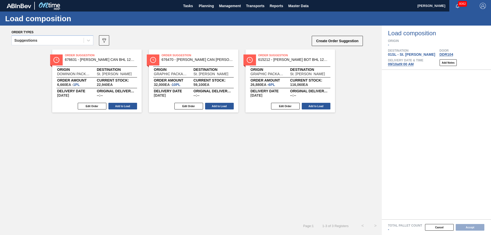
click at [87, 41] on icon at bounding box center [88, 40] width 5 height 5
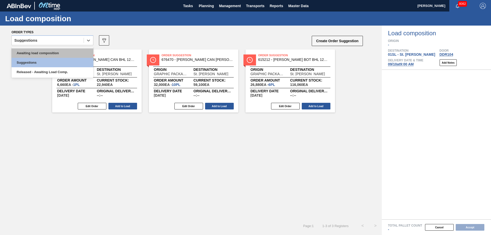
click at [61, 51] on div "Awaiting load composition" at bounding box center [53, 52] width 82 height 9
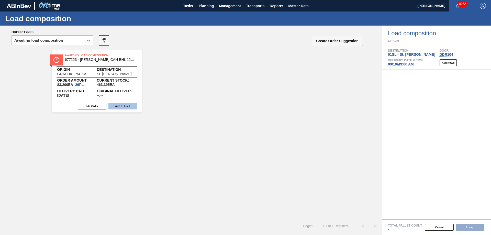
click at [131, 107] on button "Add to Load" at bounding box center [123, 106] width 29 height 7
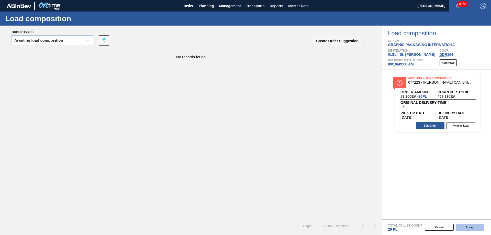
click at [468, 230] on button "Accept" at bounding box center [470, 227] width 29 height 7
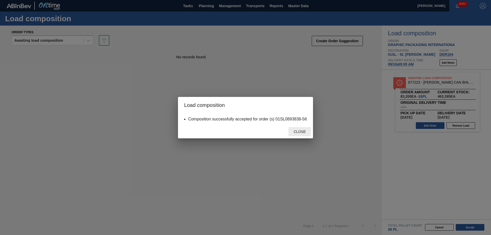
click at [303, 135] on div "Close" at bounding box center [300, 131] width 23 height 9
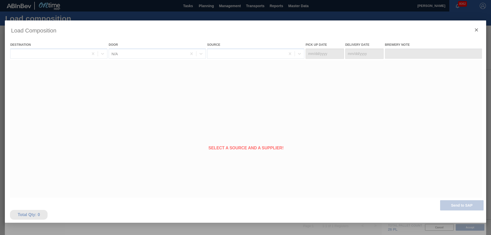
type Date "[DATE]"
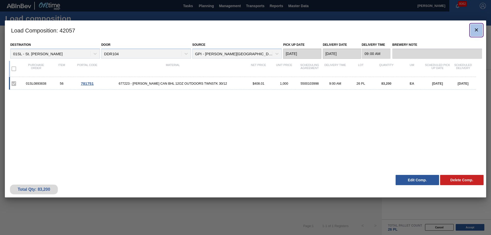
click at [478, 32] on icon "botão de ícone" at bounding box center [477, 30] width 6 height 6
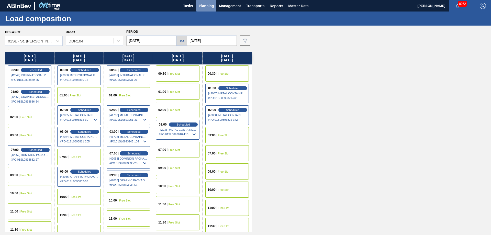
click at [213, 4] on span "Planning" at bounding box center [206, 6] width 15 height 6
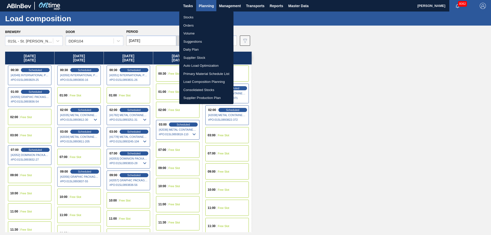
click at [201, 42] on li "Suggestions" at bounding box center [206, 42] width 54 height 8
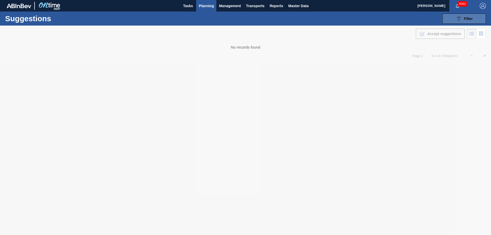
click at [472, 20] on span "Filter" at bounding box center [468, 19] width 9 height 4
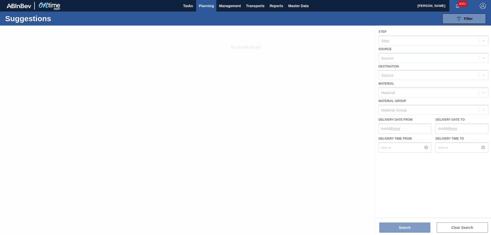
type from "[DATE]"
type to "[DATE]"
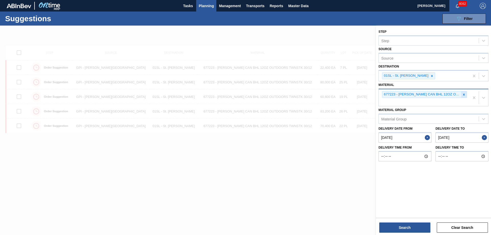
click at [463, 97] on div at bounding box center [464, 94] width 6 height 6
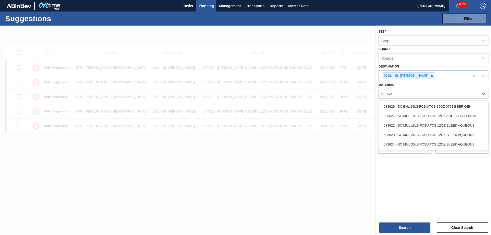
type input "683623"
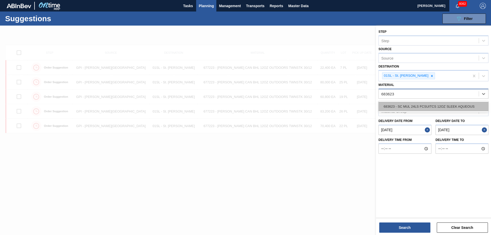
click at [433, 109] on div "683623 - SC MUL 24LS FCSUITCS 12OZ SLEEK AQUEOUS" at bounding box center [434, 106] width 110 height 9
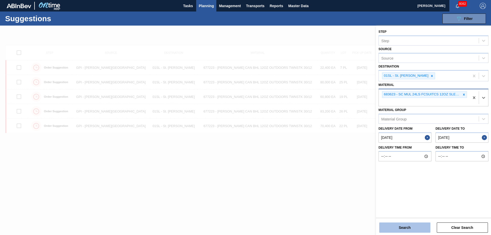
click at [405, 231] on button "Search" at bounding box center [405, 228] width 51 height 10
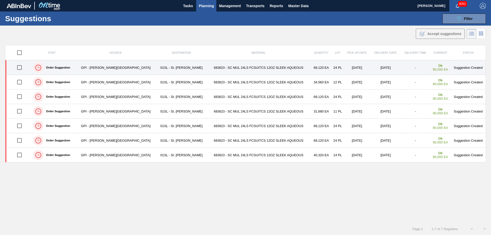
click at [19, 65] on input "checkbox" at bounding box center [19, 67] width 11 height 11
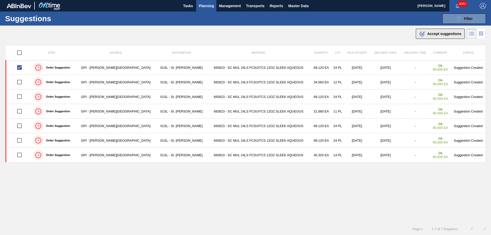
click at [426, 30] on button ".b{fill:var(--color-action-default)} Accept suggestions" at bounding box center [440, 34] width 49 height 10
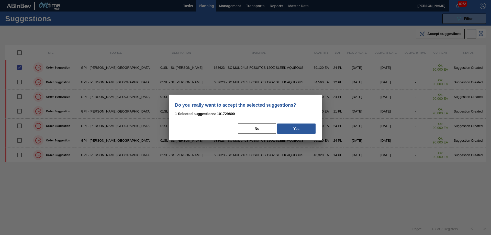
click at [289, 121] on div "Do you really want to accept the selected suggestions? 1 Selected suggestions: …" at bounding box center [246, 118] width 154 height 46
click at [294, 123] on div "Do you really want to accept the selected suggestions? 1 Selected suggestions: …" at bounding box center [246, 118] width 154 height 46
click at [294, 127] on button "Yes" at bounding box center [296, 129] width 38 height 10
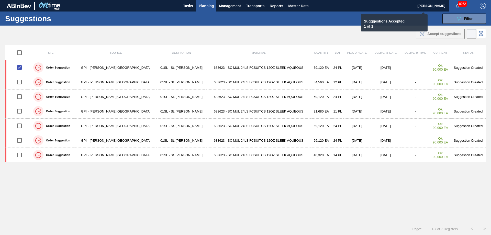
checkbox input "false"
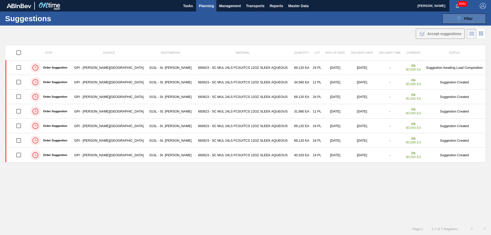
click at [462, 19] on div "089F7B8B-B2A5-4AFE-B5C0-19BA573D28AC Filter" at bounding box center [464, 19] width 17 height 6
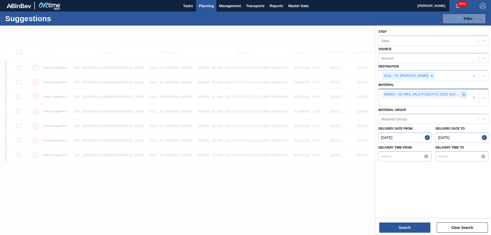
click at [464, 94] on icon at bounding box center [464, 95] width 4 height 4
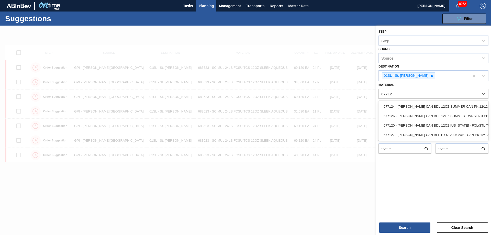
type input "677127"
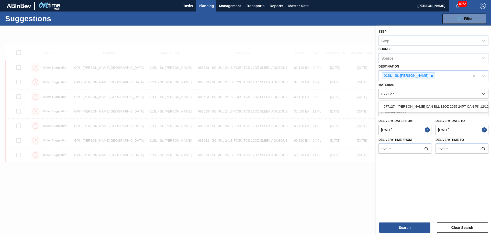
click at [450, 103] on div "677127 - [PERSON_NAME] CAN BLL 12OZ 2025 24PT CAN PK 12/12" at bounding box center [434, 106] width 110 height 9
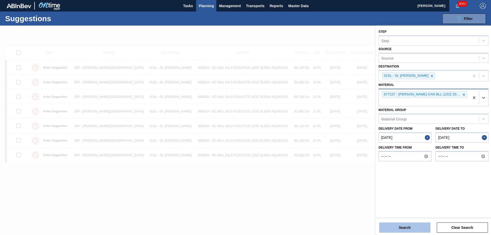
click at [401, 229] on button "Search" at bounding box center [405, 228] width 51 height 10
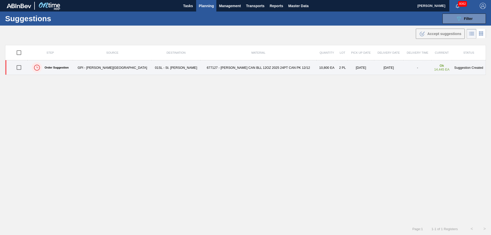
click at [21, 66] on input "checkbox" at bounding box center [19, 67] width 11 height 11
checkbox input "true"
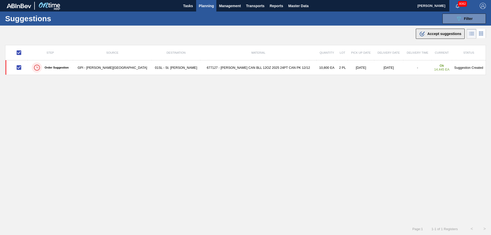
click at [418, 36] on button ".b{fill:var(--color-action-default)} Accept suggestions" at bounding box center [440, 34] width 49 height 10
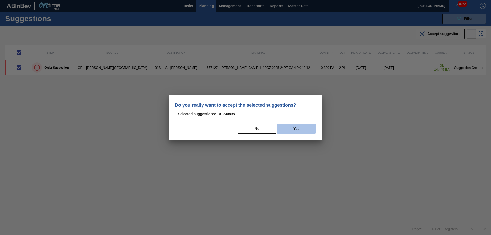
click at [304, 131] on button "Yes" at bounding box center [296, 129] width 38 height 10
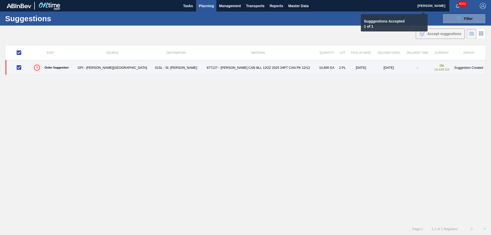
checkbox input "false"
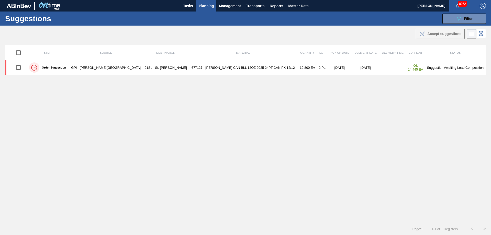
click at [209, 8] on span "Planning" at bounding box center [206, 6] width 15 height 6
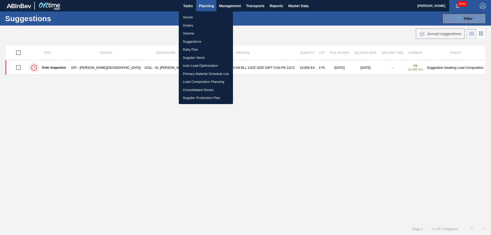
click at [195, 80] on li "Load Composition Planning" at bounding box center [206, 82] width 54 height 8
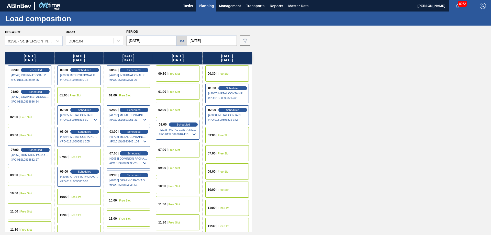
click at [25, 179] on div "09:00 Free Slot" at bounding box center [30, 175] width 44 height 16
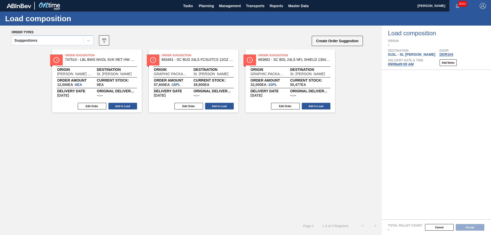
click at [92, 42] on div at bounding box center [88, 40] width 9 height 9
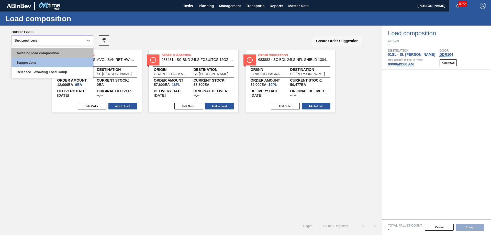
click at [73, 52] on div "Awaiting load composition" at bounding box center [53, 52] width 82 height 9
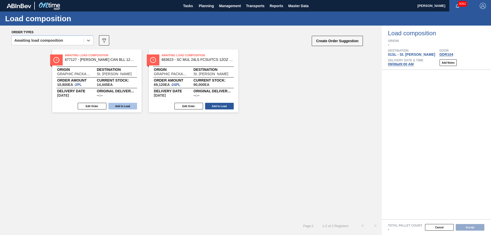
click at [120, 106] on button "Add to Load" at bounding box center [123, 106] width 29 height 7
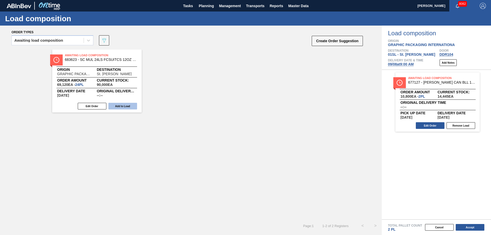
click at [116, 107] on button "Add to Load" at bounding box center [123, 106] width 29 height 7
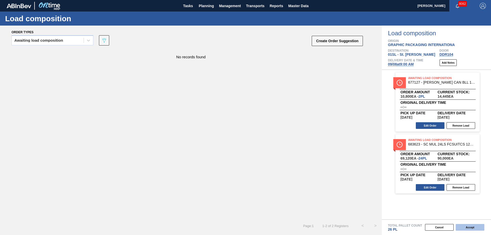
click at [462, 225] on button "Accept" at bounding box center [470, 227] width 29 height 7
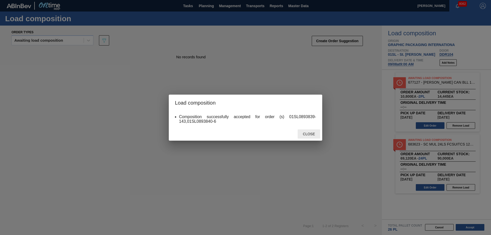
click at [306, 132] on div "Close" at bounding box center [309, 133] width 23 height 9
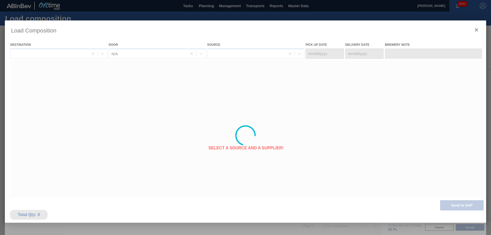
type Date "[DATE]"
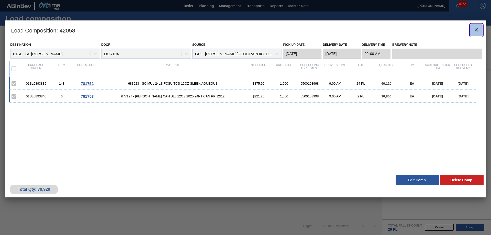
click at [474, 30] on icon "botão de ícone" at bounding box center [477, 30] width 6 height 6
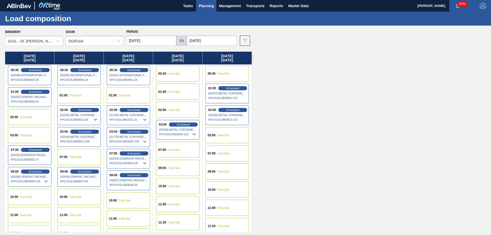
click at [208, 5] on span "Planning" at bounding box center [206, 6] width 15 height 6
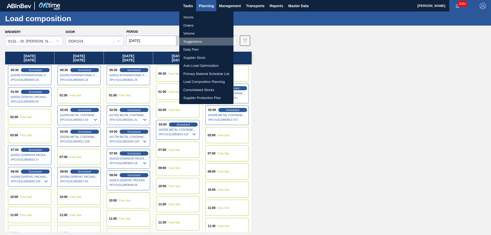
click at [197, 42] on li "Suggestions" at bounding box center [206, 42] width 54 height 8
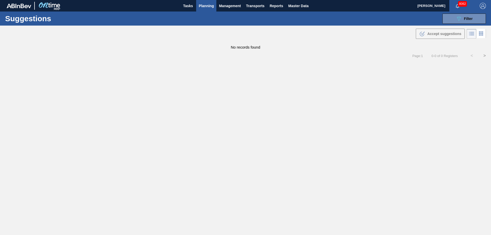
type from "[DATE]"
type to "[DATE]"
click at [469, 21] on div "089F7B8B-B2A5-4AFE-B5C0-19BA573D28AC Filter" at bounding box center [464, 19] width 17 height 6
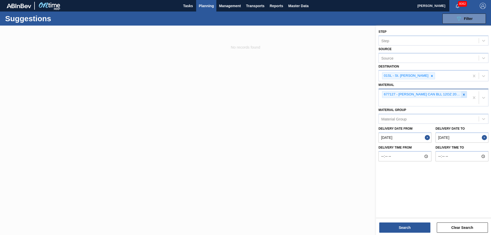
click at [462, 95] on div at bounding box center [464, 94] width 6 height 6
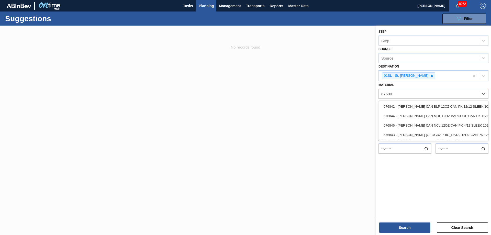
type input "676844"
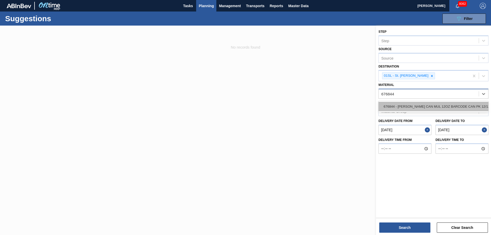
click at [465, 106] on div "676844 - [PERSON_NAME] CAN MUL 12OZ BARCODE CAN PK 12/12 S" at bounding box center [434, 106] width 110 height 9
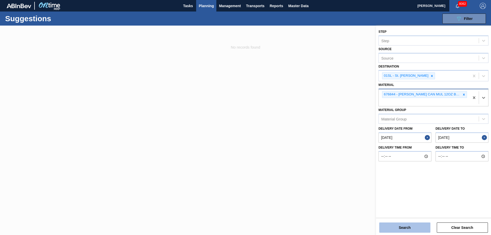
click at [410, 226] on button "Search" at bounding box center [405, 228] width 51 height 10
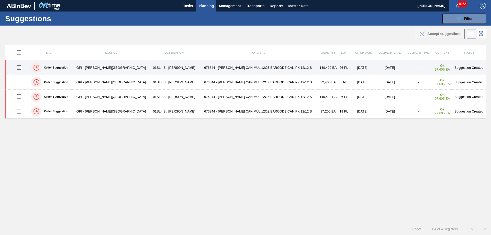
click at [21, 66] on input "checkbox" at bounding box center [19, 67] width 11 height 11
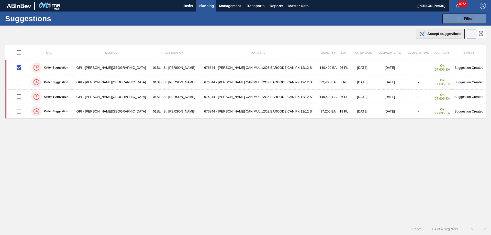
click at [447, 30] on button ".b{fill:var(--color-action-default)} Accept suggestions" at bounding box center [440, 34] width 49 height 10
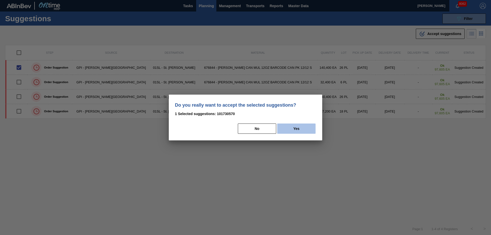
click at [295, 126] on button "Yes" at bounding box center [296, 129] width 38 height 10
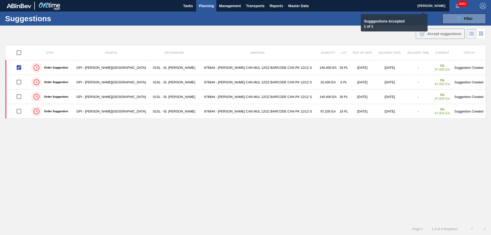
checkbox input "false"
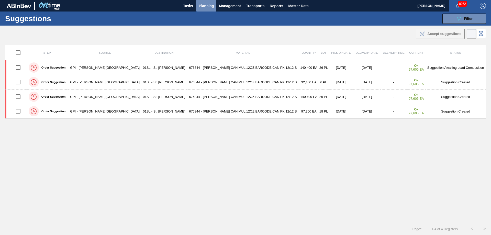
click at [211, 4] on span "Planning" at bounding box center [206, 6] width 15 height 6
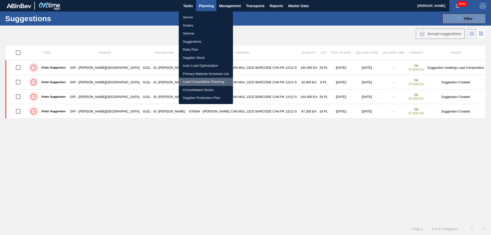
click at [190, 81] on li "Load Composition Planning" at bounding box center [206, 82] width 54 height 8
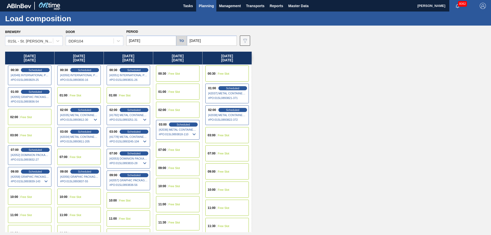
click at [73, 192] on div "10:00 Free Slot" at bounding box center [79, 197] width 44 height 16
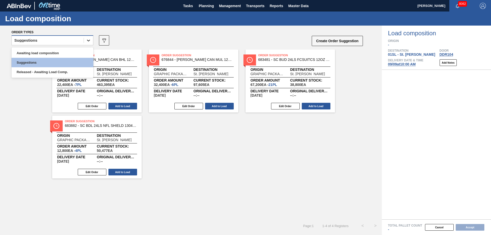
click at [90, 39] on icon at bounding box center [88, 40] width 5 height 5
click at [67, 54] on div "Awaiting load composition" at bounding box center [53, 52] width 82 height 9
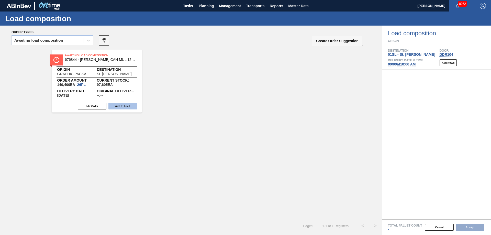
click at [121, 106] on button "Add to Load" at bounding box center [123, 106] width 29 height 7
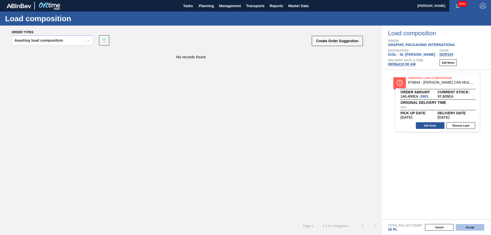
click at [466, 229] on button "Accept" at bounding box center [470, 227] width 29 height 7
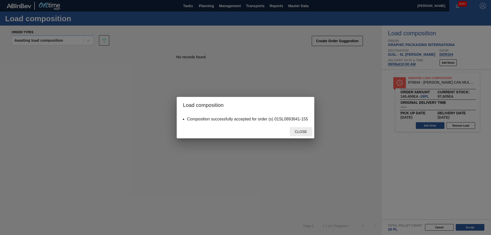
click at [304, 132] on span "Close" at bounding box center [301, 132] width 20 height 4
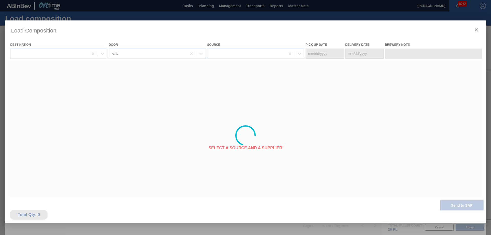
type Date "[DATE]"
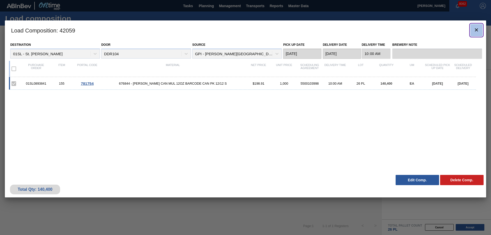
click at [480, 31] on icon "botão de ícone" at bounding box center [477, 30] width 6 height 6
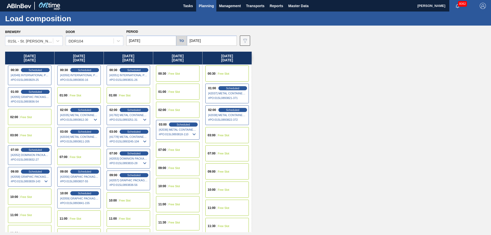
click at [210, 6] on span "Planning" at bounding box center [206, 6] width 15 height 6
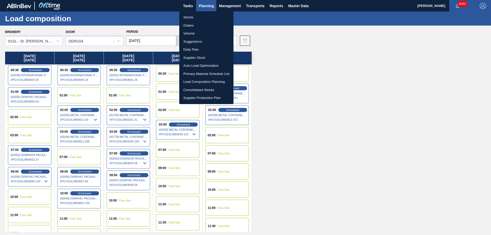
click at [197, 41] on li "Suggestions" at bounding box center [206, 42] width 54 height 8
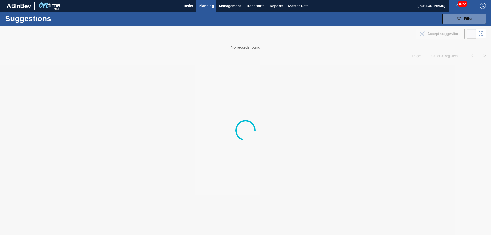
type from "[DATE]"
type to "[DATE]"
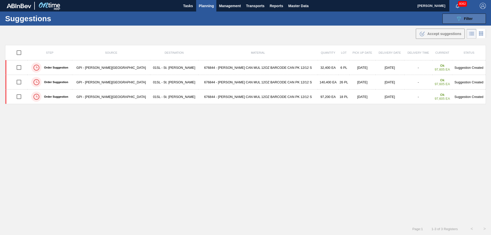
click at [455, 22] on button "089F7B8B-B2A5-4AFE-B5C0-19BA573D28AC Filter" at bounding box center [465, 19] width 44 height 10
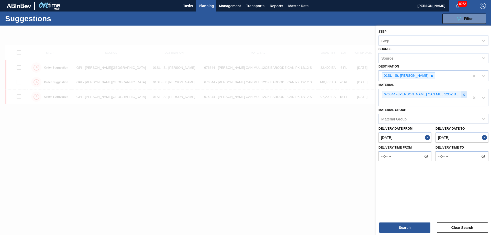
click at [465, 94] on icon at bounding box center [464, 95] width 4 height 4
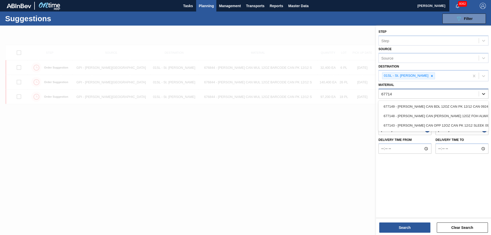
type input "677143"
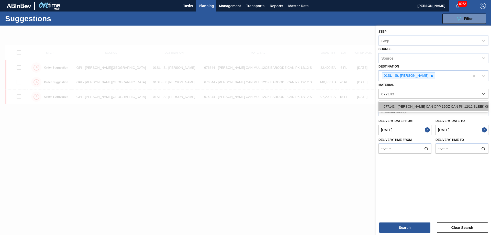
click at [453, 106] on div "677143 - [PERSON_NAME] CAN OPP 12OZ CAN PK 12/12 SLEEK 092" at bounding box center [434, 106] width 110 height 9
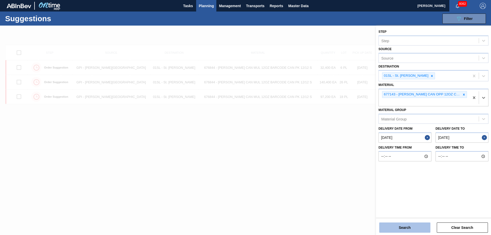
click at [425, 227] on button "Search" at bounding box center [405, 228] width 51 height 10
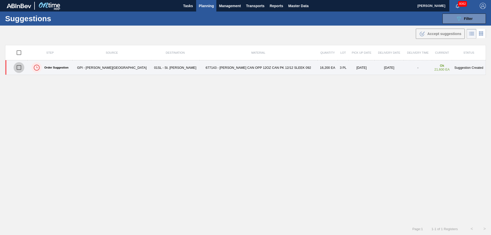
click at [21, 66] on input "checkbox" at bounding box center [19, 67] width 11 height 11
checkbox input "true"
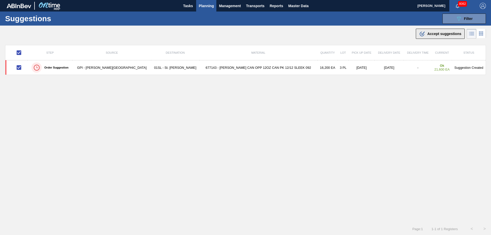
click at [439, 37] on div ".b{fill:var(--color-action-default)} Accept suggestions" at bounding box center [440, 34] width 42 height 6
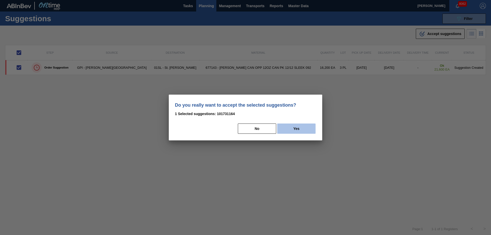
click at [298, 127] on button "Yes" at bounding box center [296, 129] width 38 height 10
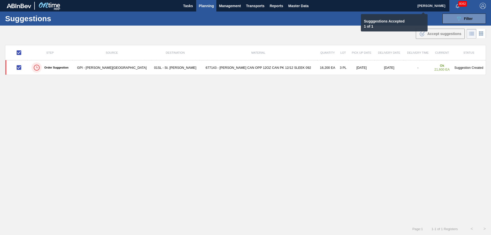
checkbox input "false"
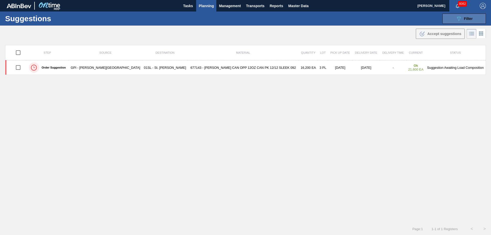
click at [456, 19] on icon "089F7B8B-B2A5-4AFE-B5C0-19BA573D28AC" at bounding box center [459, 19] width 6 height 6
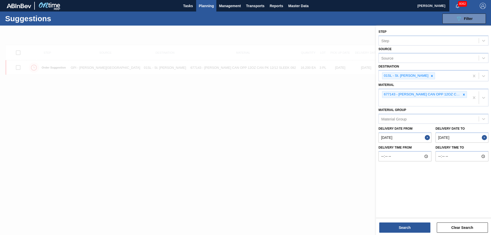
click at [464, 94] on icon at bounding box center [464, 95] width 4 height 4
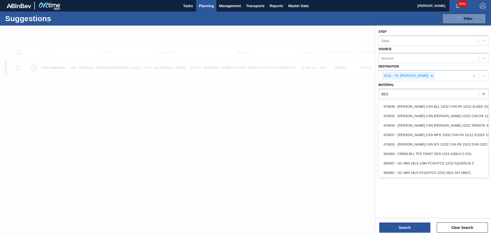
type input "683623"
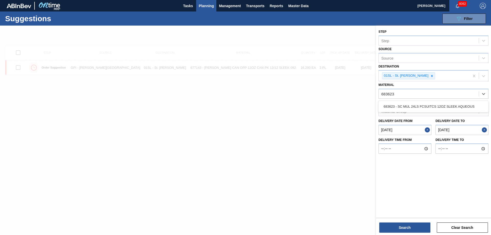
click at [457, 104] on div "683623 - SC MUL 24LS FCSUITCS 12OZ SLEEK AQUEOUS" at bounding box center [434, 106] width 110 height 9
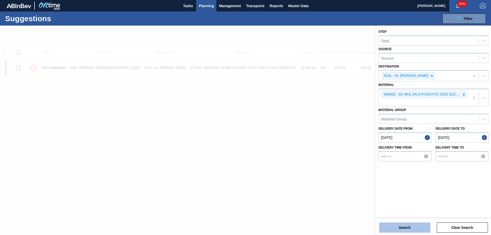
click at [407, 227] on button "Search" at bounding box center [405, 228] width 51 height 10
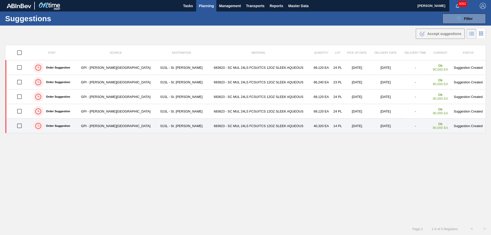
click at [22, 126] on input "checkbox" at bounding box center [19, 126] width 11 height 11
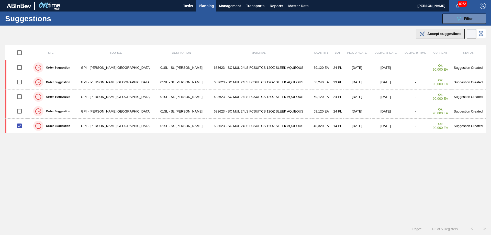
click at [424, 32] on icon ".b{fill:var(--color-action-default)}" at bounding box center [422, 34] width 6 height 6
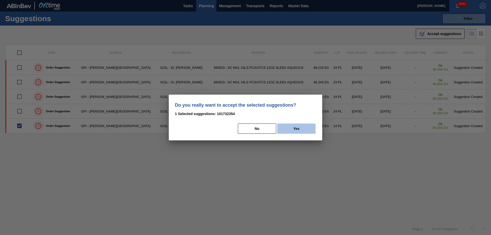
click at [303, 130] on button "Yes" at bounding box center [296, 129] width 38 height 10
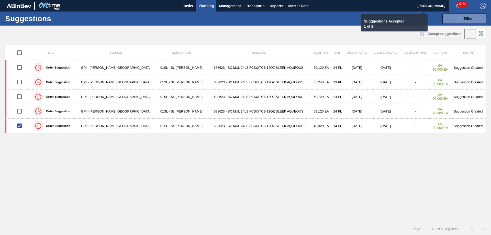
checkbox input "false"
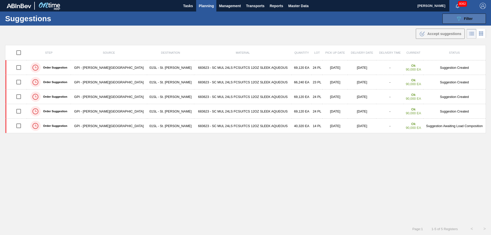
click at [461, 18] on icon "089F7B8B-B2A5-4AFE-B5C0-19BA573D28AC" at bounding box center [459, 19] width 6 height 6
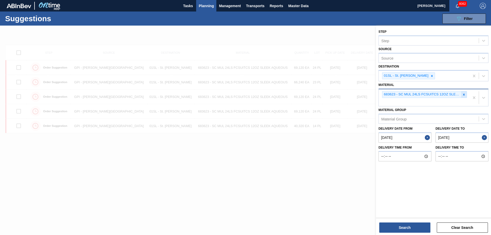
click at [464, 95] on icon at bounding box center [464, 95] width 4 height 4
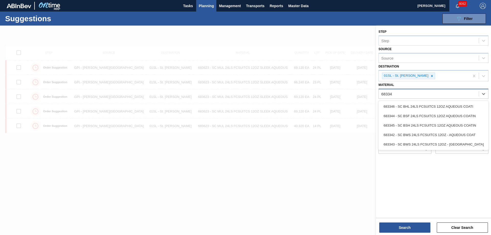
type input "683342"
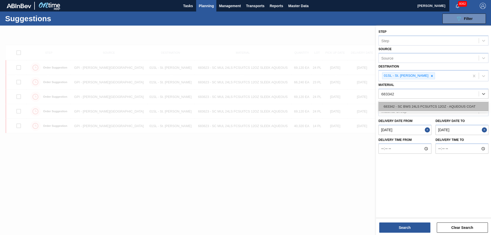
click at [458, 104] on div "683342 - SC BWS 24LS FCSUITCS 12OZ - AQUEOUS COAT" at bounding box center [434, 106] width 110 height 9
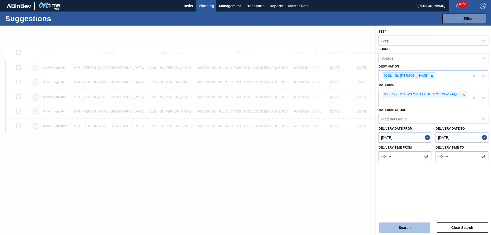
click at [413, 227] on button "Search" at bounding box center [405, 228] width 51 height 10
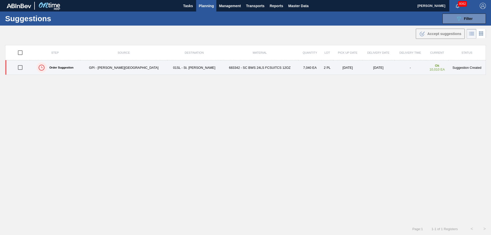
click at [19, 67] on input "checkbox" at bounding box center [20, 67] width 11 height 11
checkbox input "true"
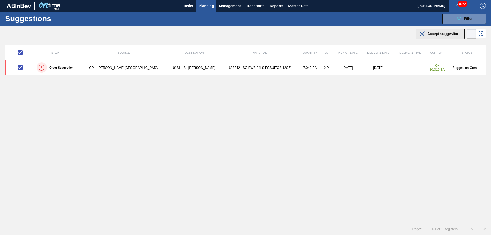
click at [437, 38] on button ".b{fill:var(--color-action-default)} Accept suggestions" at bounding box center [440, 34] width 49 height 10
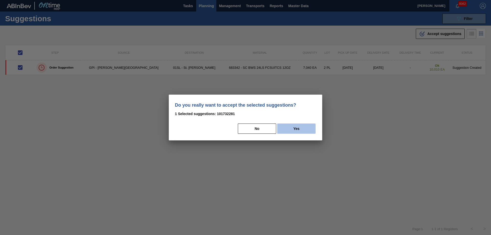
click at [305, 129] on button "Yes" at bounding box center [296, 129] width 38 height 10
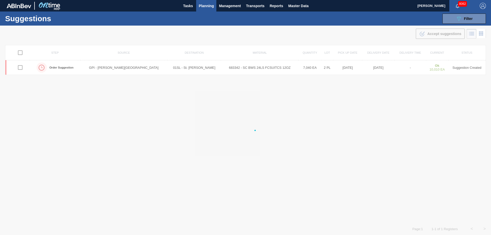
checkbox input "false"
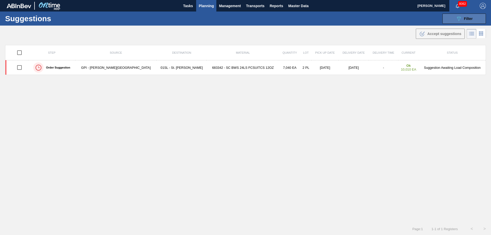
click at [460, 14] on button "089F7B8B-B2A5-4AFE-B5C0-19BA573D28AC Filter" at bounding box center [465, 19] width 44 height 10
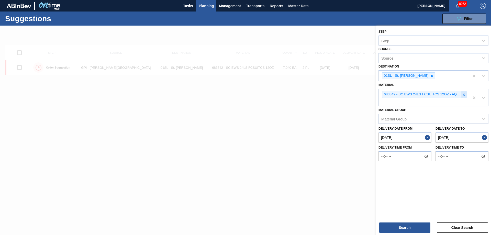
click at [463, 95] on icon at bounding box center [464, 95] width 4 height 4
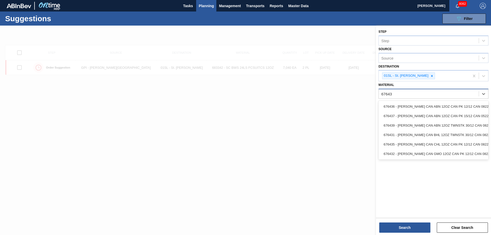
type input "676439"
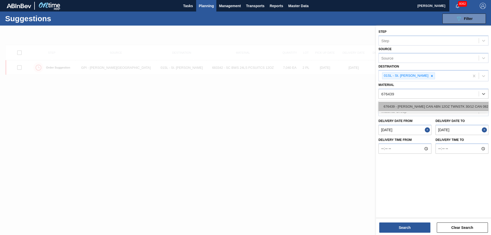
click at [425, 107] on div "676439 - [PERSON_NAME] CAN ABN 12OZ TWNSTK 30/12 CAN 0822" at bounding box center [434, 106] width 110 height 9
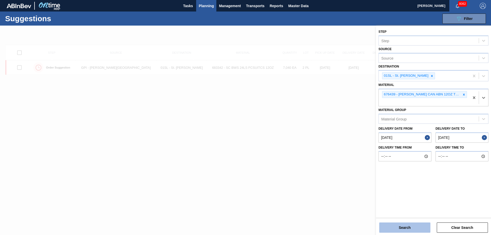
click at [406, 232] on button "Search" at bounding box center [405, 228] width 51 height 10
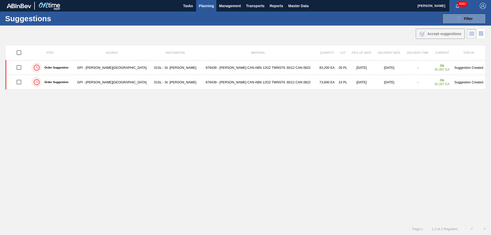
click at [210, 5] on span "Planning" at bounding box center [206, 6] width 15 height 6
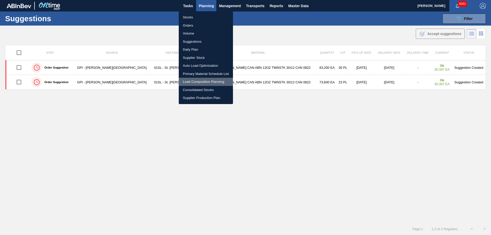
click at [195, 83] on li "Load Composition Planning" at bounding box center [206, 82] width 54 height 8
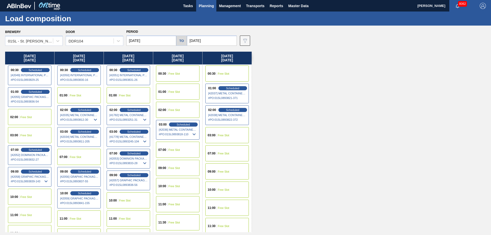
click at [69, 94] on div "01:00 Free Slot" at bounding box center [79, 95] width 44 height 16
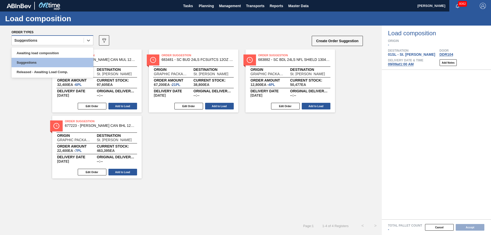
click at [83, 38] on div "Suggestions" at bounding box center [48, 40] width 72 height 7
click at [50, 50] on div "Awaiting load composition" at bounding box center [53, 52] width 82 height 9
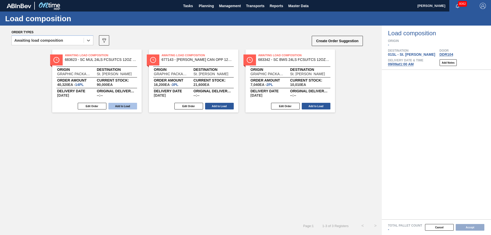
click at [128, 106] on button "Add to Load" at bounding box center [123, 106] width 29 height 7
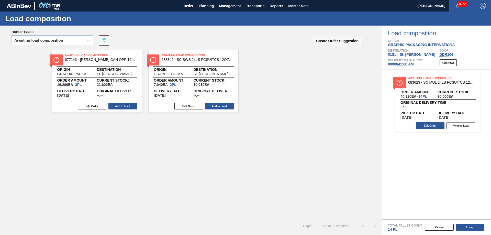
click at [128, 106] on button "Add to Load" at bounding box center [123, 106] width 29 height 7
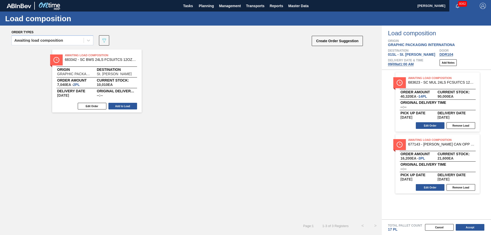
click at [128, 106] on button "Add to Load" at bounding box center [123, 106] width 29 height 7
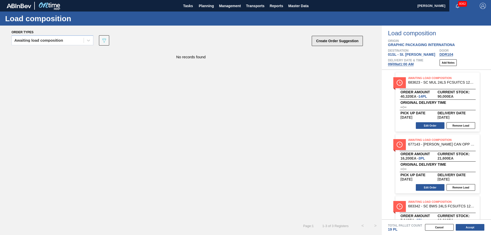
click at [347, 43] on button "Create Order Suggestion" at bounding box center [337, 41] width 51 height 10
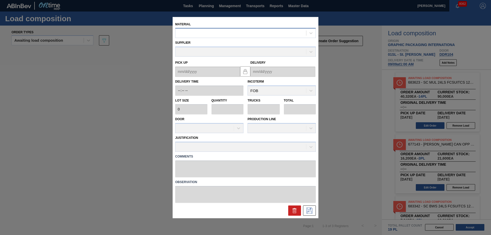
click at [231, 35] on div at bounding box center [241, 32] width 131 height 7
type input "676439"
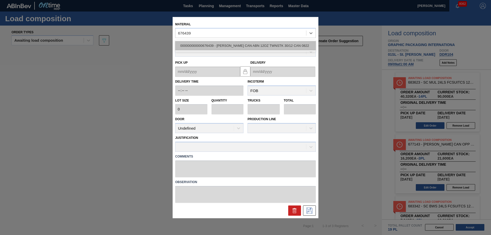
click at [252, 44] on div "000000000000676439 - [PERSON_NAME] CAN ABN 12OZ TWNSTK 30/12 CAN 0822" at bounding box center [245, 45] width 141 height 9
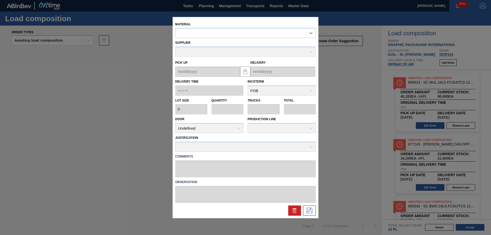
type input "3,200"
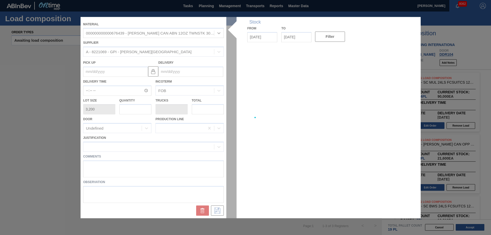
click at [182, 72] on div at bounding box center [246, 117] width 330 height 201
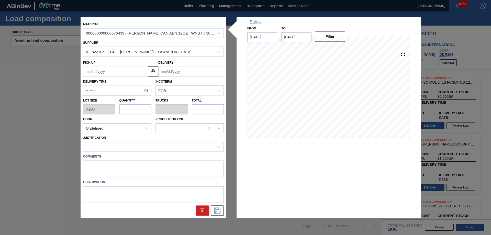
click at [175, 70] on input "Delivery" at bounding box center [190, 72] width 65 height 10
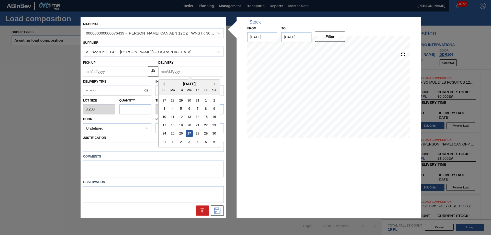
click at [215, 85] on button "Next Month" at bounding box center [216, 84] width 4 height 4
click at [179, 108] on div "9" at bounding box center [181, 108] width 7 height 7
type up "[DATE]"
type input "[DATE]"
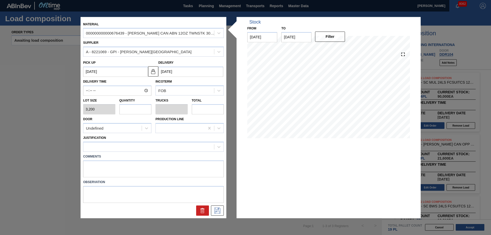
click at [134, 111] on input "text" at bounding box center [136, 109] width 32 height 10
type input "7"
type input "0.269"
type input "22,400"
type input "7"
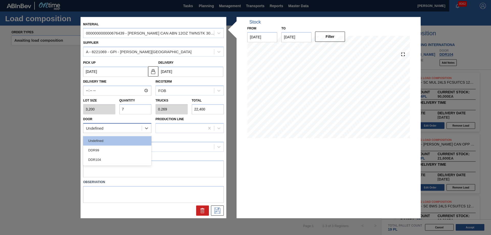
click at [121, 128] on div "Undefined" at bounding box center [112, 128] width 58 height 7
click at [116, 160] on div "DDR104" at bounding box center [117, 159] width 68 height 9
click at [112, 147] on div at bounding box center [148, 146] width 131 height 7
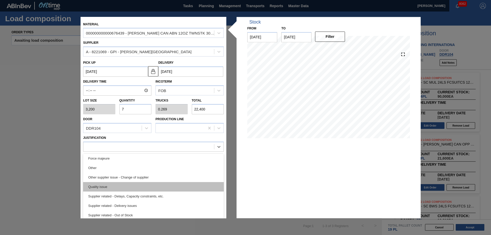
scroll to position [70, 0]
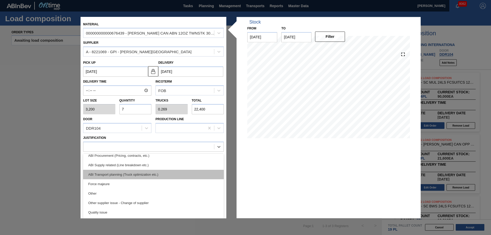
click at [133, 175] on div "ABI Transport planning (Truck optimization etc.)" at bounding box center [153, 174] width 141 height 9
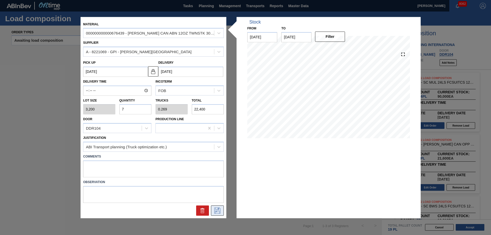
click at [221, 213] on icon at bounding box center [217, 211] width 8 height 6
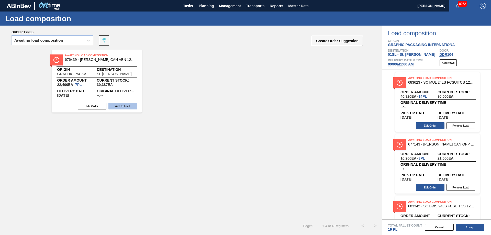
click at [124, 105] on button "Add to Load" at bounding box center [123, 106] width 29 height 7
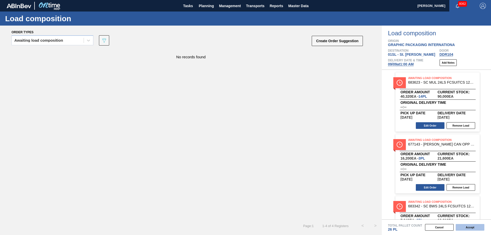
click at [477, 228] on button "Accept" at bounding box center [470, 227] width 29 height 7
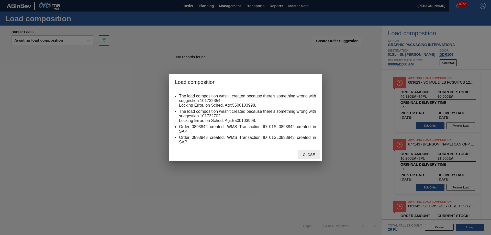
click at [302, 152] on div "Close" at bounding box center [309, 154] width 23 height 9
